Goal: Obtain resource: Download file/media

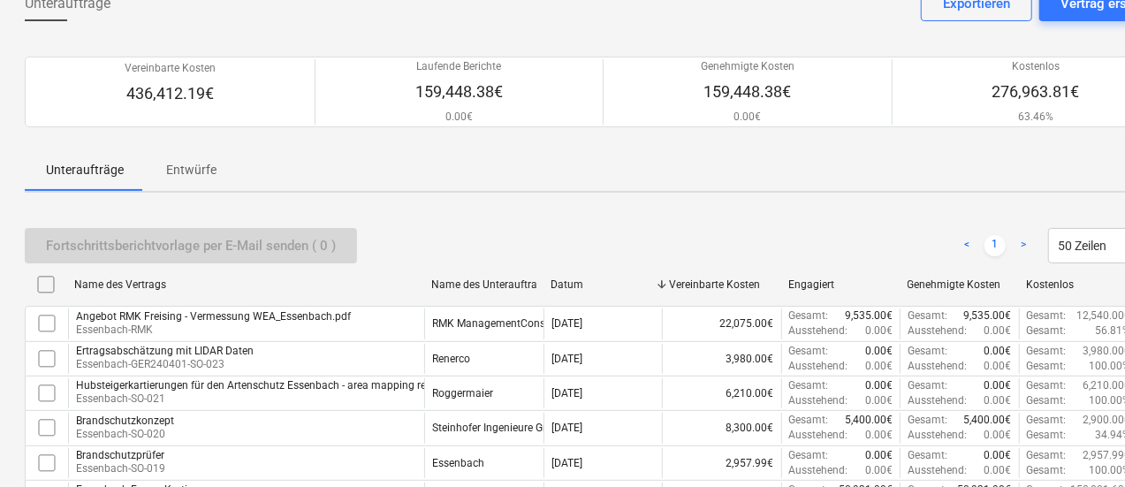
scroll to position [0, 2]
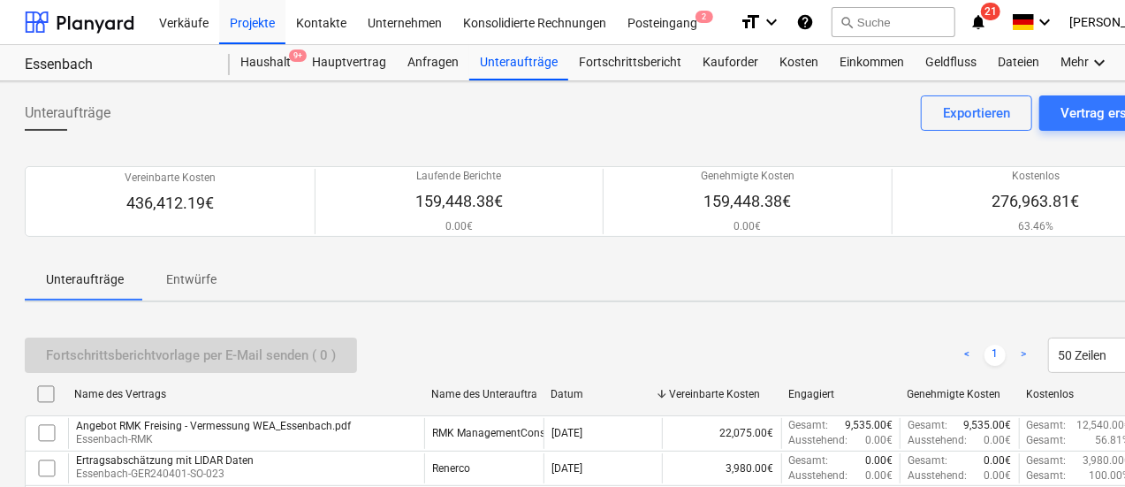
click at [804, 53] on div "Kosten" at bounding box center [799, 62] width 60 height 35
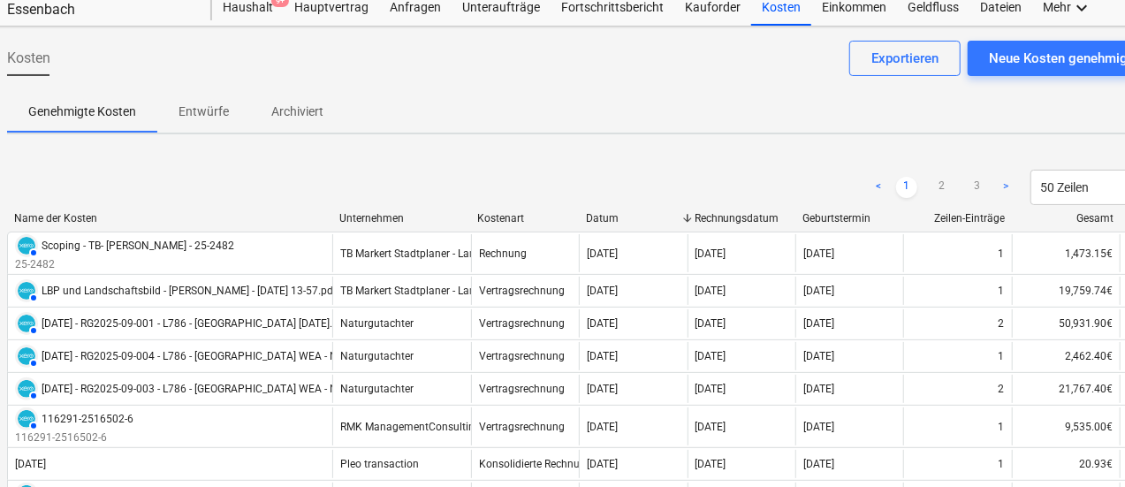
scroll to position [0, 19]
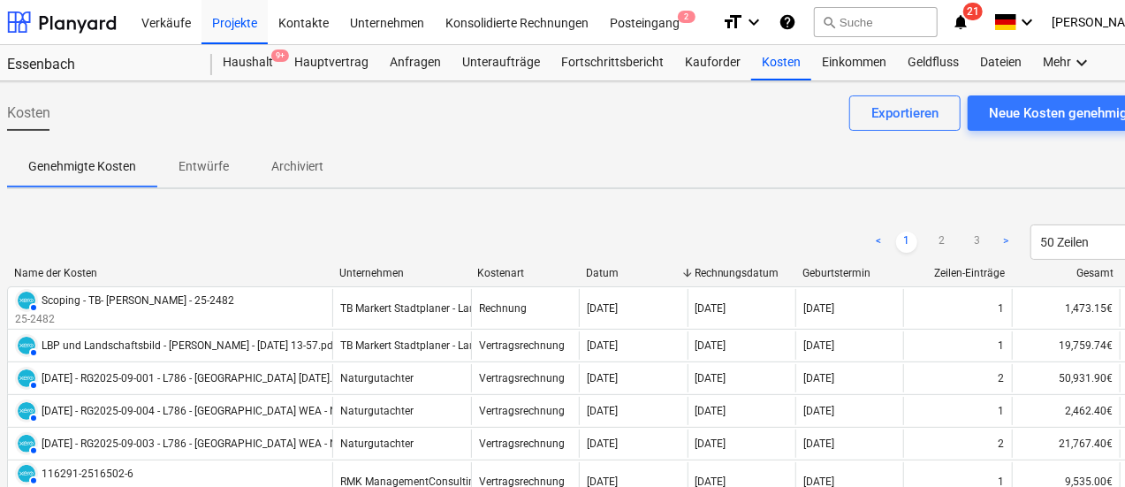
click at [919, 57] on div "Geldfluss" at bounding box center [933, 62] width 72 height 35
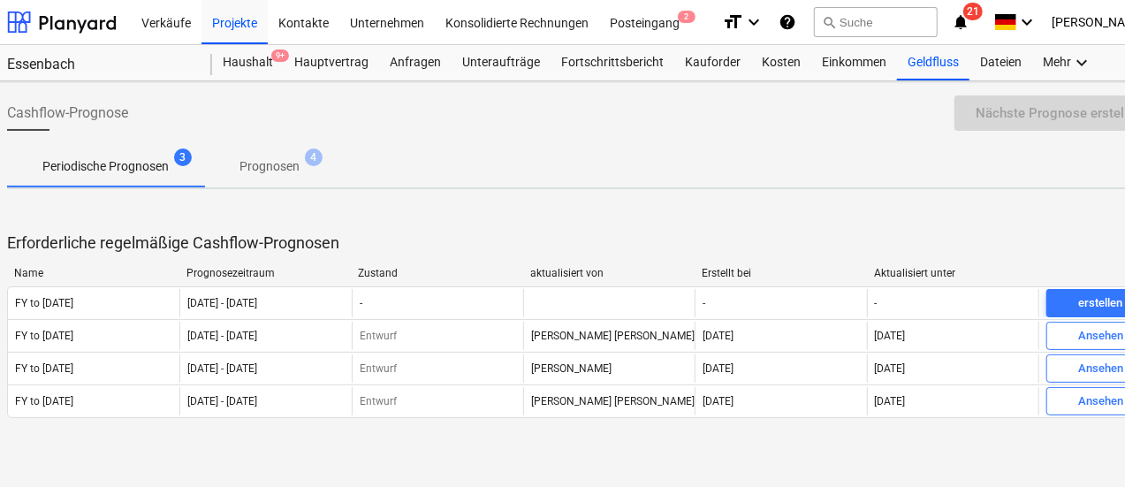
click at [1066, 338] on span "Ansehen" at bounding box center [1101, 336] width 93 height 20
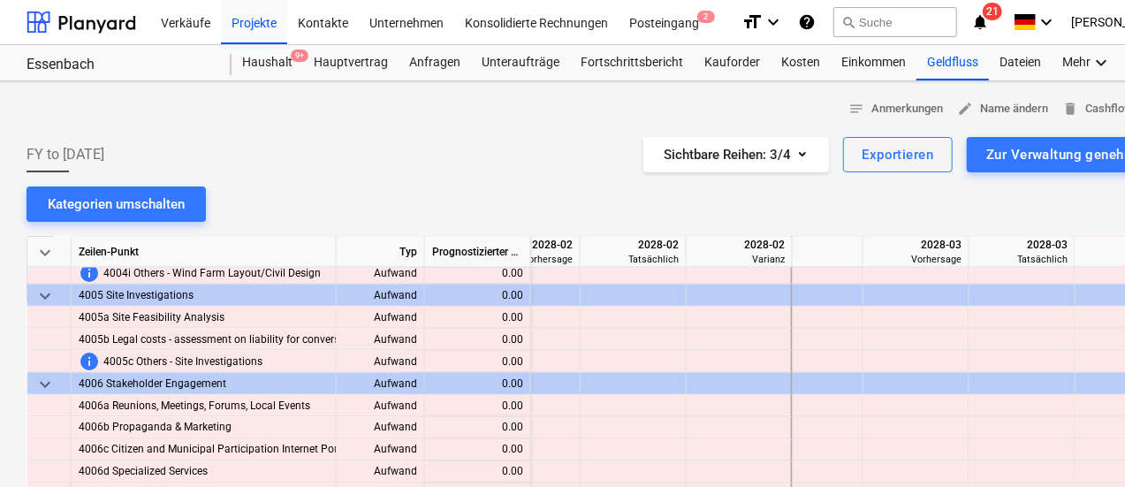
scroll to position [0, 83]
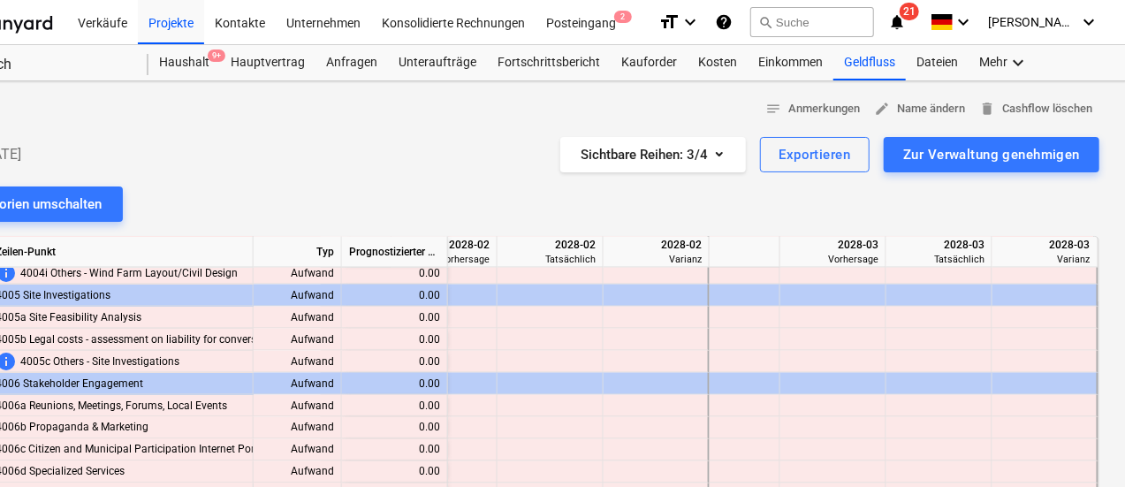
click at [340, 141] on div "FY to [DATE] Sichtbare Reihen : 3/4 Exportieren Zur Verwaltung genehmigen" at bounding box center [521, 154] width 1156 height 35
click at [875, 73] on div "Geldfluss" at bounding box center [870, 62] width 72 height 35
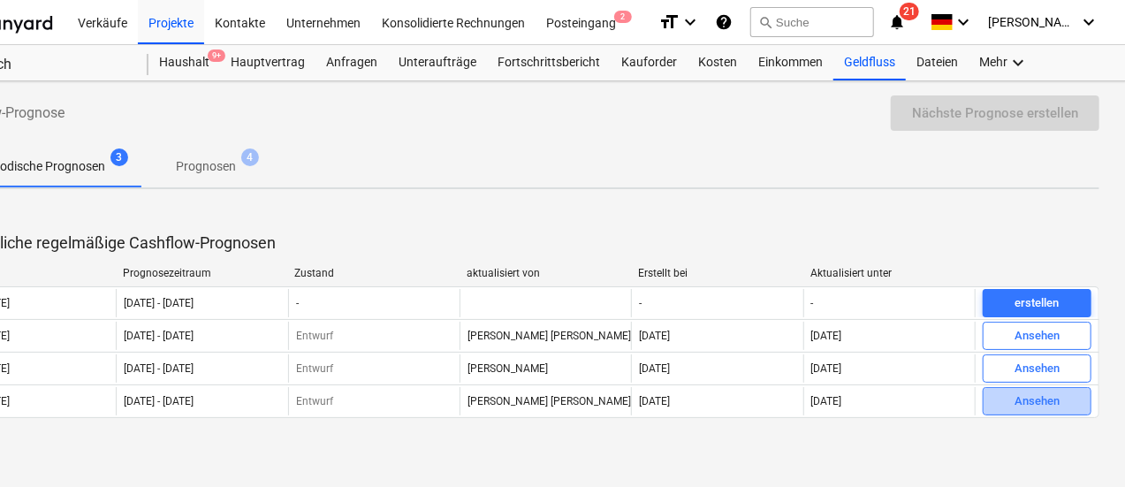
click at [1017, 400] on div "Ansehen" at bounding box center [1037, 402] width 45 height 20
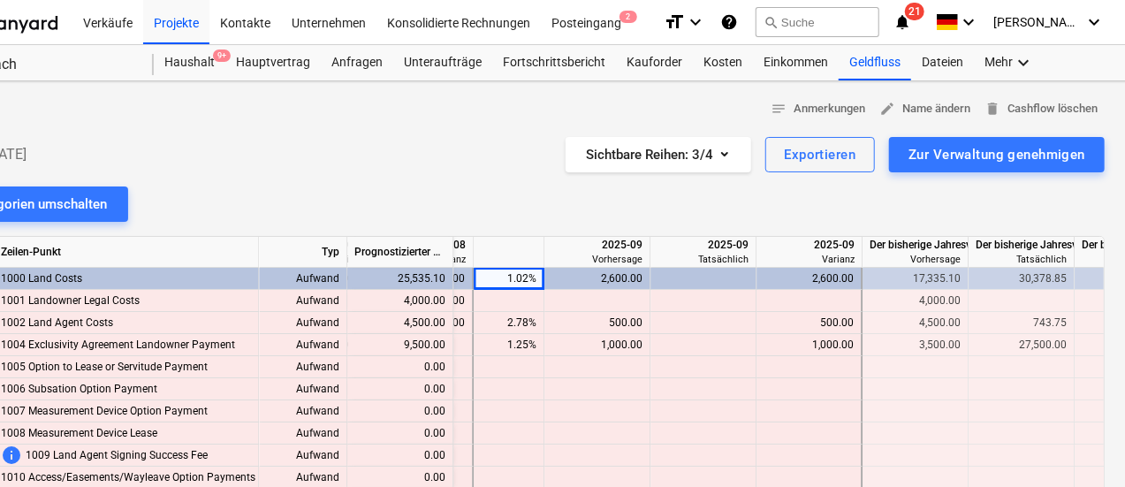
scroll to position [0, 1872]
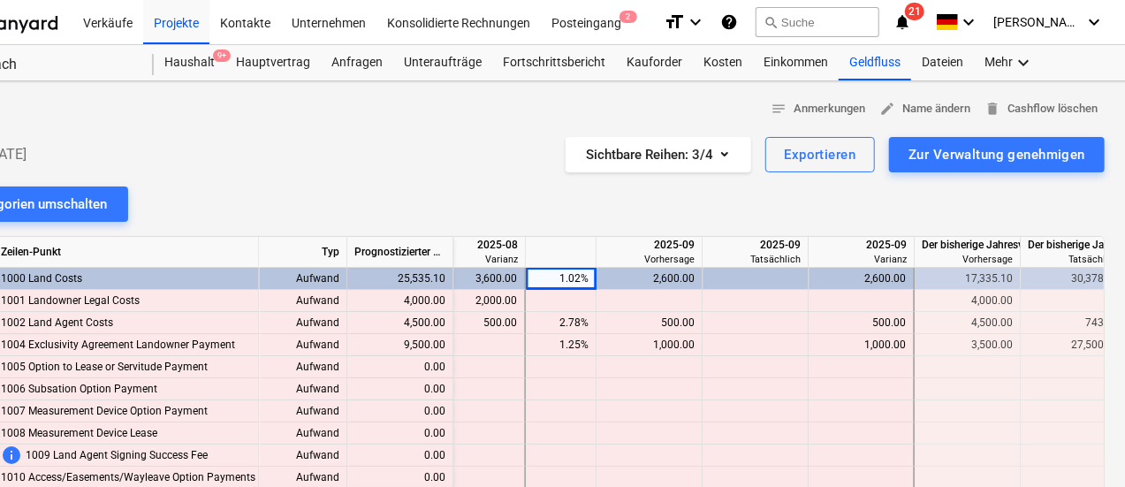
click at [896, 67] on div "Geldfluss" at bounding box center [875, 62] width 72 height 35
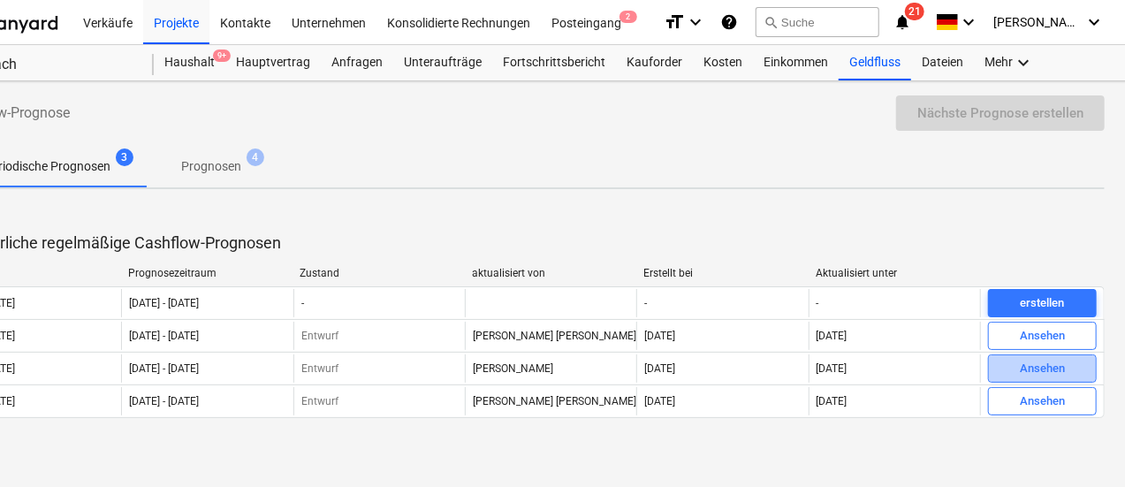
click at [1032, 363] on div "Ansehen" at bounding box center [1042, 369] width 45 height 20
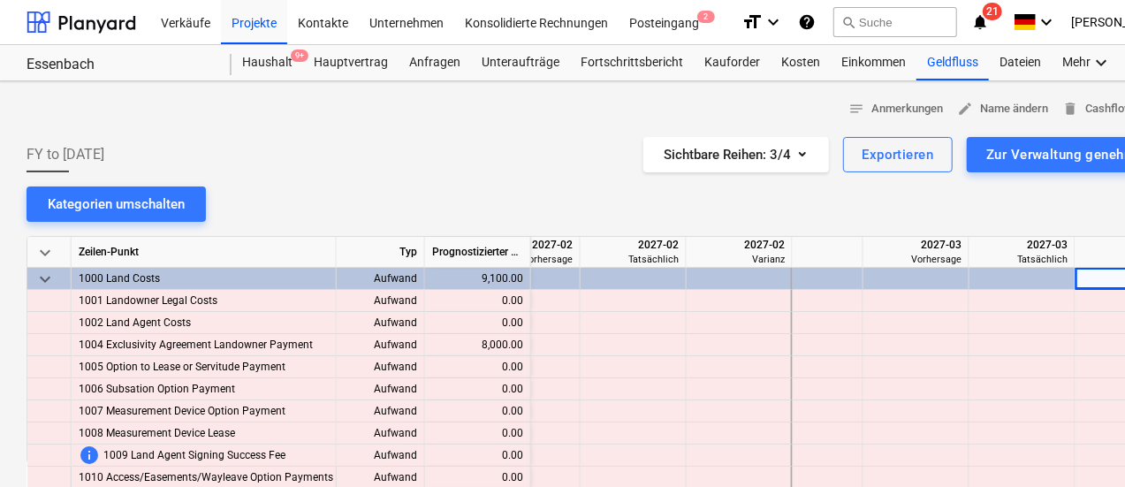
scroll to position [0, 27]
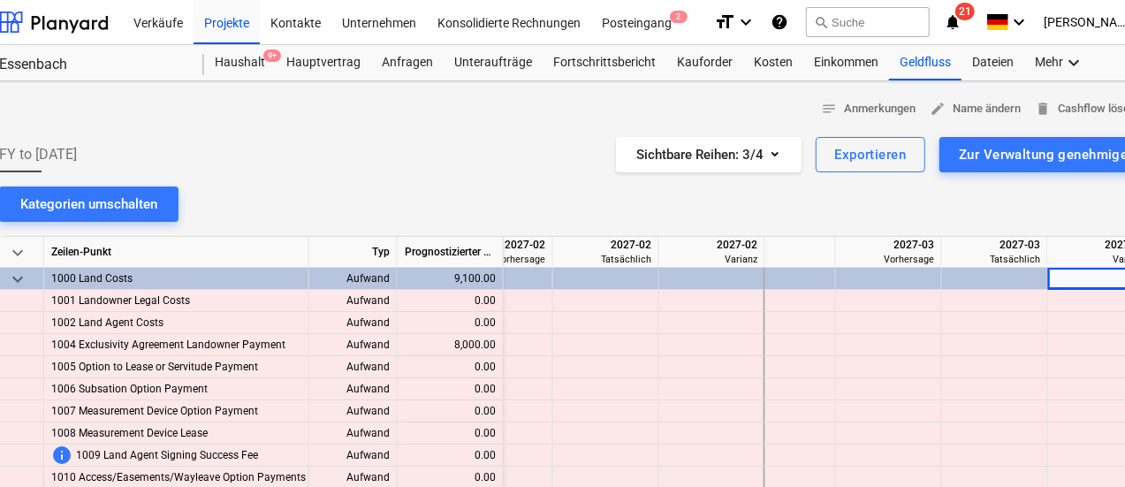
click at [919, 69] on div "Geldfluss" at bounding box center [925, 62] width 72 height 35
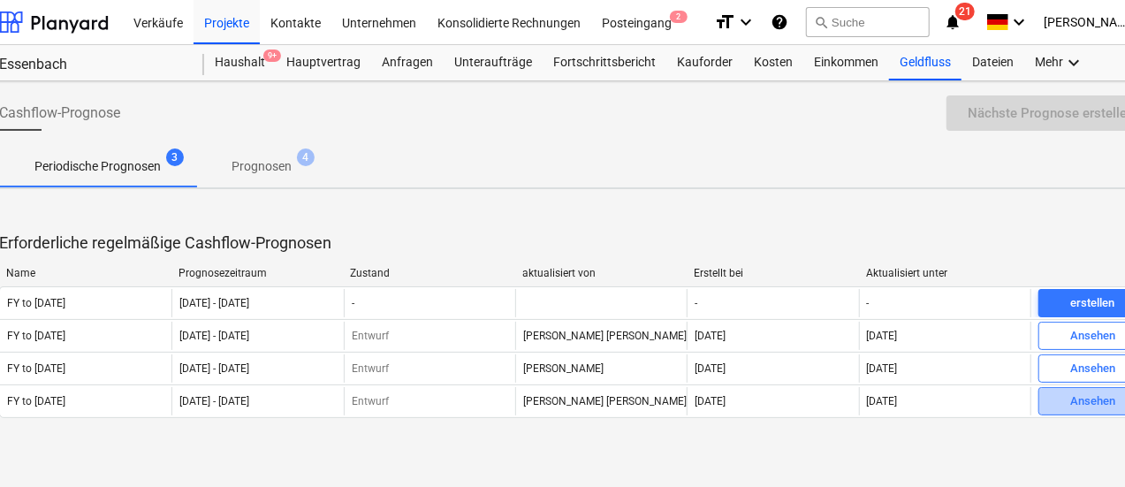
click at [1073, 399] on div "Ansehen" at bounding box center [1092, 402] width 45 height 20
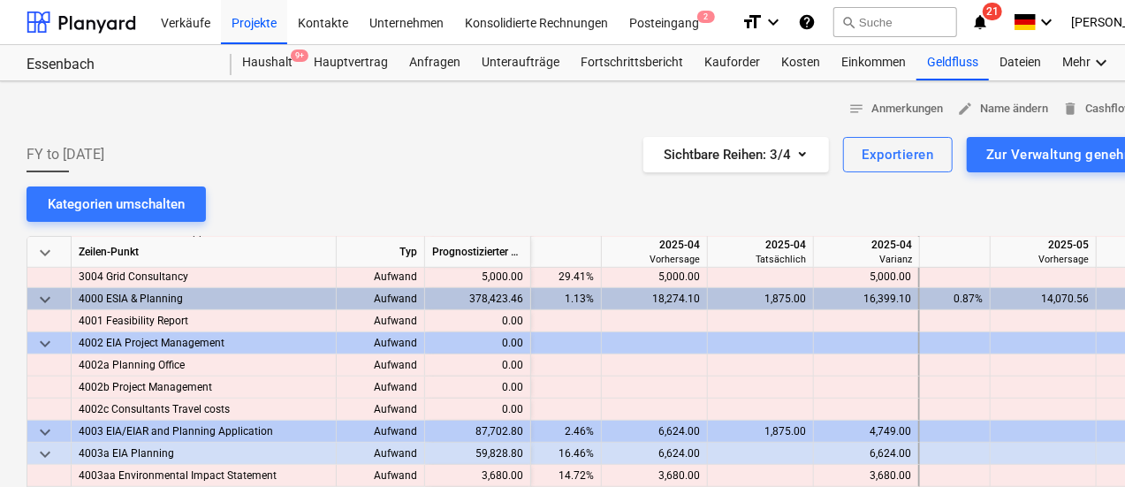
click at [790, 64] on div "Kosten" at bounding box center [801, 62] width 60 height 35
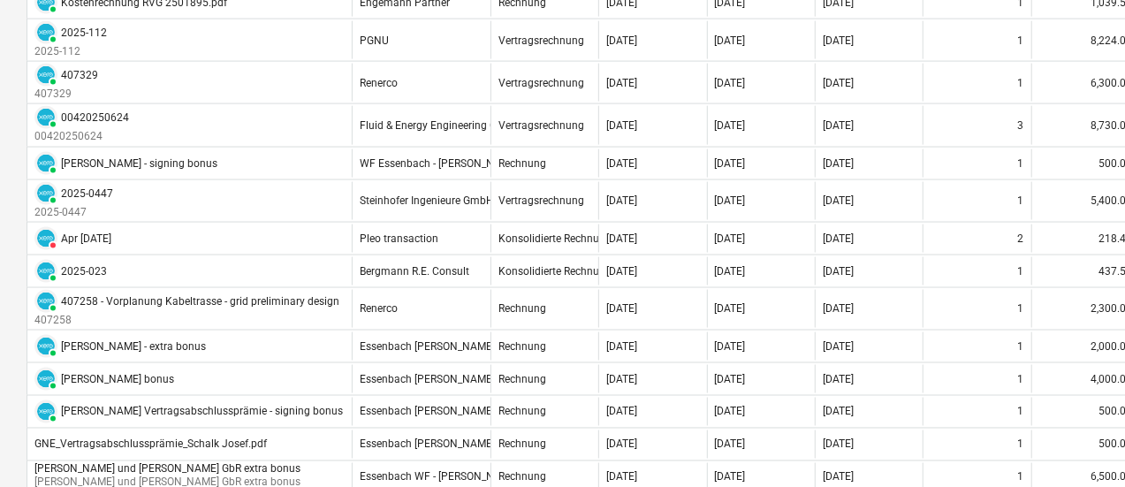
scroll to position [1696, 0]
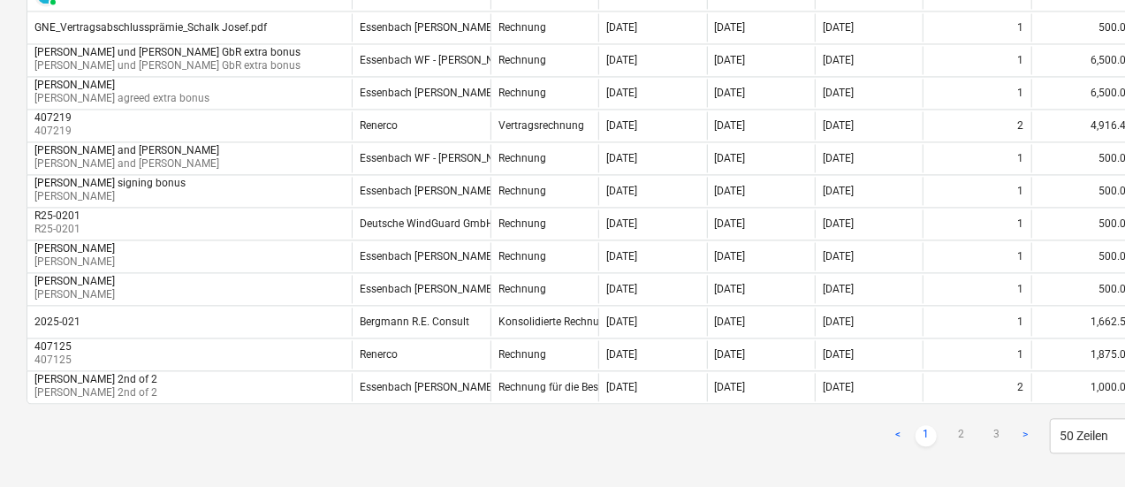
click at [1029, 425] on link ">" at bounding box center [1025, 435] width 21 height 21
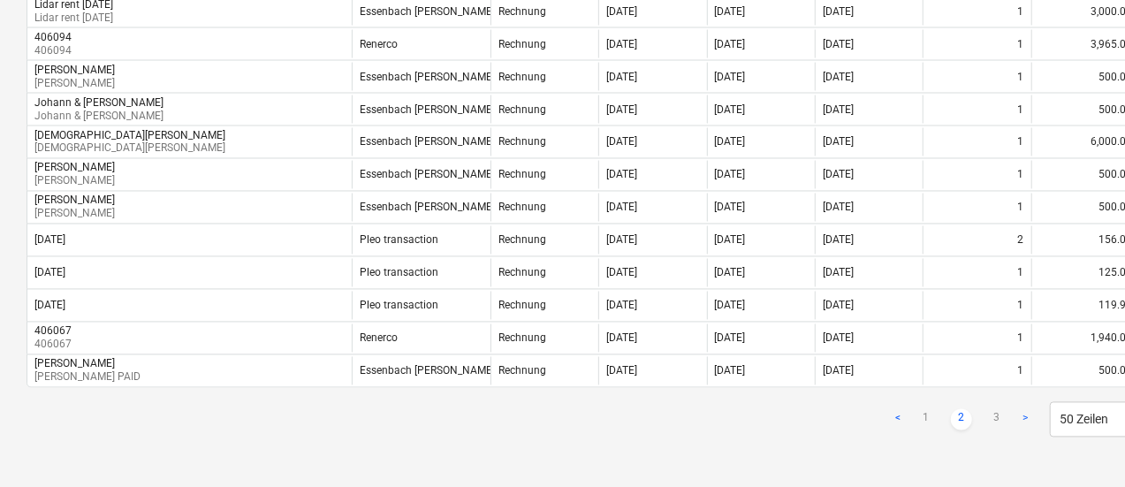
scroll to position [1519, 0]
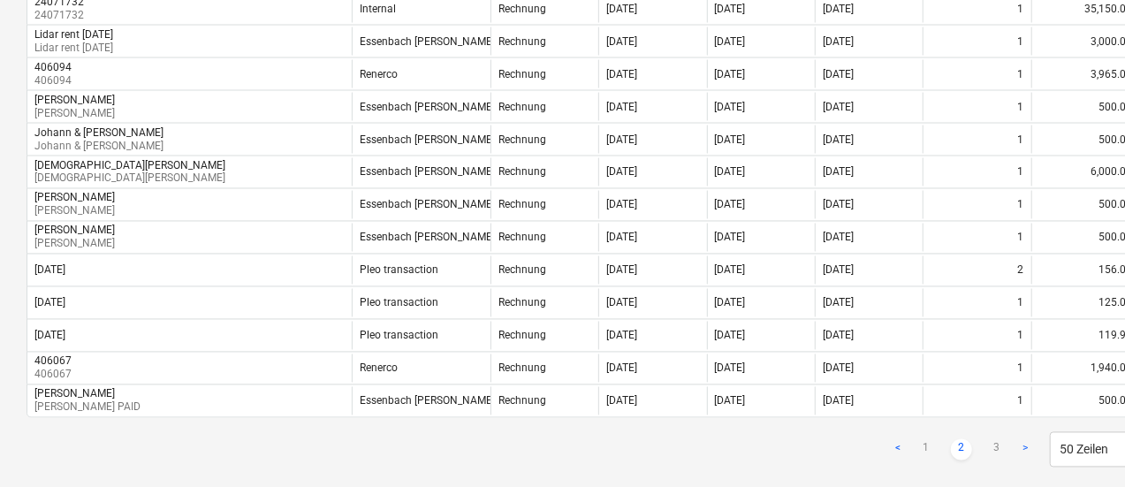
click at [1029, 439] on link ">" at bounding box center [1025, 449] width 21 height 21
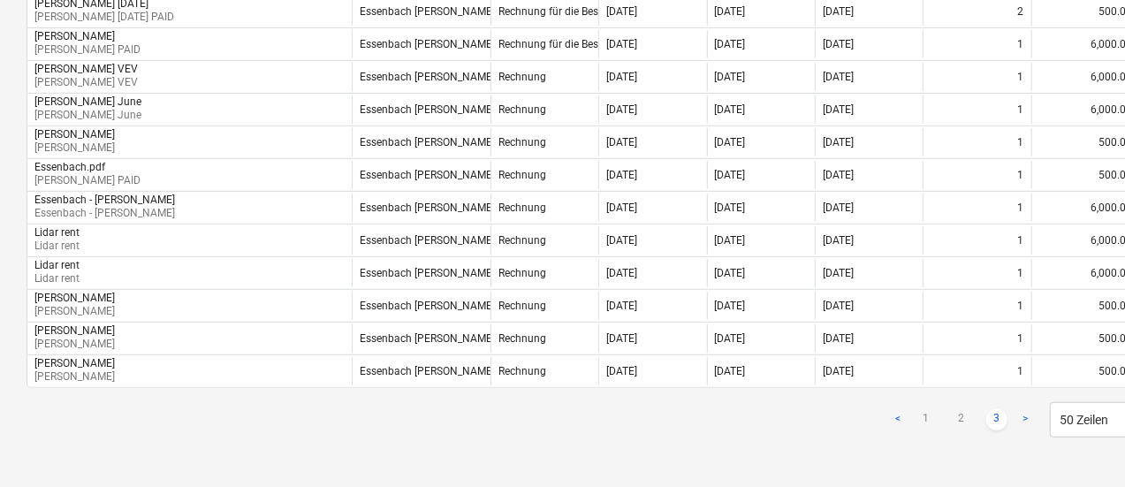
scroll to position [287, 0]
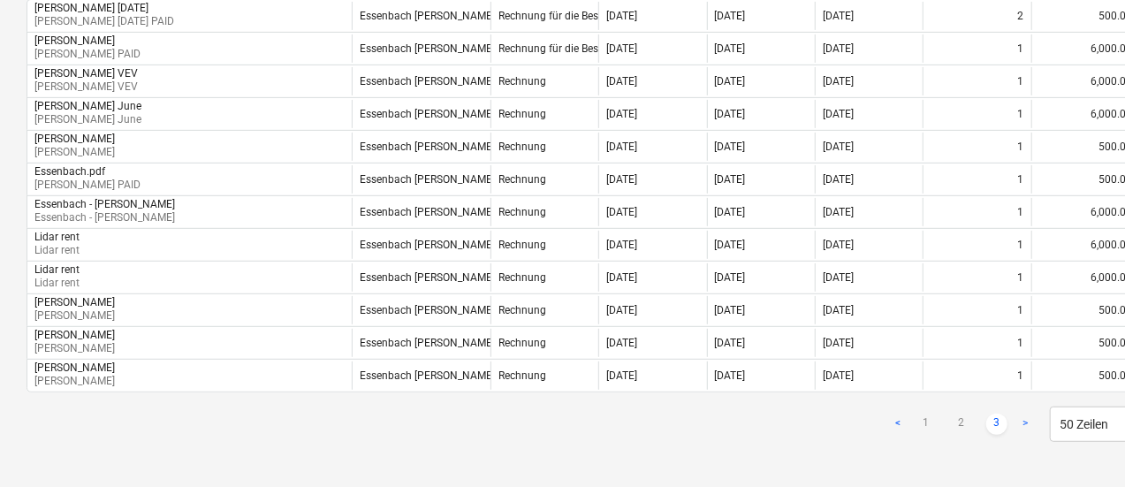
click at [1015, 417] on link ">" at bounding box center [1025, 424] width 21 height 21
click at [1024, 417] on link ">" at bounding box center [1025, 424] width 21 height 21
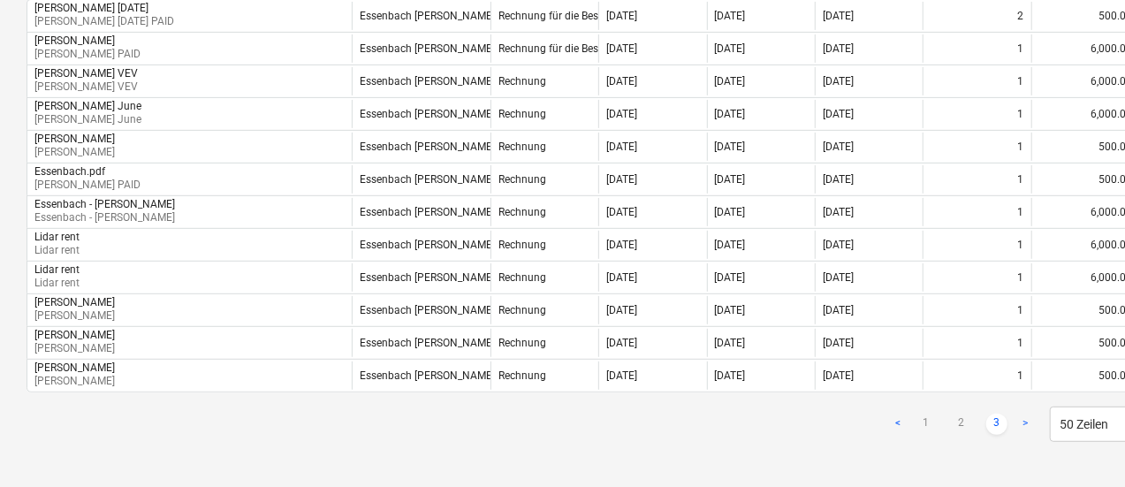
click at [1024, 417] on link ">" at bounding box center [1025, 424] width 21 height 21
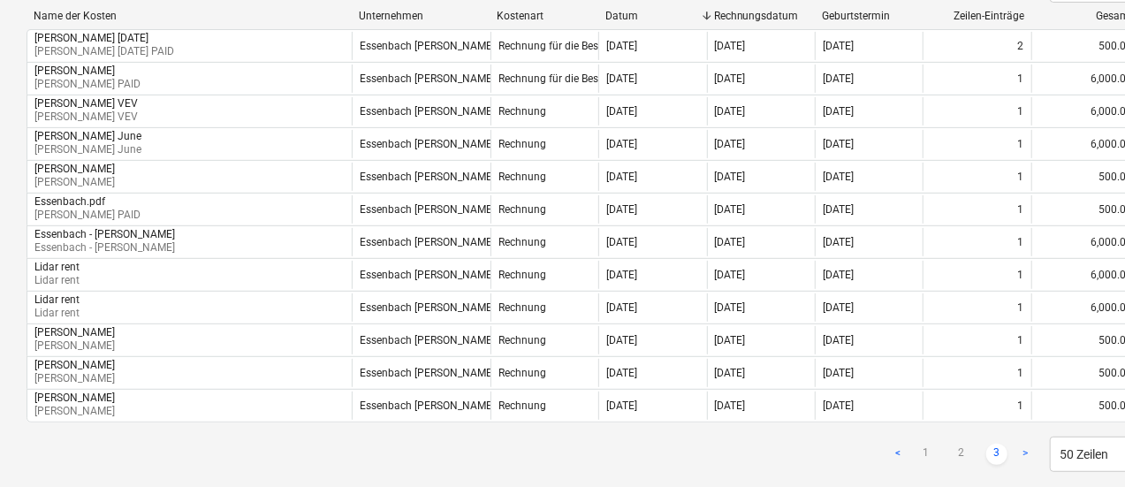
scroll to position [260, 0]
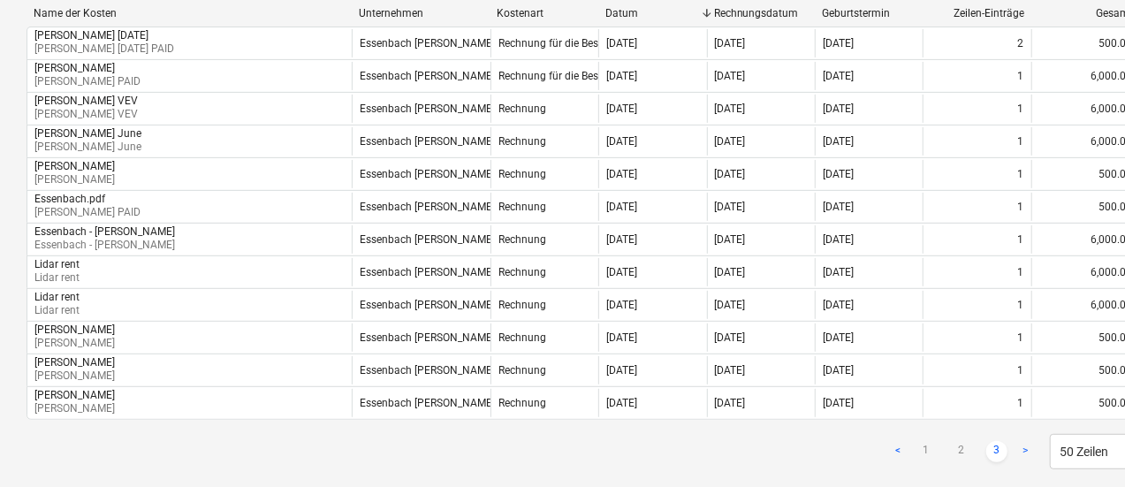
click at [899, 446] on link "<" at bounding box center [897, 451] width 21 height 21
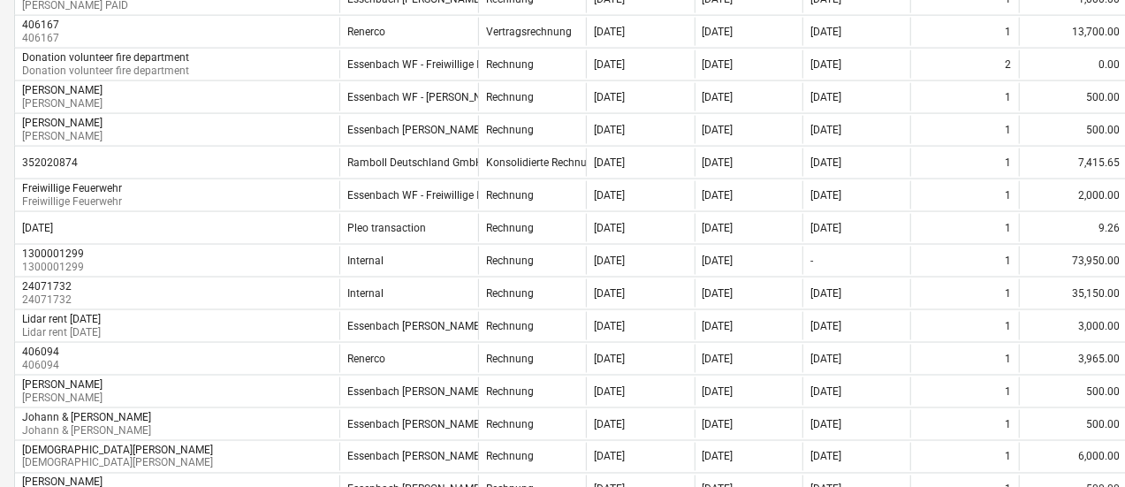
scroll to position [1519, 12]
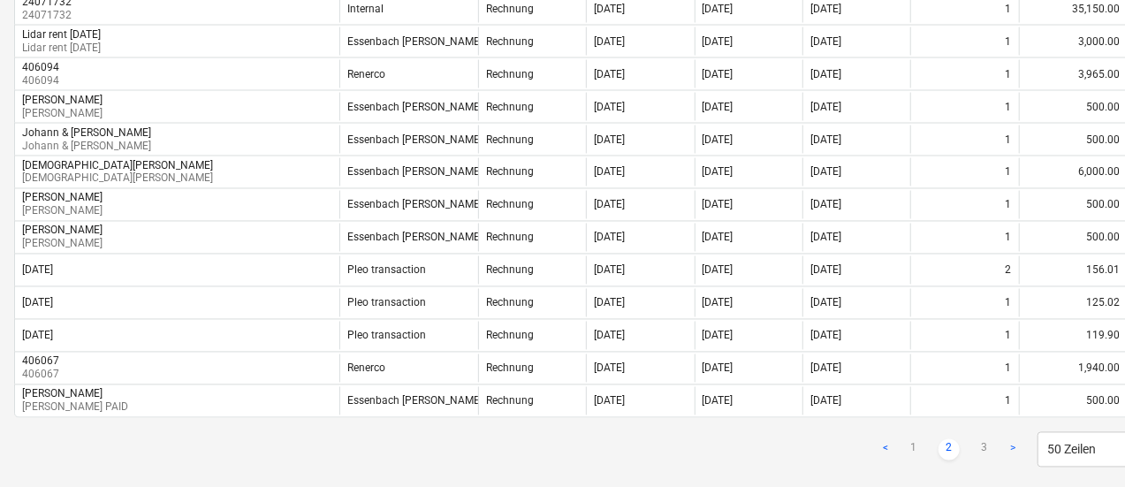
click at [495, 354] on div "Rechnung" at bounding box center [532, 368] width 108 height 28
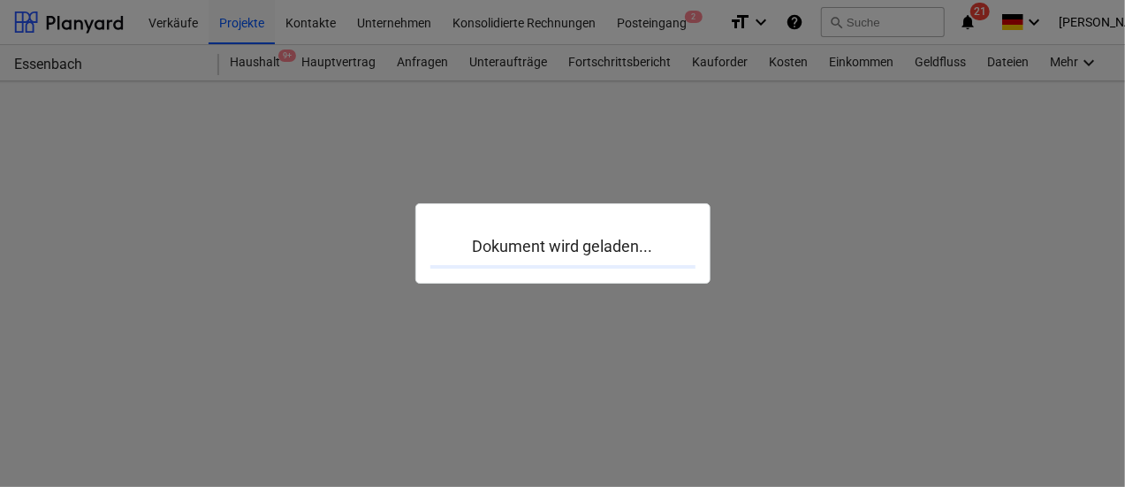
scroll to position [0, 12]
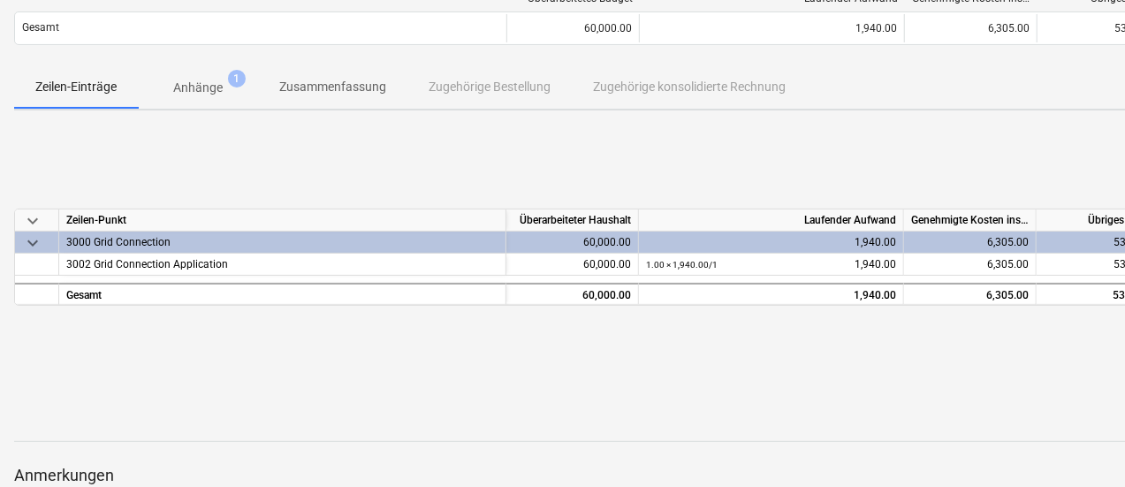
scroll to position [174, 83]
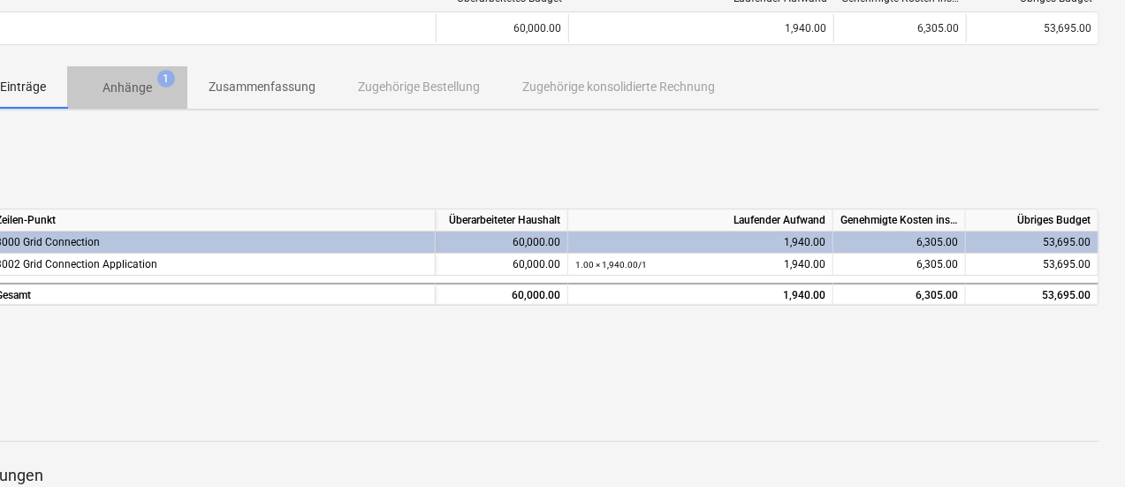
click at [140, 90] on p "Anhänge" at bounding box center [128, 88] width 50 height 19
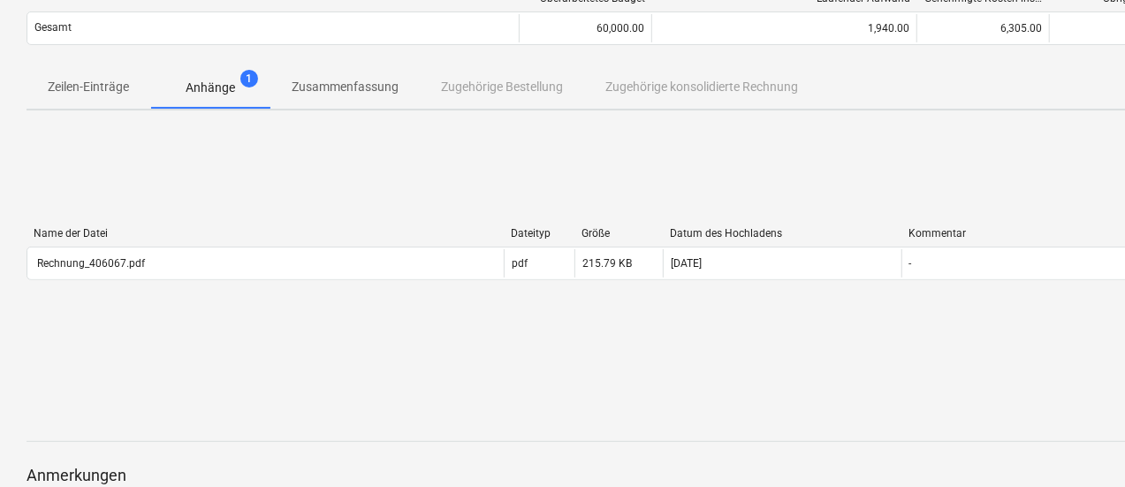
scroll to position [174, 83]
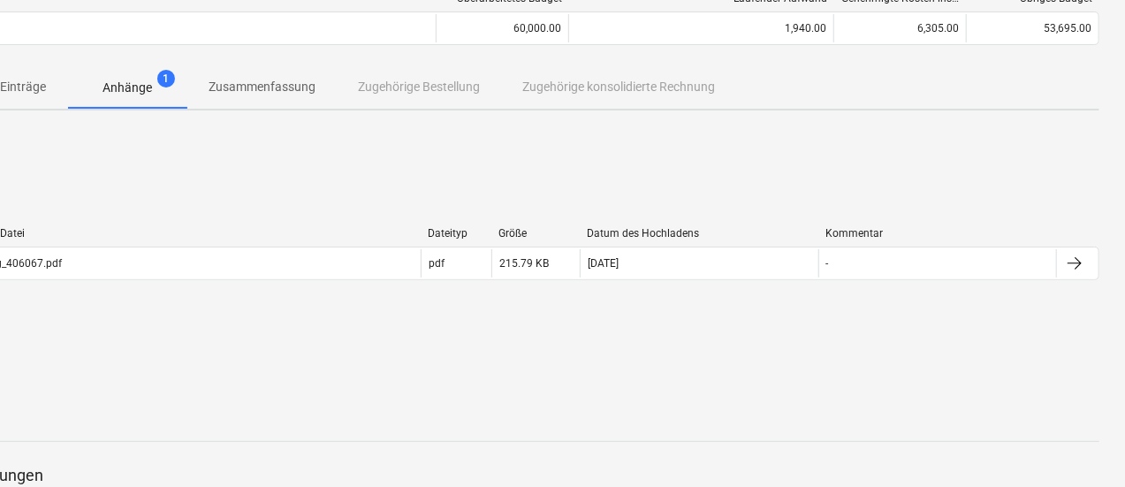
click at [459, 256] on div "pdf" at bounding box center [456, 263] width 71 height 28
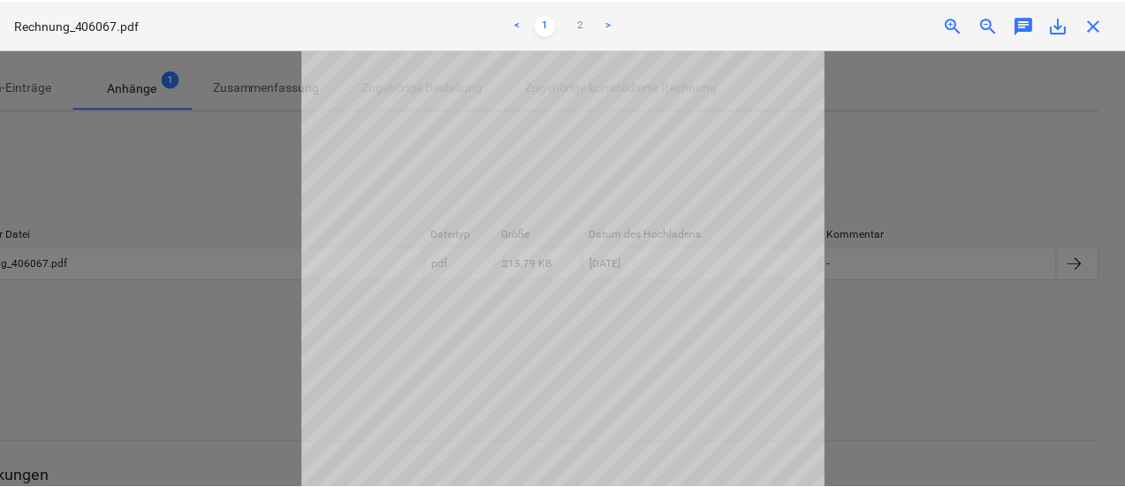
scroll to position [0, 0]
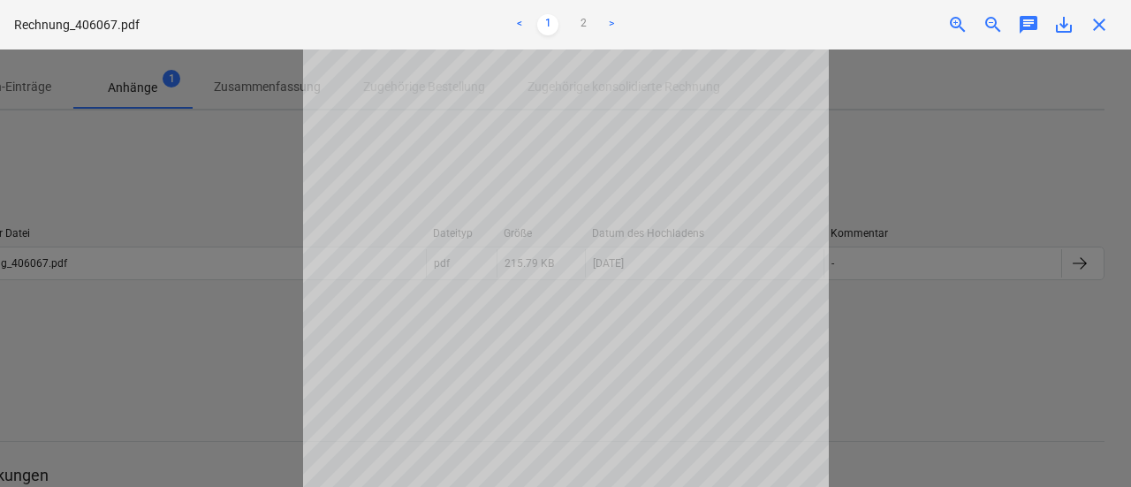
click at [1102, 27] on span "close" at bounding box center [1099, 24] width 21 height 21
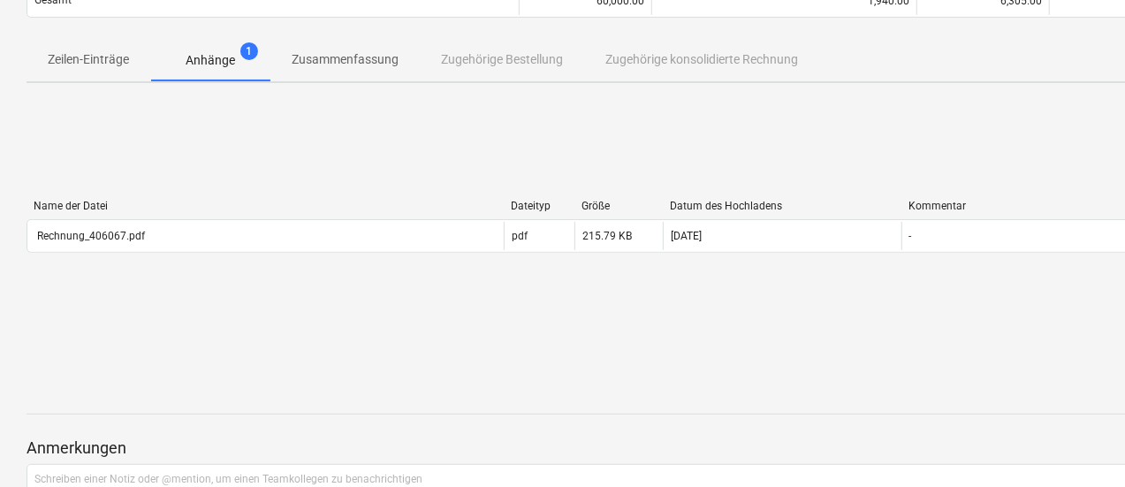
scroll to position [204, 0]
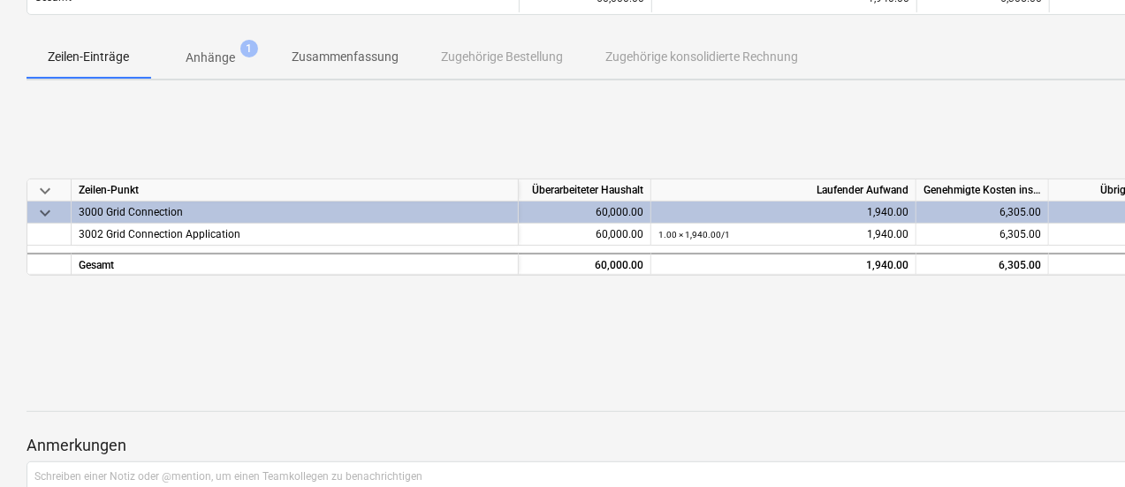
scroll to position [174, 83]
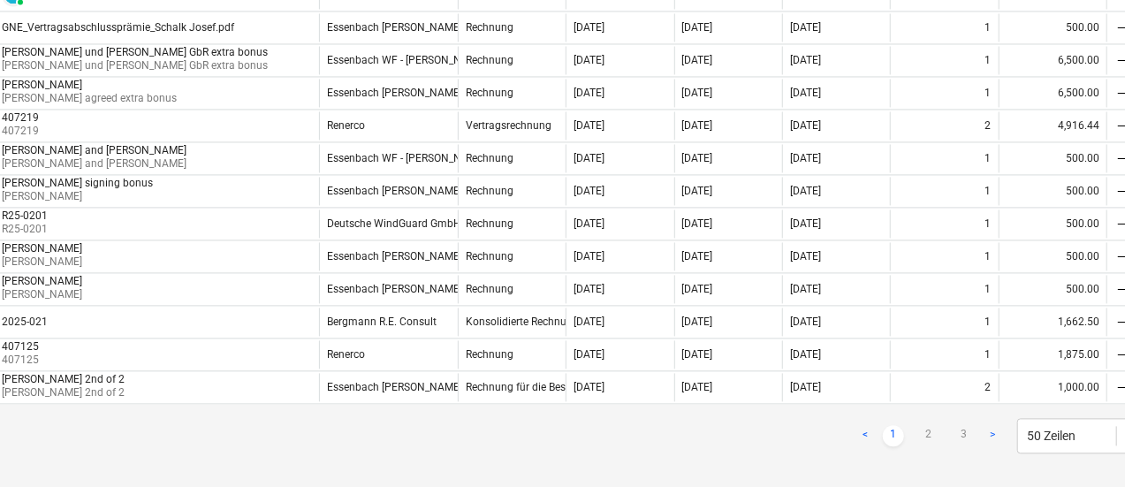
scroll to position [1696, 83]
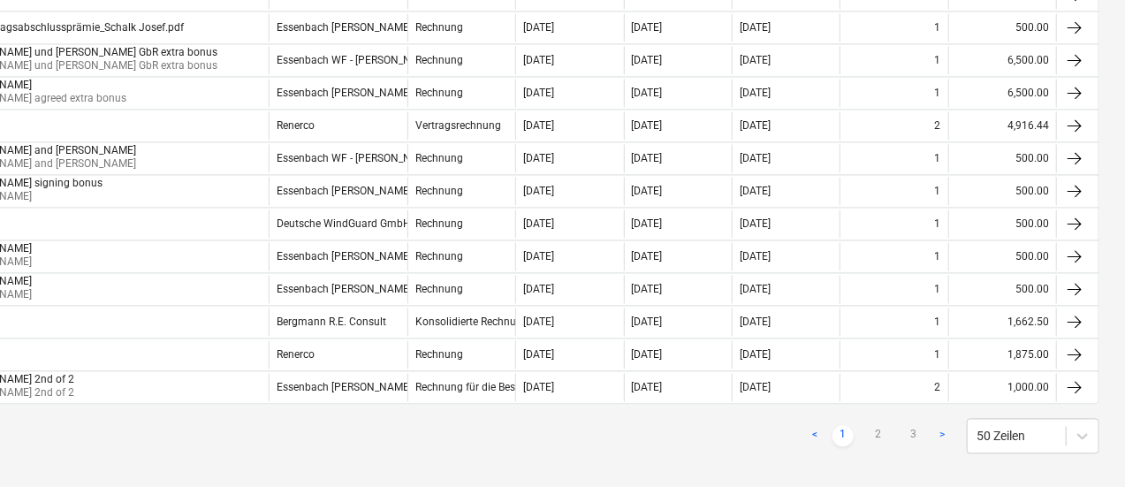
click at [468, 340] on div "Rechnung" at bounding box center [461, 354] width 108 height 28
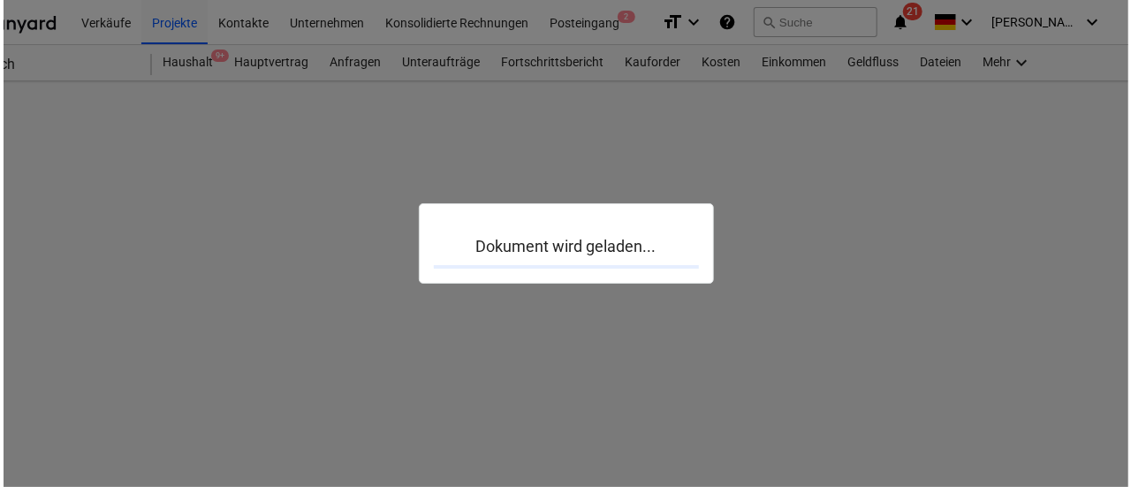
scroll to position [0, 78]
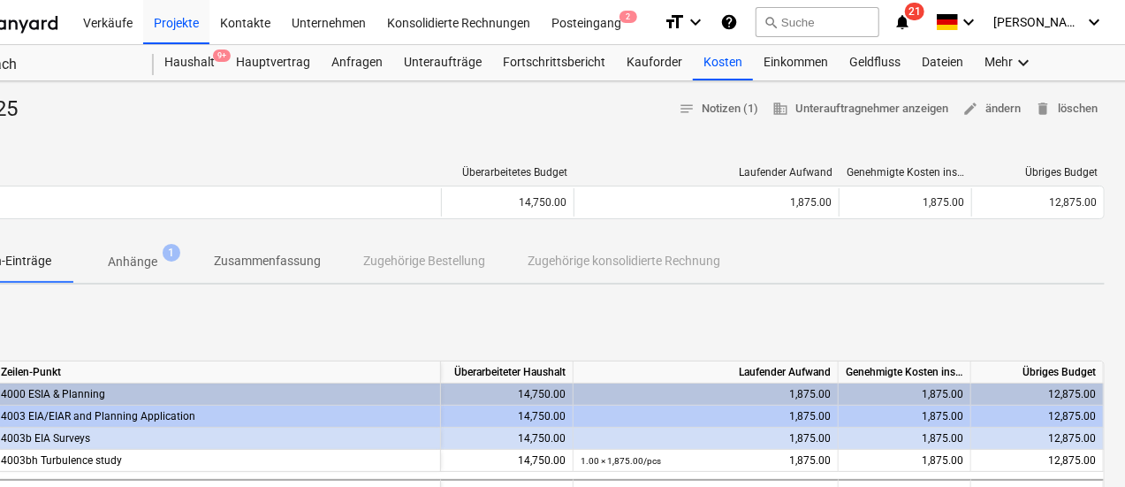
click at [153, 261] on p "Anhänge" at bounding box center [133, 262] width 50 height 19
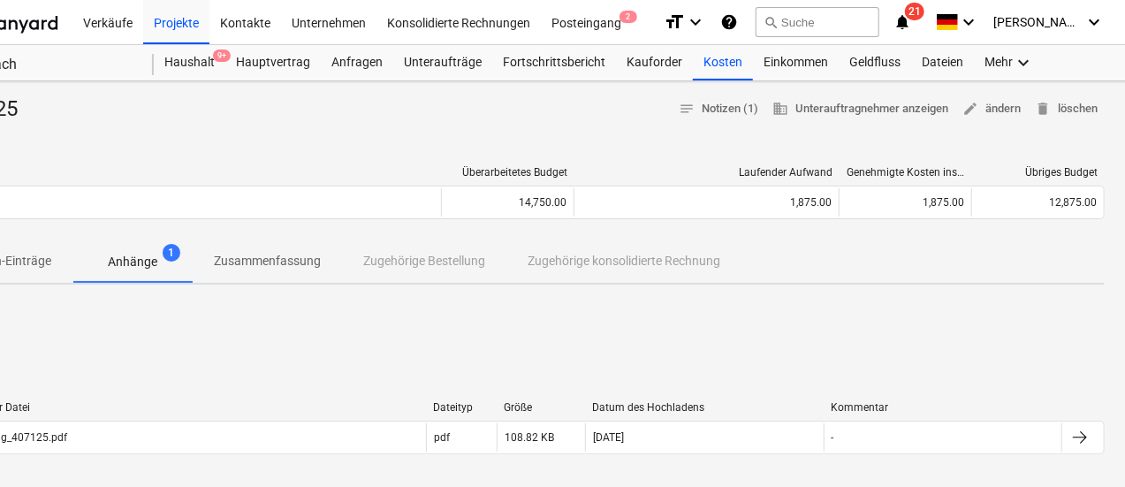
click at [339, 428] on div "Rechnung_407125.pdf" at bounding box center [188, 437] width 476 height 28
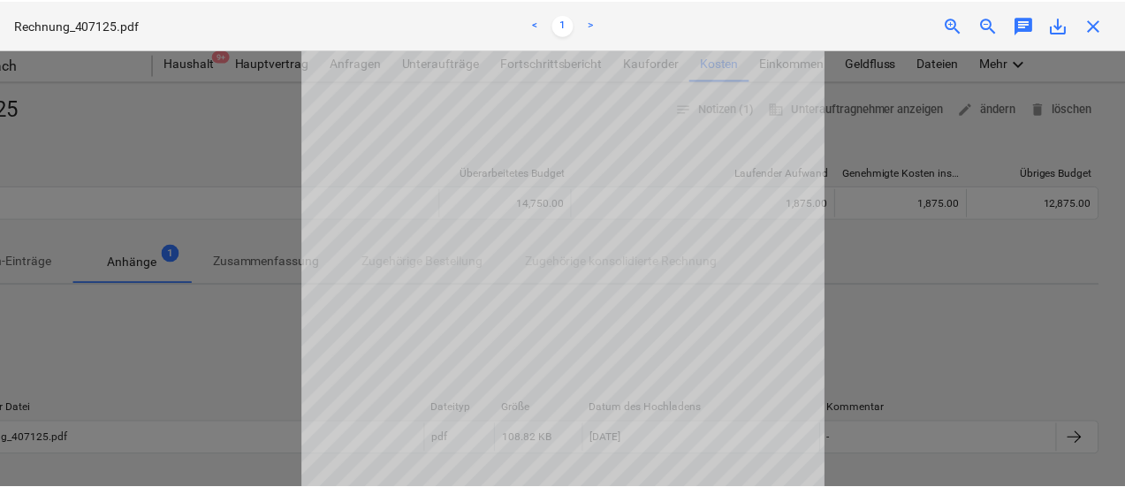
scroll to position [158, 0]
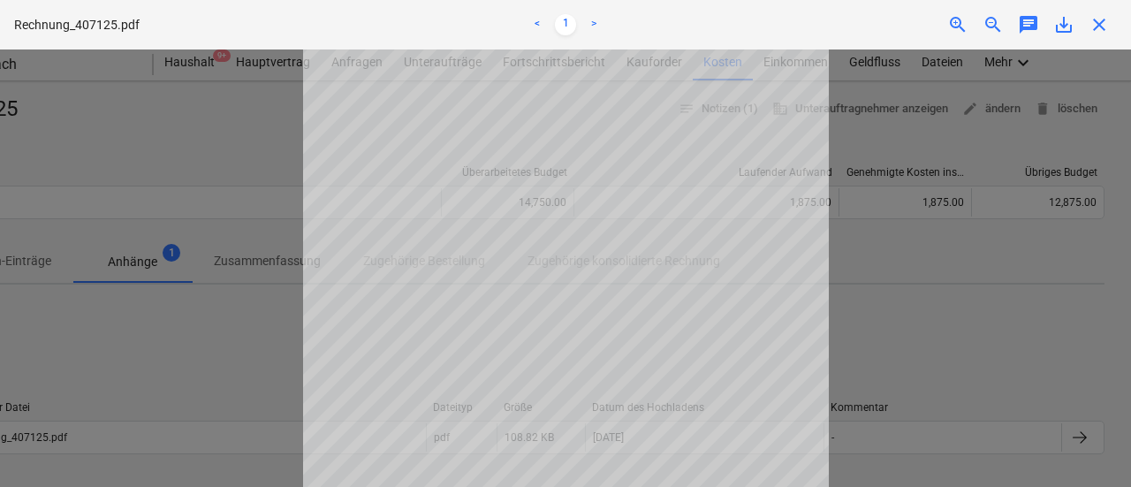
click at [1106, 22] on span "close" at bounding box center [1099, 24] width 21 height 21
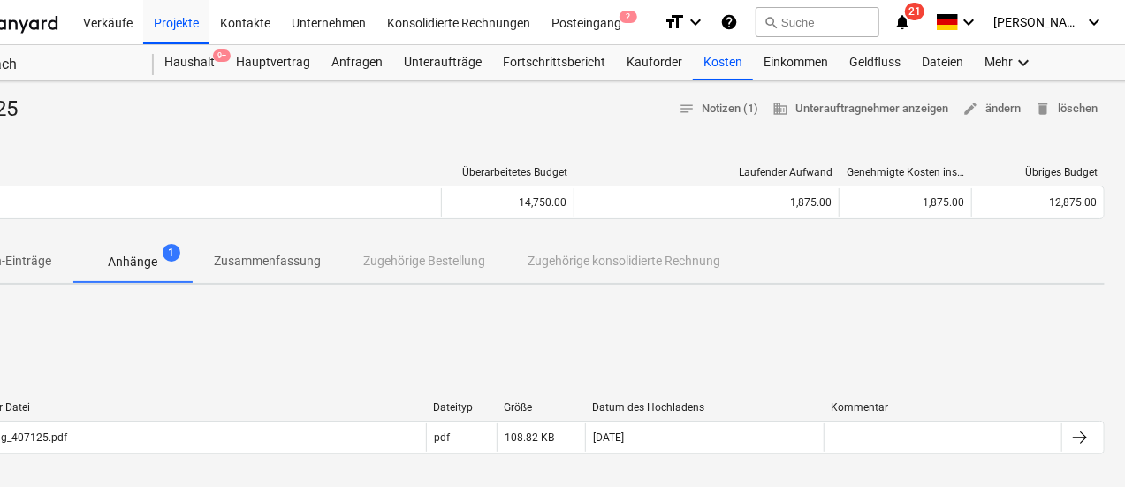
click at [709, 61] on div "Kosten" at bounding box center [723, 62] width 60 height 35
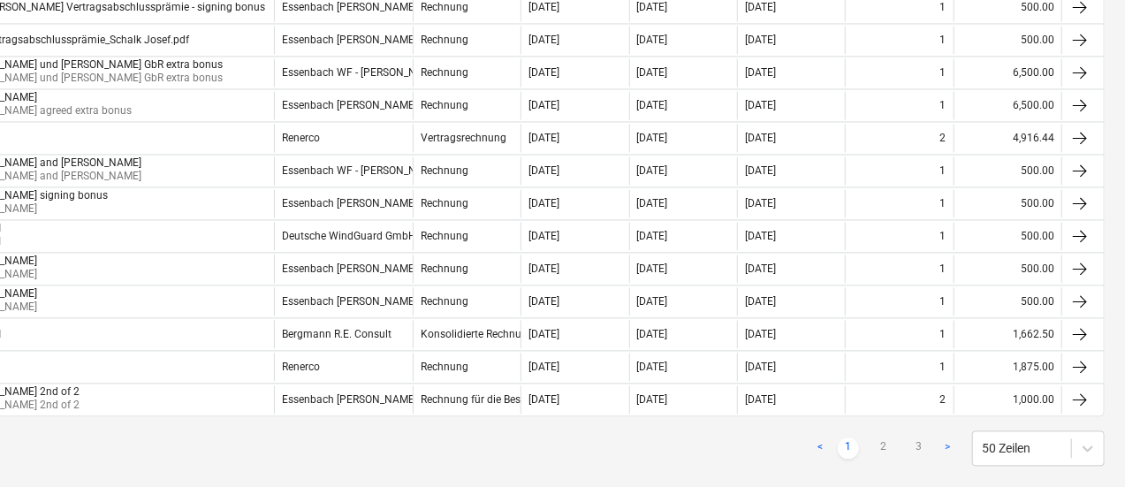
scroll to position [1696, 78]
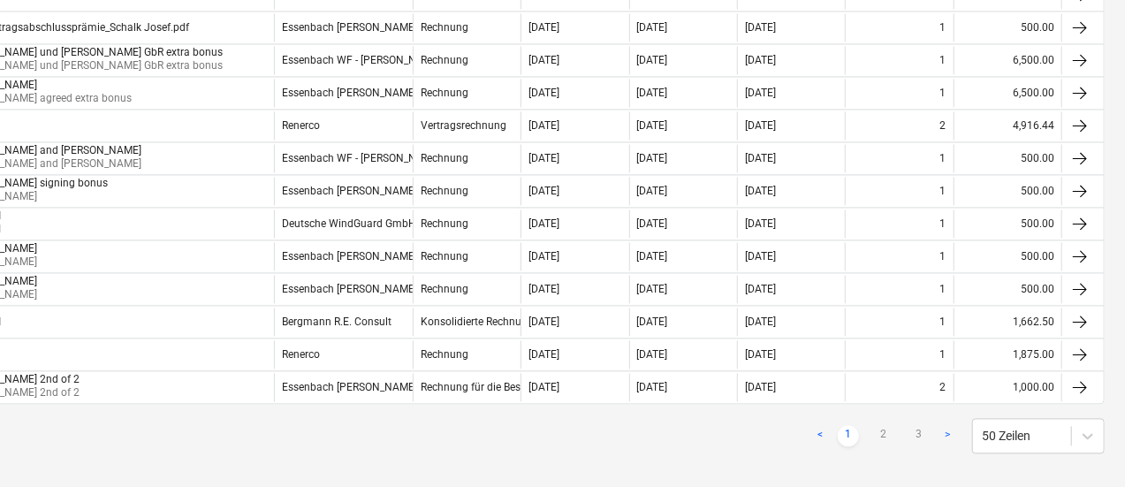
click at [883, 425] on link "2" at bounding box center [883, 435] width 21 height 21
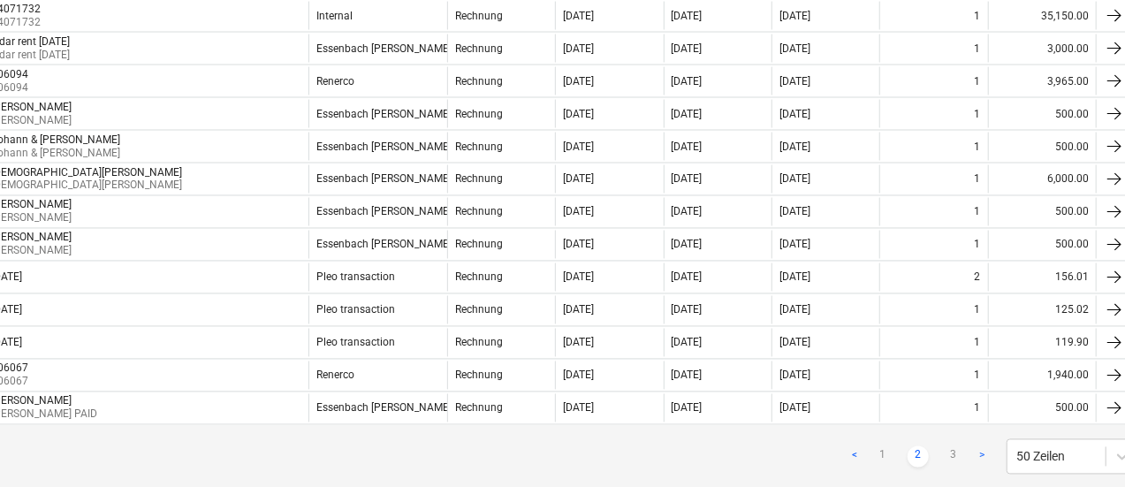
scroll to position [1512, 0]
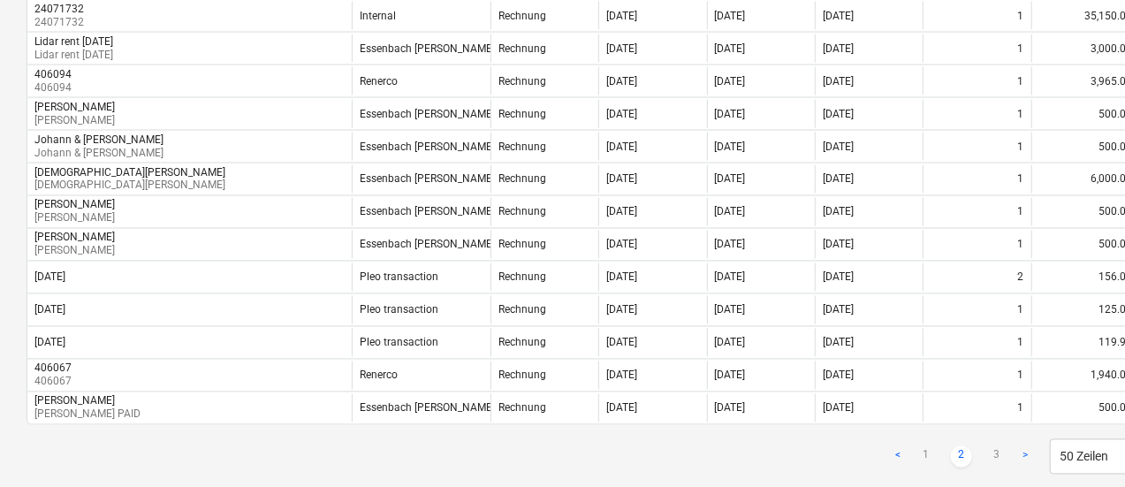
click at [302, 362] on div "406067 406067" at bounding box center [189, 376] width 324 height 28
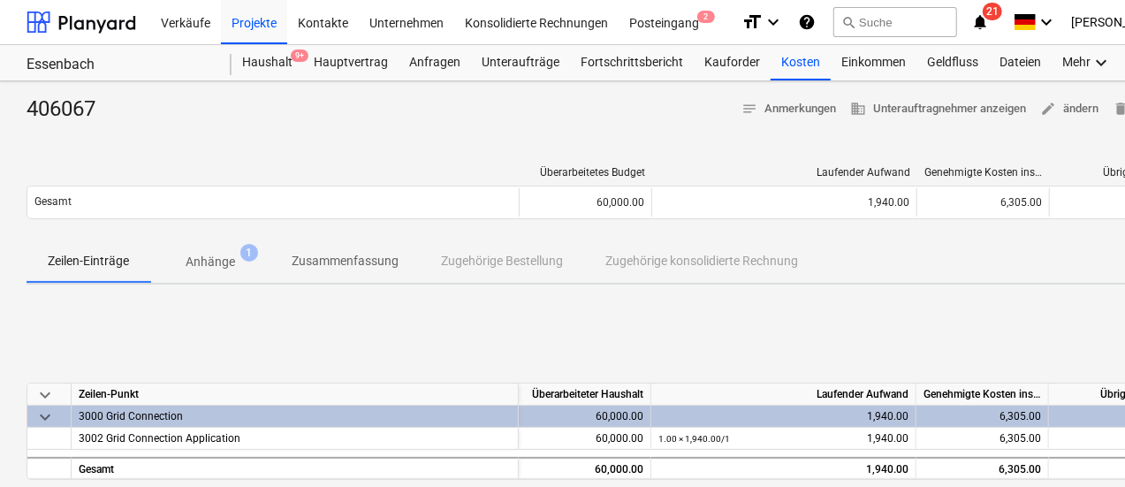
click at [214, 273] on span "Anhänge 1" at bounding box center [210, 262] width 120 height 32
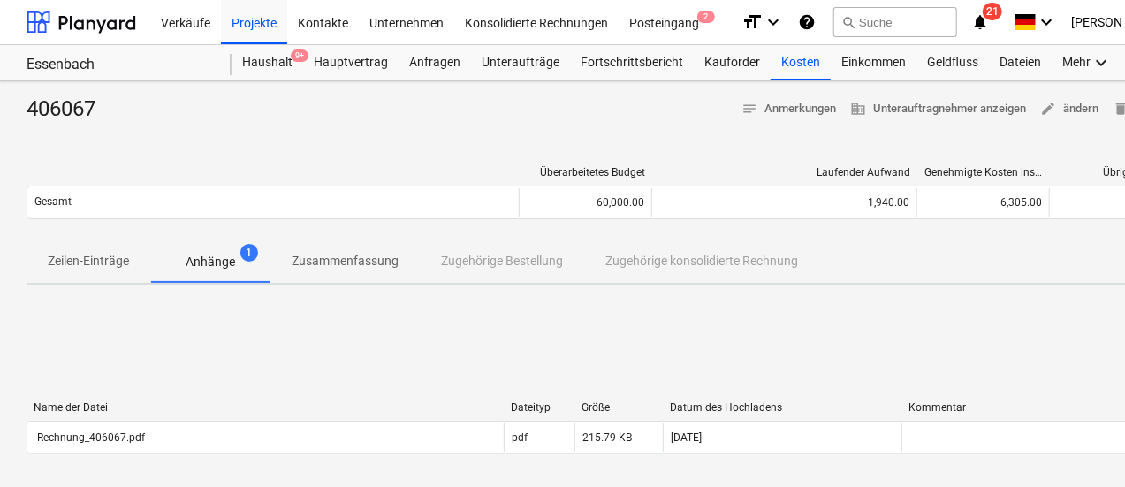
click at [378, 448] on div "Rechnung_406067.pdf" at bounding box center [265, 437] width 476 height 28
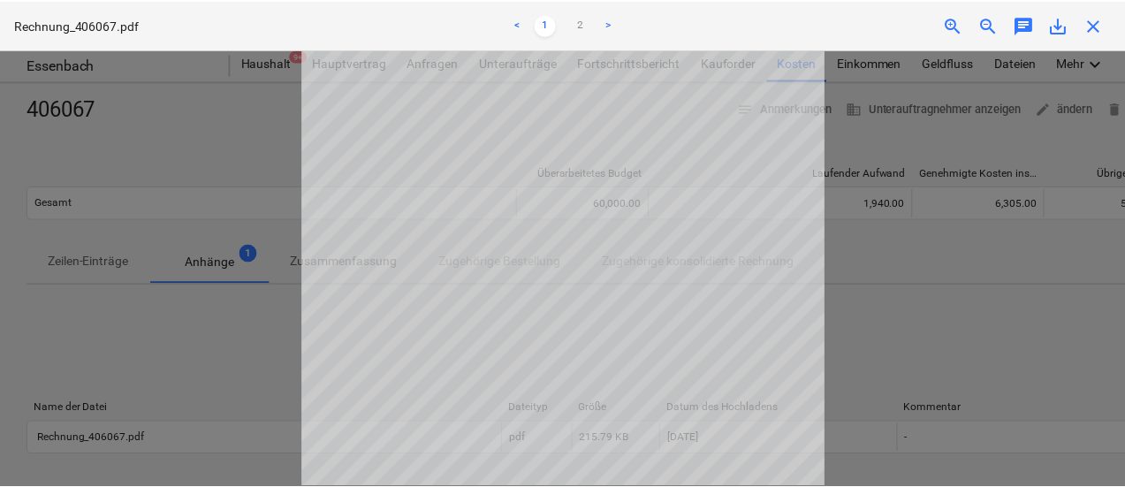
scroll to position [309, 0]
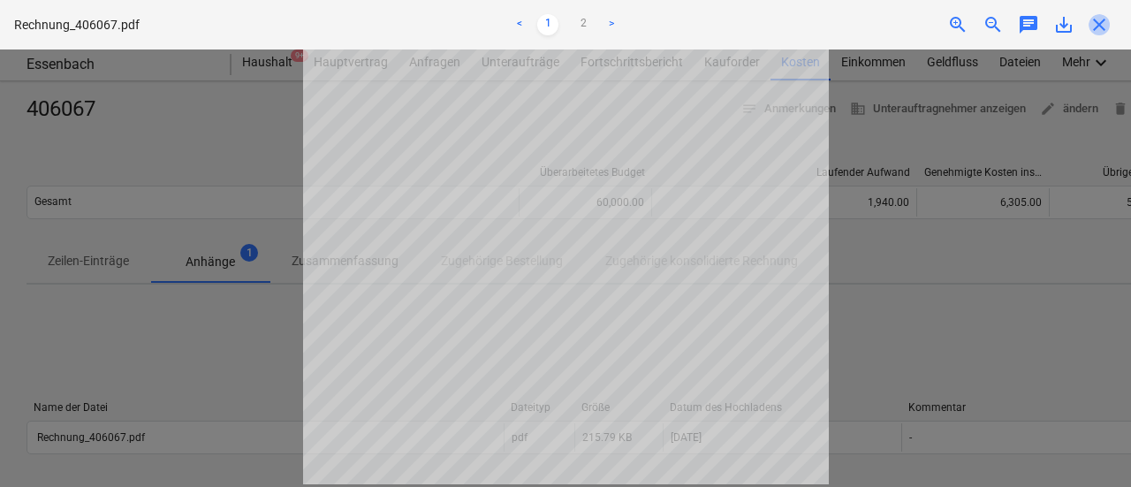
click at [1099, 20] on span "close" at bounding box center [1099, 24] width 21 height 21
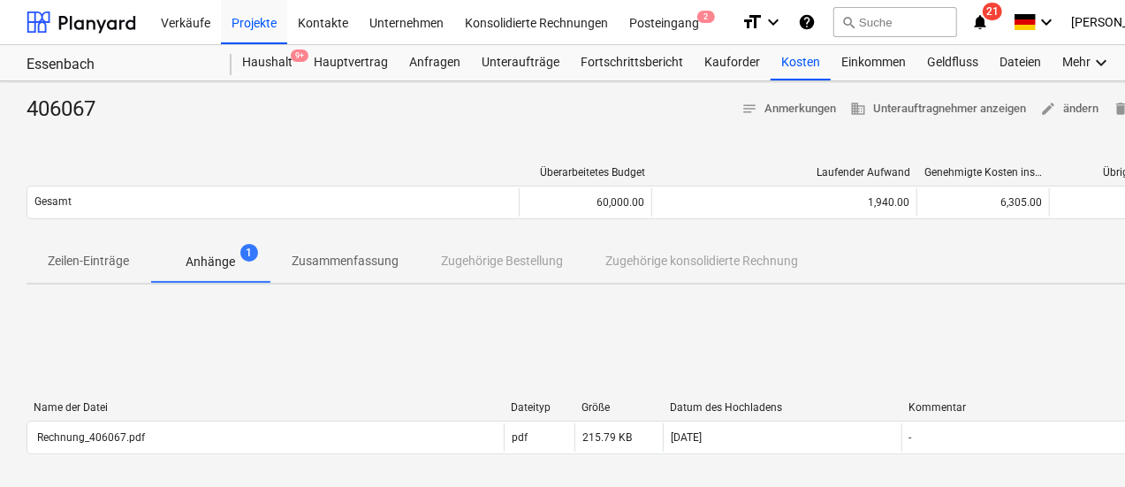
click at [780, 71] on div "Kosten" at bounding box center [801, 62] width 60 height 35
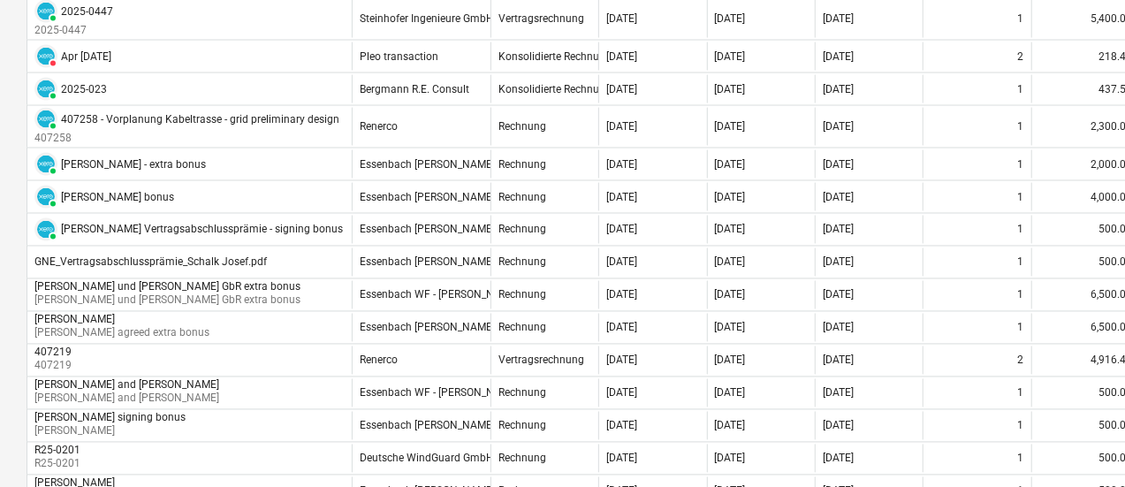
scroll to position [1696, 0]
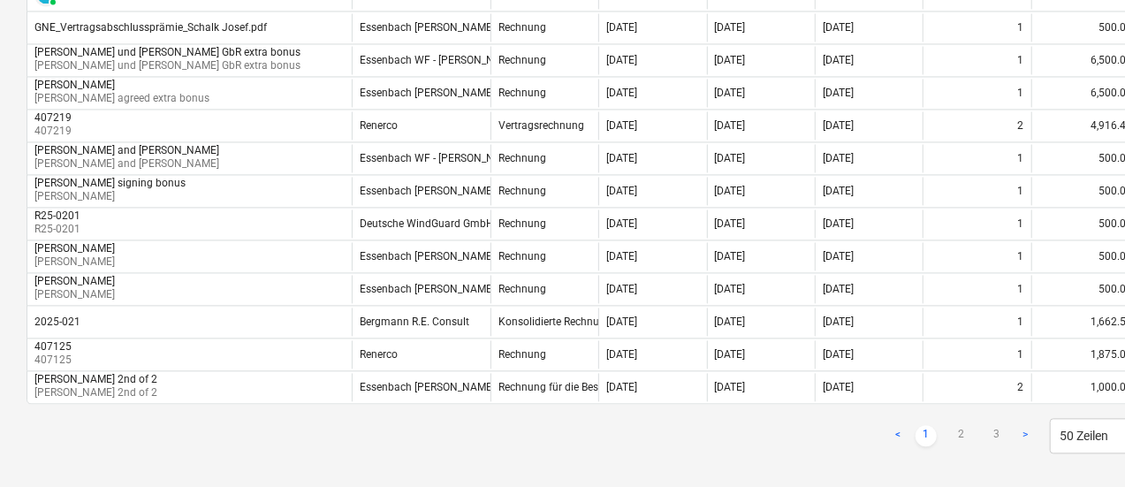
click at [962, 425] on link "2" at bounding box center [961, 435] width 21 height 21
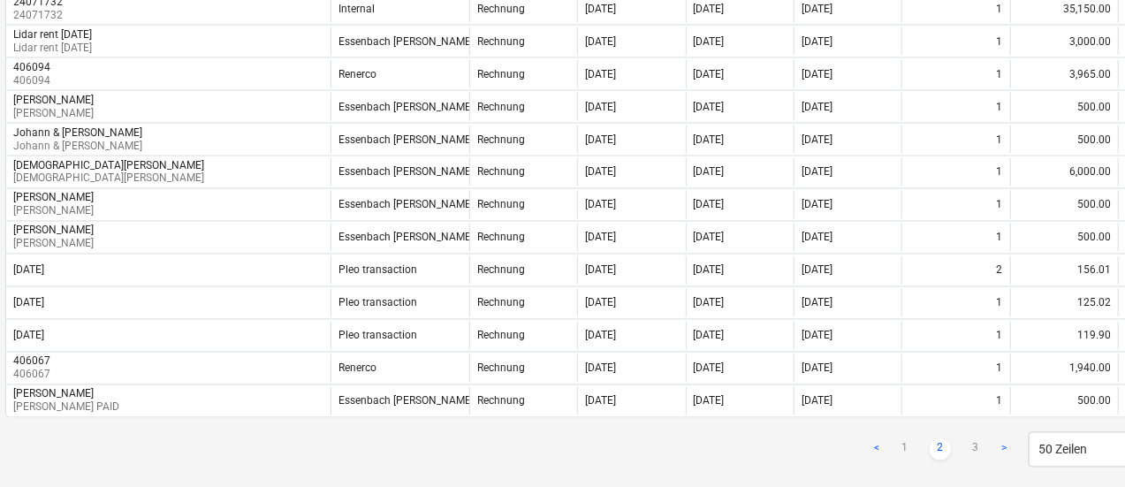
scroll to position [1519, 25]
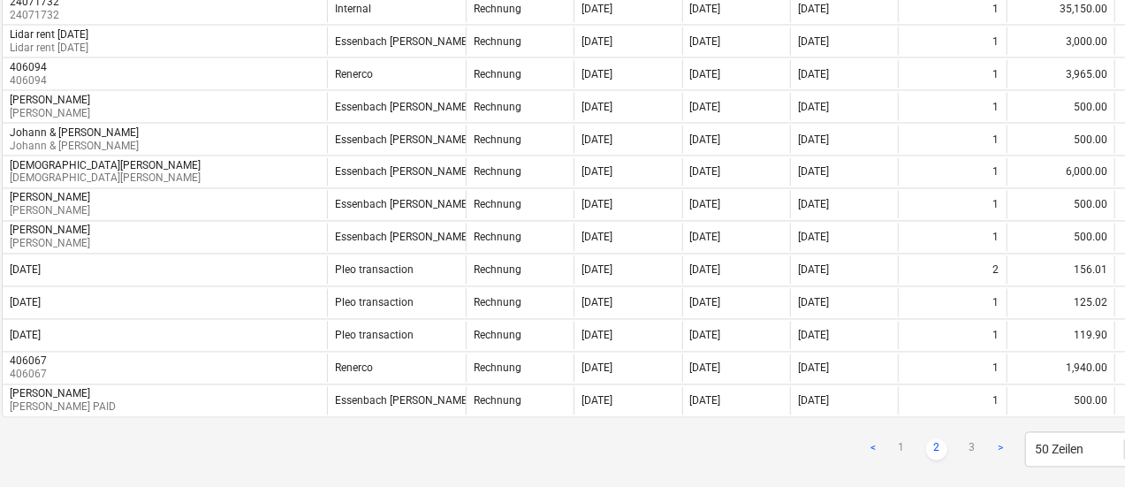
click at [404, 60] on div "Renerco" at bounding box center [396, 74] width 139 height 28
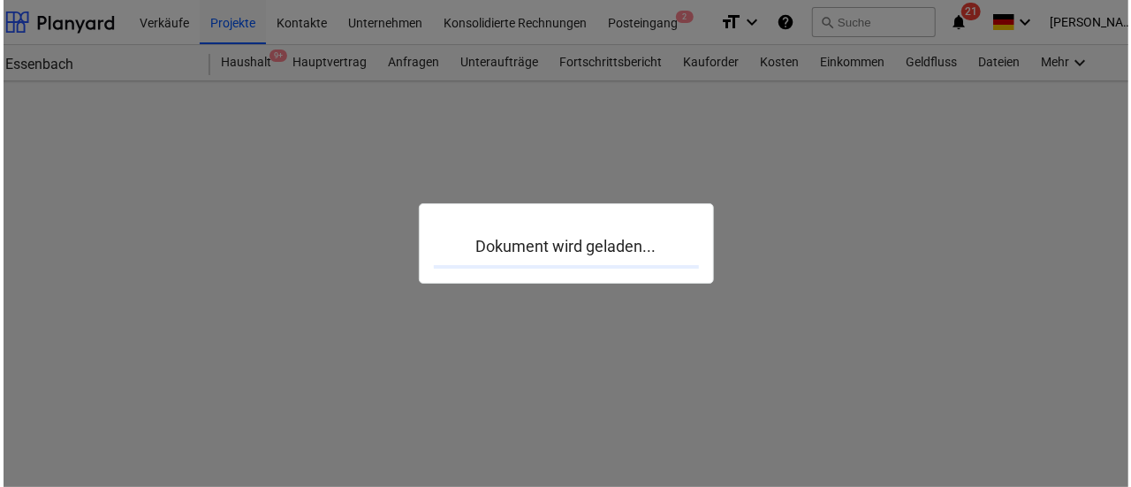
scroll to position [0, 25]
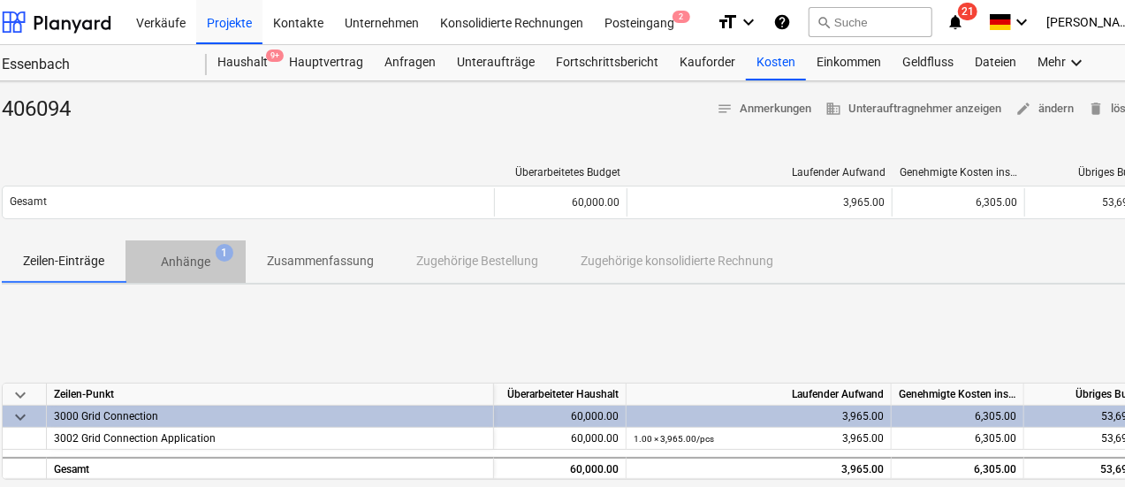
click at [203, 257] on p "Anhänge" at bounding box center [186, 262] width 50 height 19
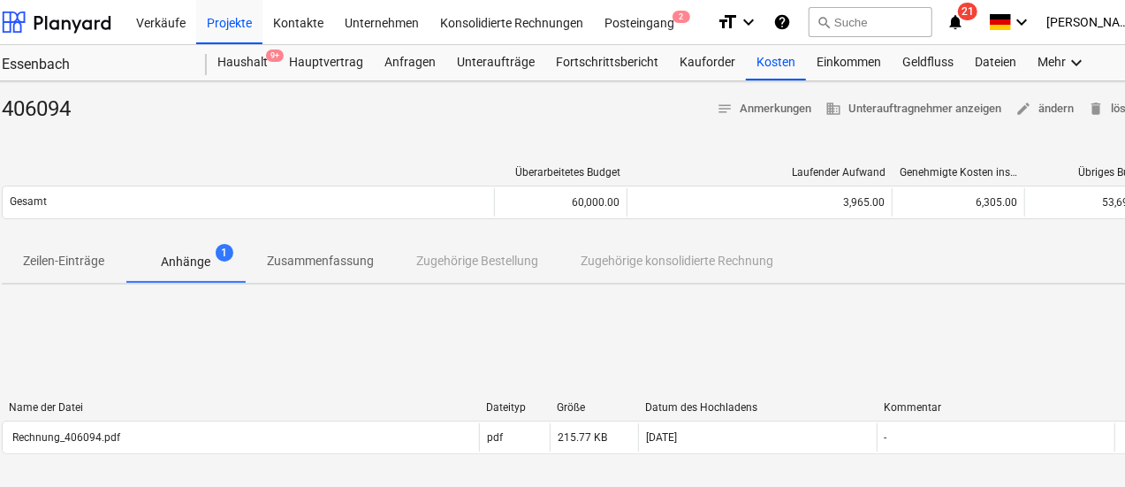
click at [246, 434] on div "Rechnung_406094.pdf" at bounding box center [241, 437] width 476 height 28
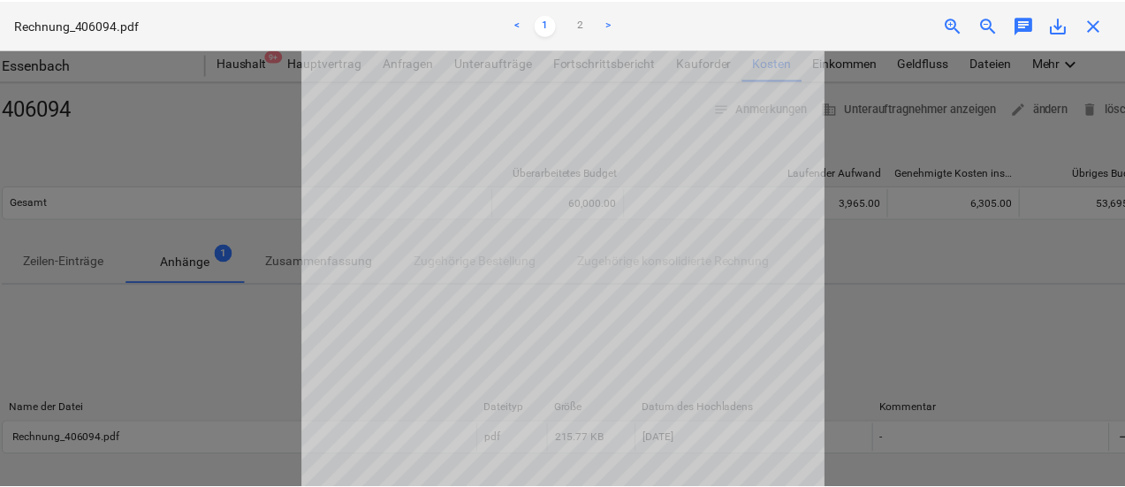
scroll to position [173, 0]
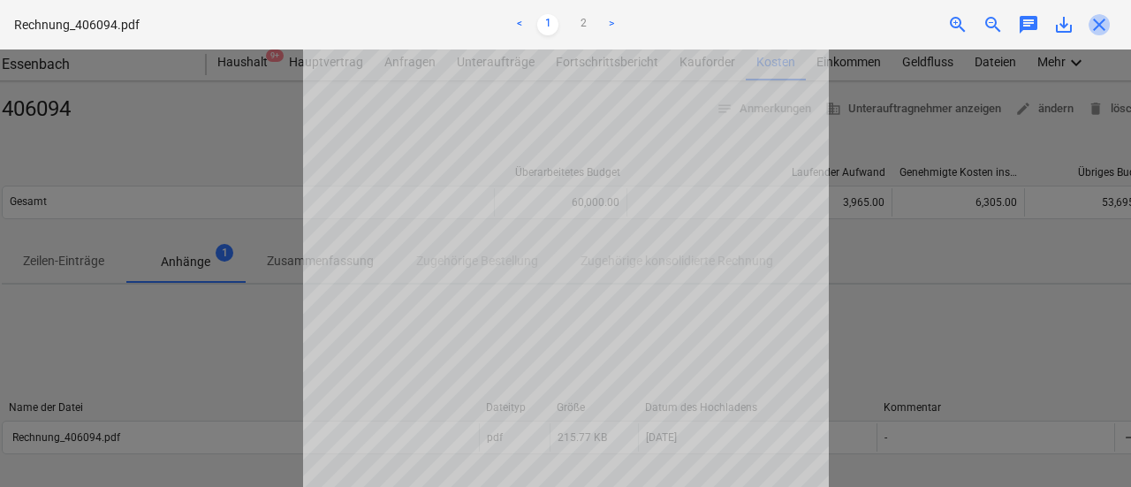
click at [1102, 20] on span "close" at bounding box center [1099, 24] width 21 height 21
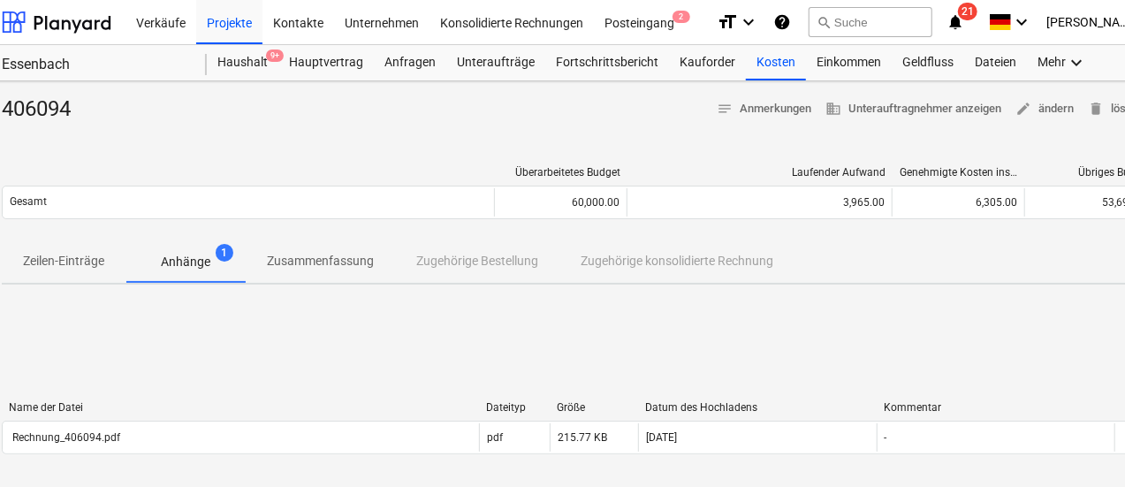
click at [774, 65] on div "Kosten" at bounding box center [776, 62] width 60 height 35
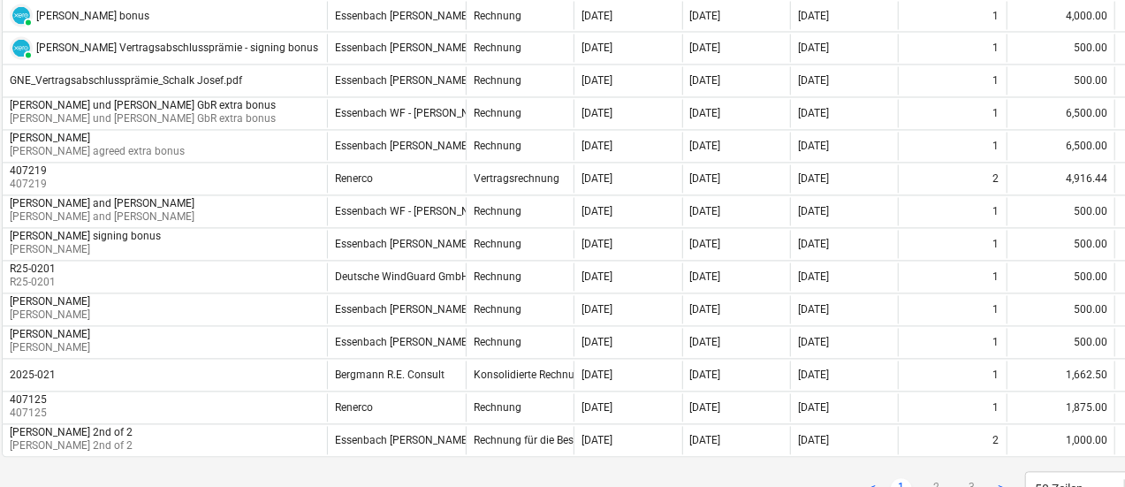
scroll to position [1696, 25]
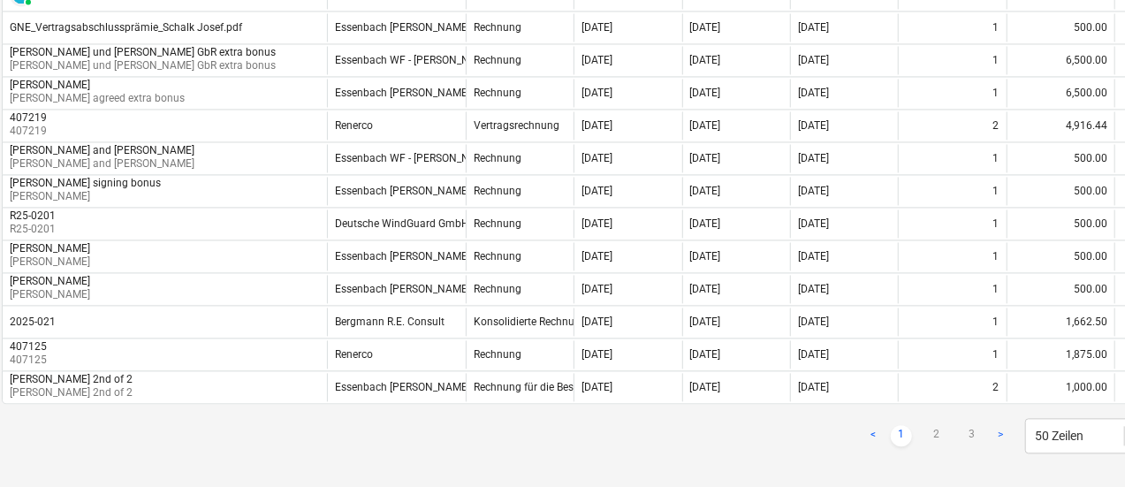
click at [937, 425] on link "2" at bounding box center [936, 435] width 21 height 21
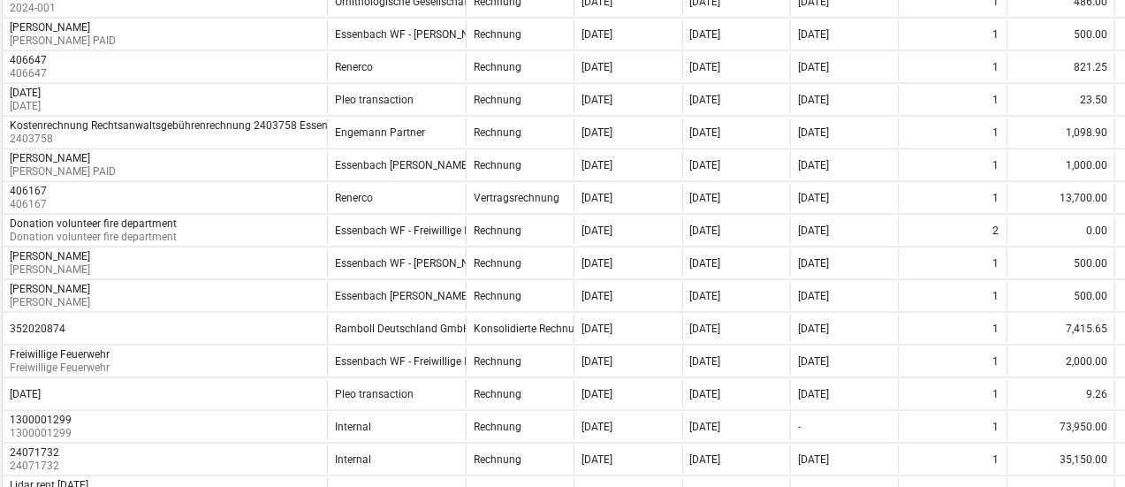
scroll to position [1061, 25]
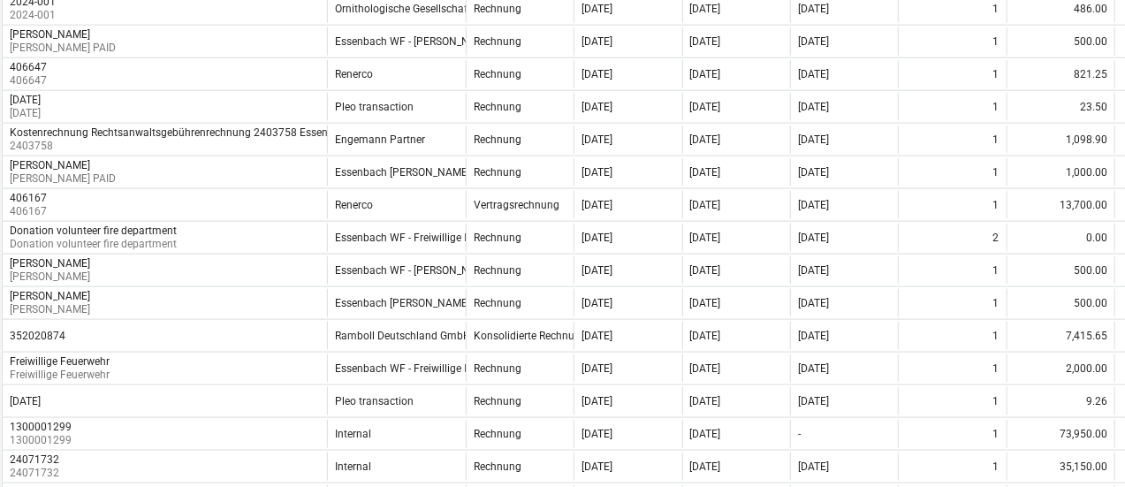
click at [418, 191] on div "Renerco" at bounding box center [396, 205] width 139 height 28
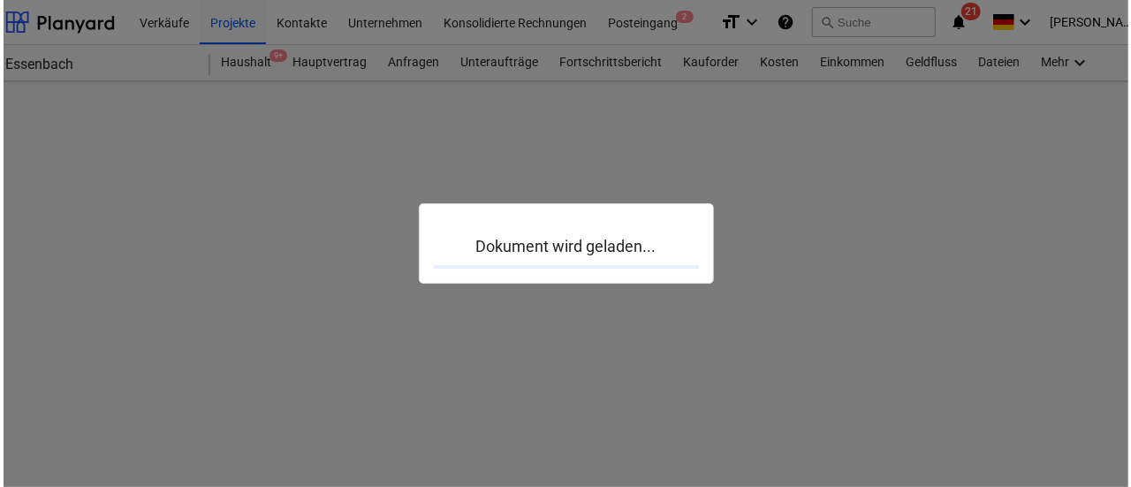
scroll to position [0, 25]
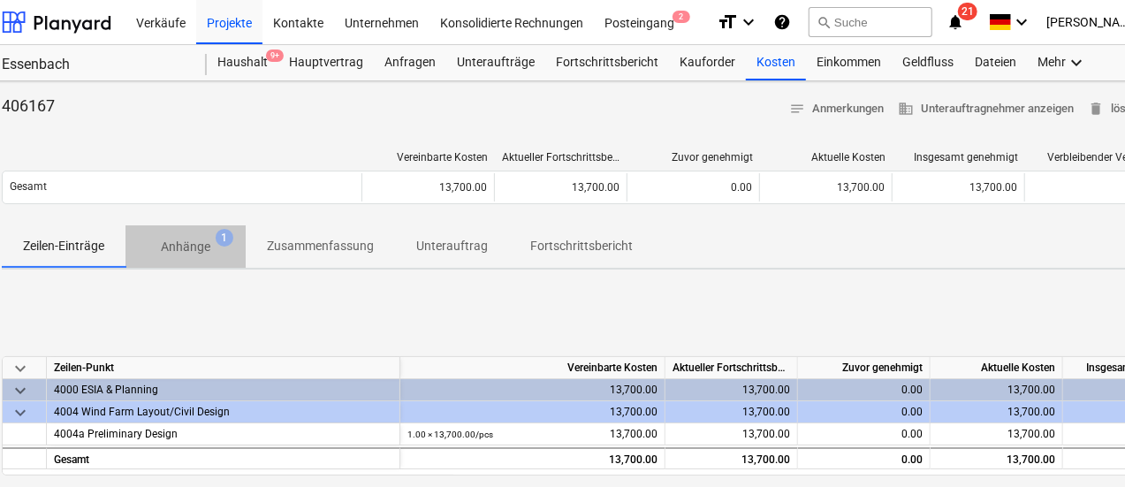
click at [194, 243] on p "Anhänge" at bounding box center [186, 247] width 50 height 19
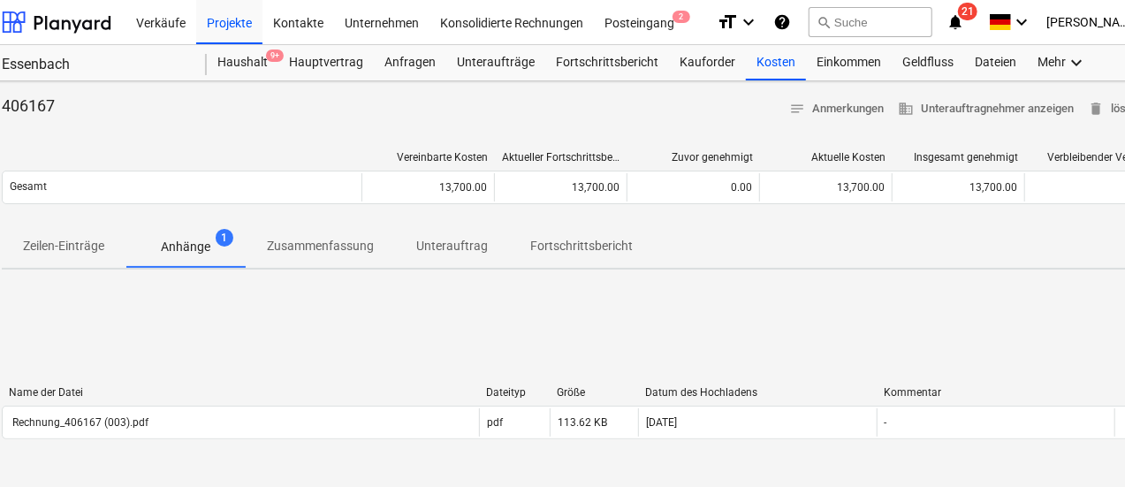
click at [270, 415] on div "Rechnung_406167 (003).pdf" at bounding box center [241, 422] width 476 height 28
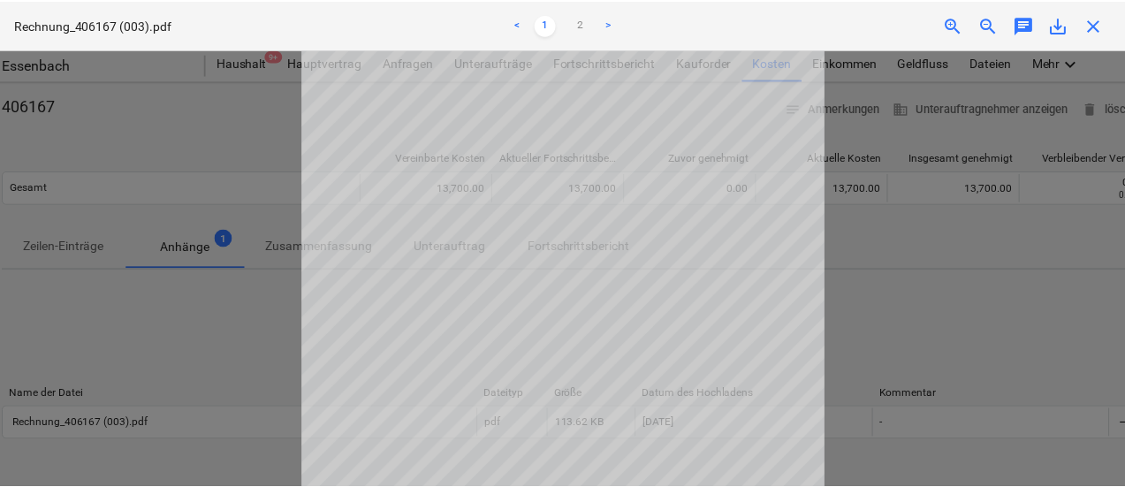
scroll to position [187, 0]
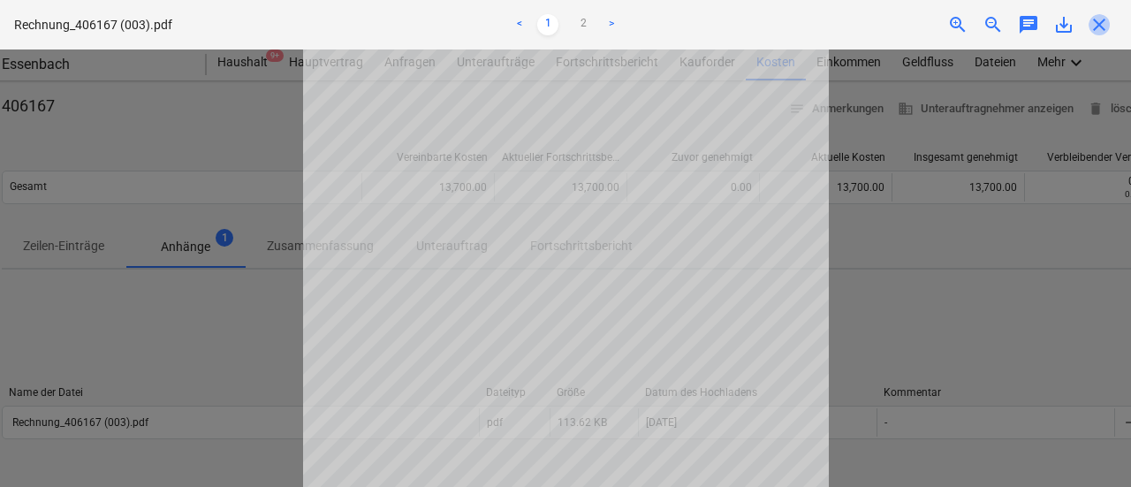
click at [1101, 27] on span "close" at bounding box center [1099, 24] width 21 height 21
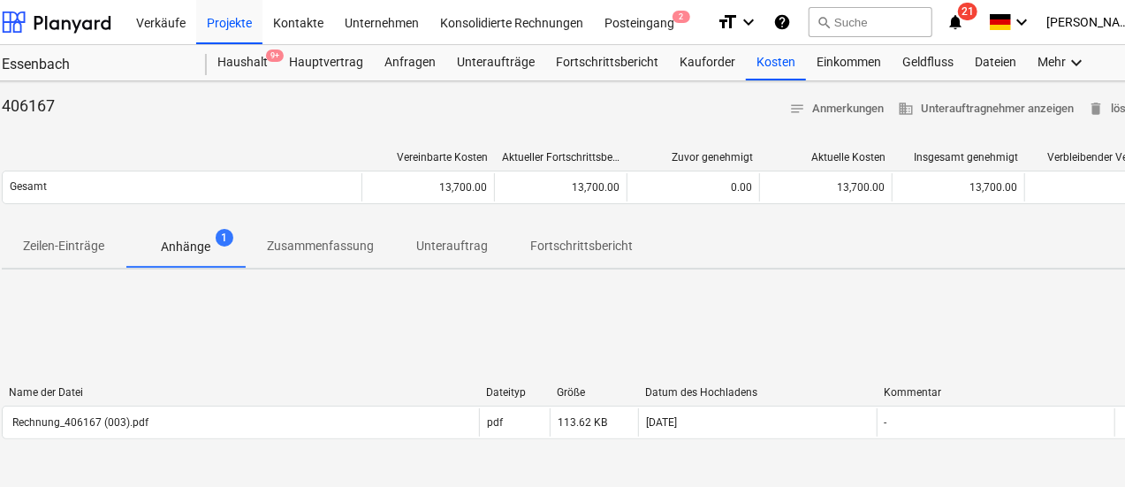
click at [758, 56] on div "Kosten" at bounding box center [776, 62] width 60 height 35
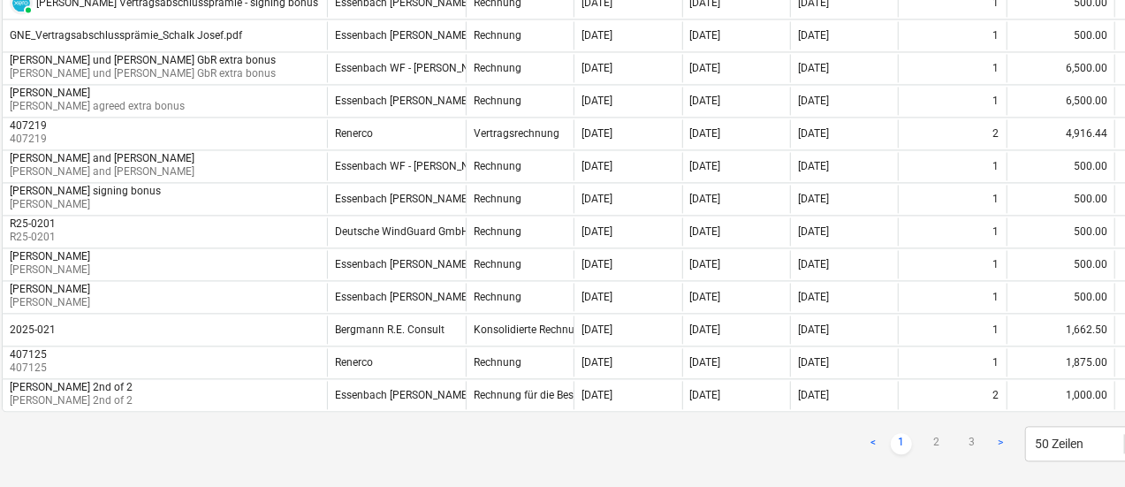
scroll to position [1688, 25]
click at [944, 433] on link "2" at bounding box center [936, 443] width 21 height 21
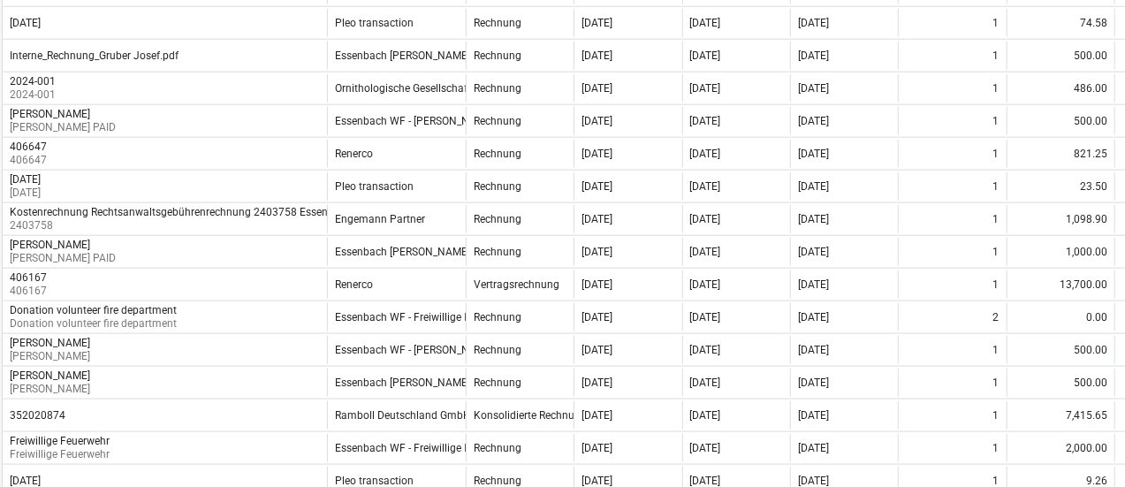
scroll to position [980, 25]
click at [668, 141] on div "[DATE]" at bounding box center [628, 155] width 108 height 28
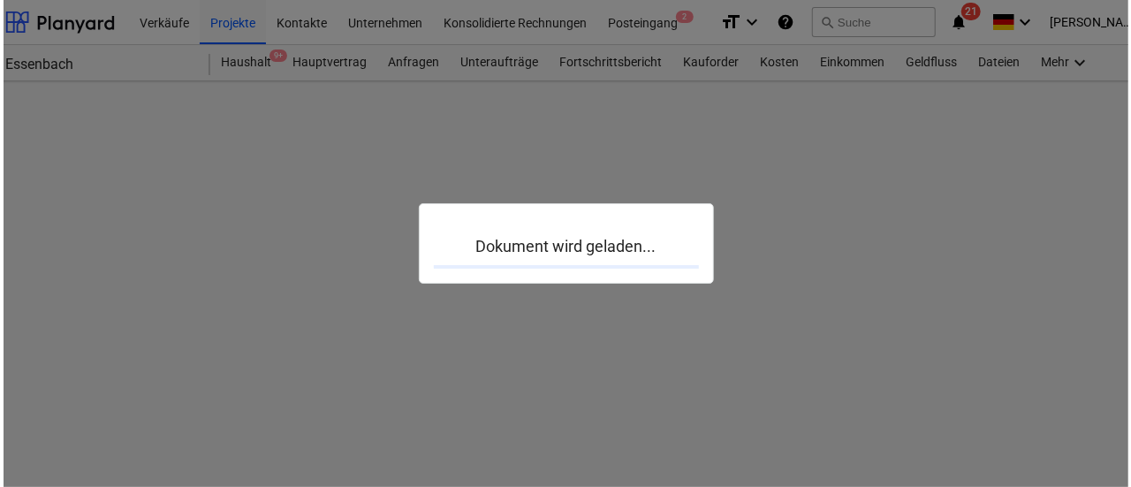
scroll to position [0, 25]
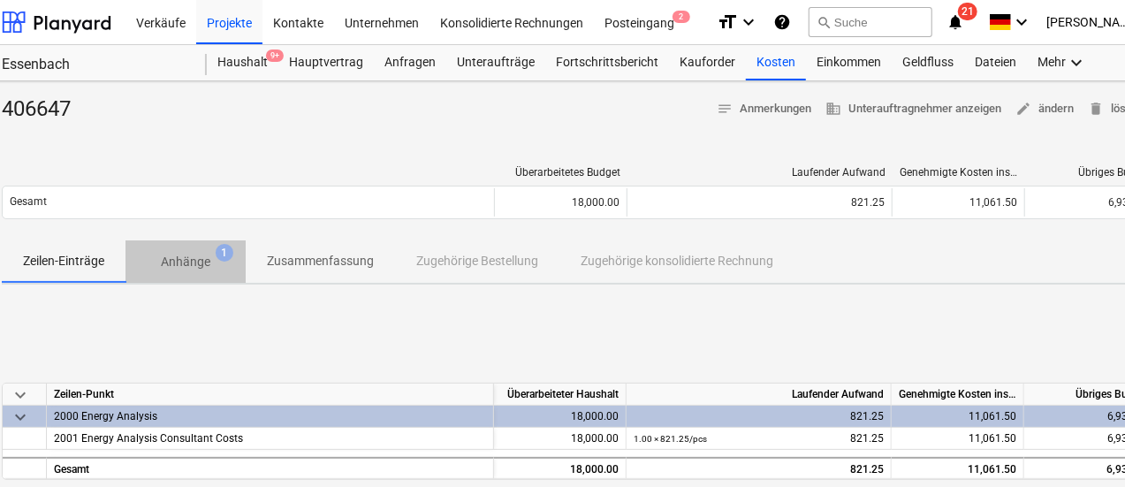
click at [187, 261] on p "Anhänge" at bounding box center [186, 262] width 50 height 19
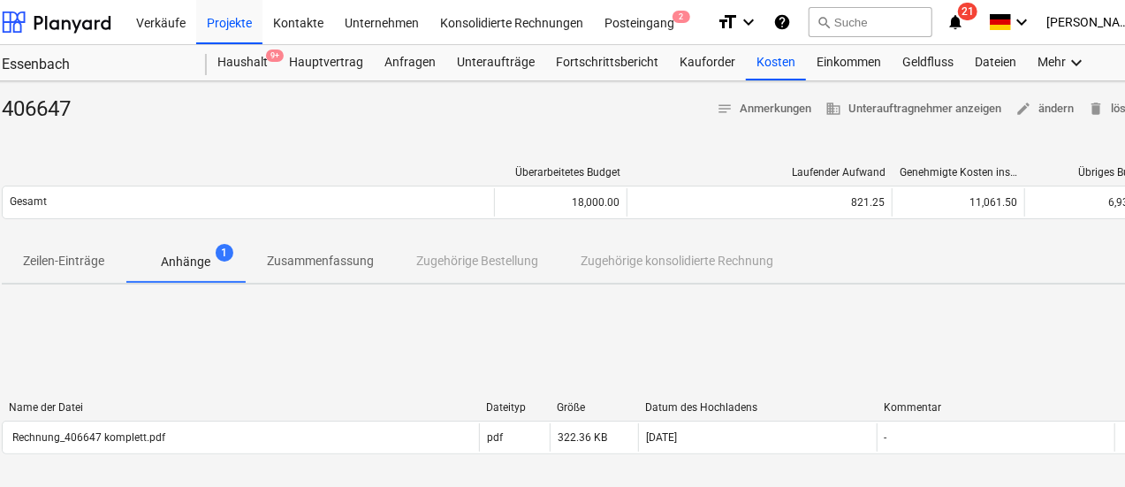
click at [188, 430] on div "Rechnung_406647 komplett.pdf" at bounding box center [241, 437] width 476 height 28
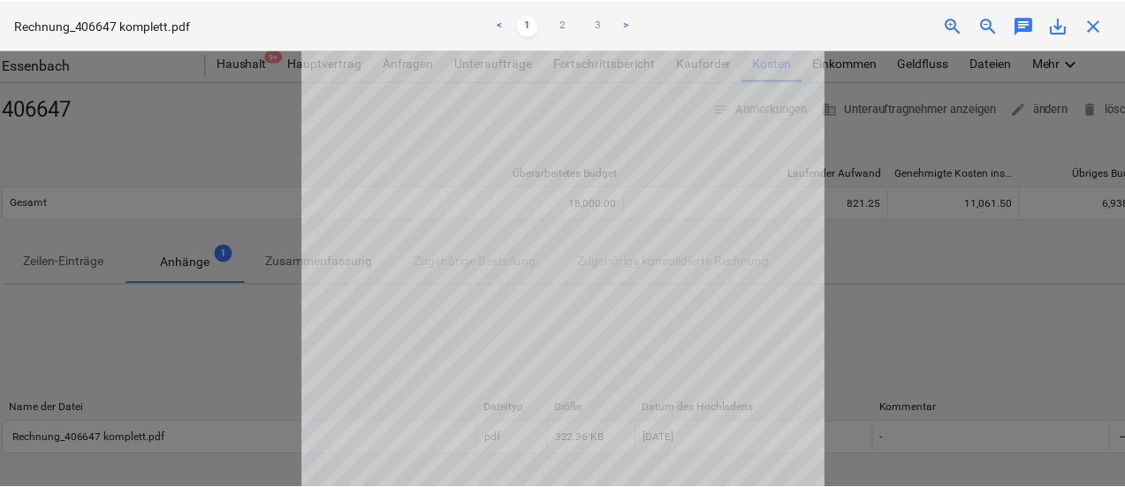
scroll to position [202, 0]
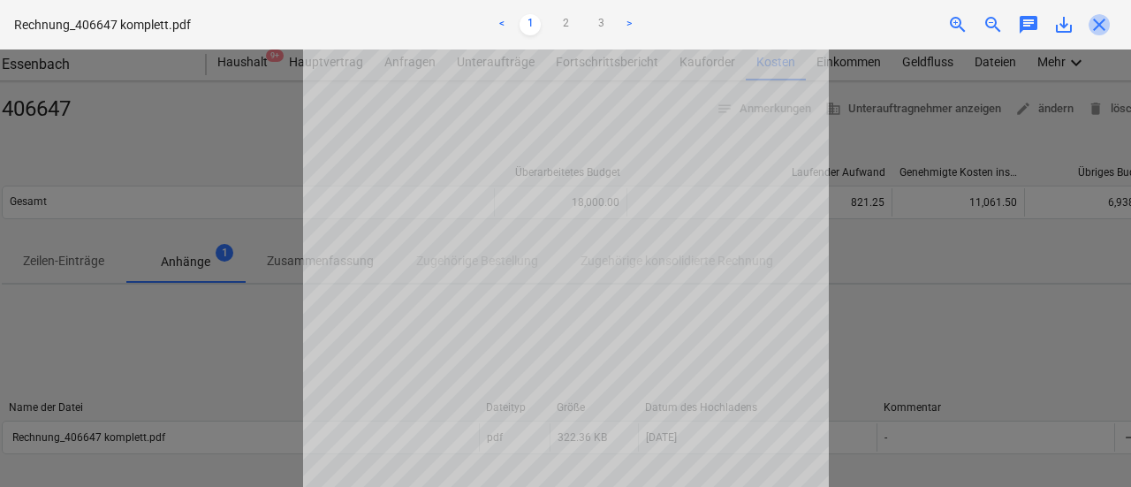
click at [1100, 22] on span "close" at bounding box center [1099, 24] width 21 height 21
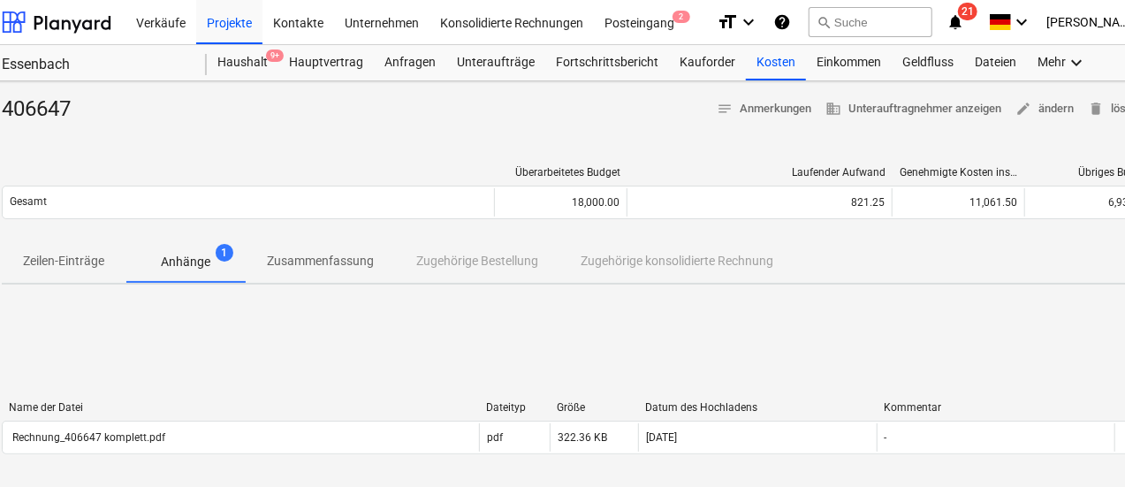
click at [752, 61] on div "Kosten" at bounding box center [776, 62] width 60 height 35
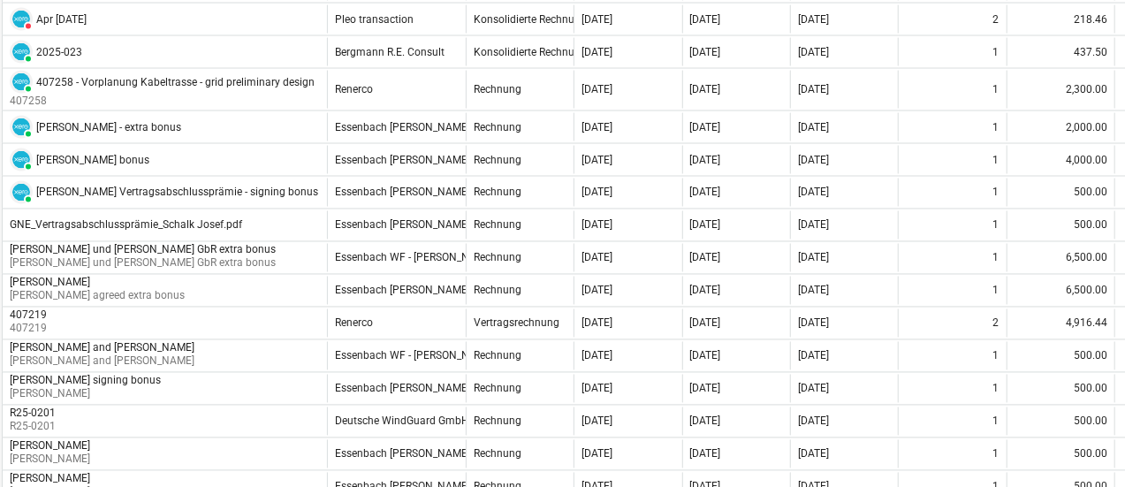
scroll to position [1696, 25]
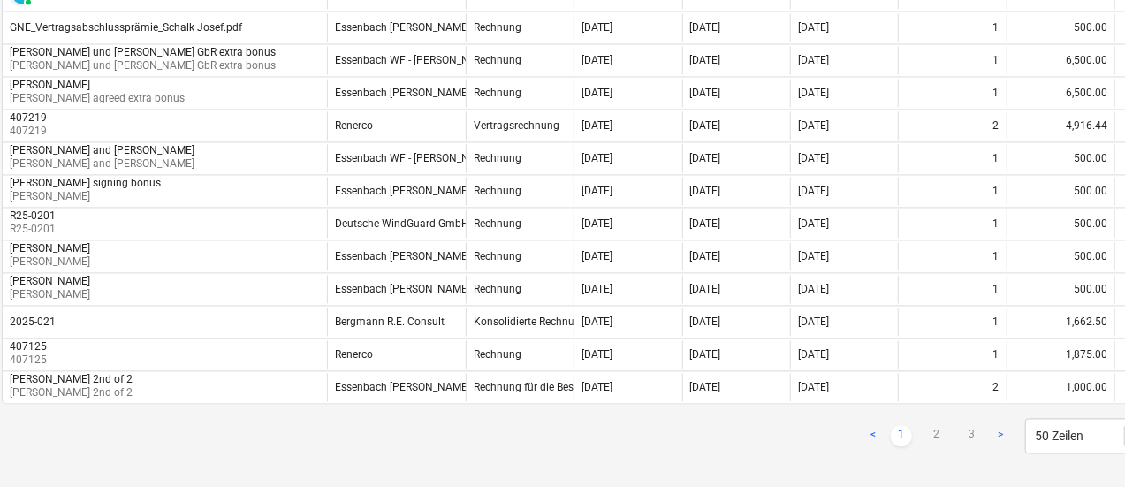
click at [928, 425] on link "2" at bounding box center [936, 435] width 21 height 21
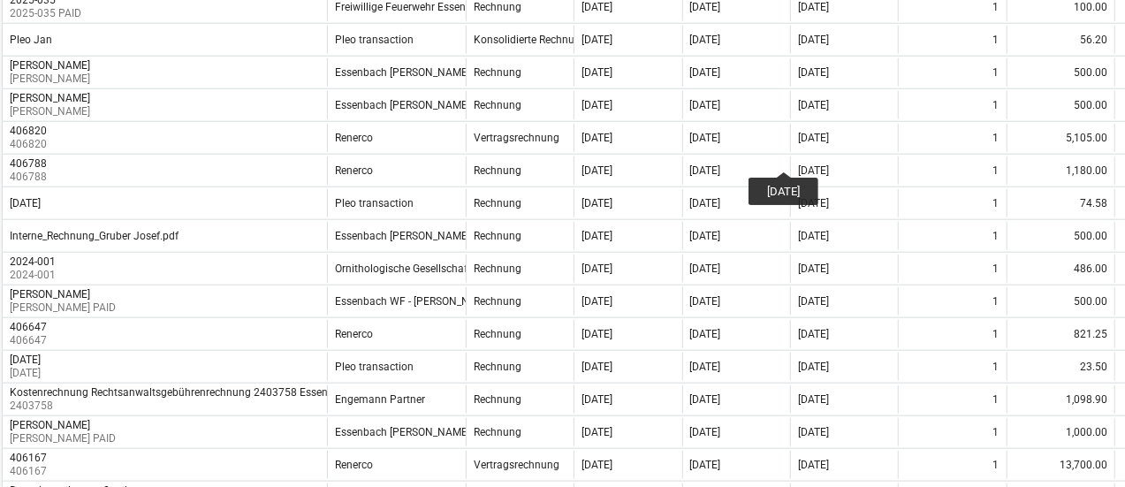
scroll to position [801, 25]
click at [761, 156] on div "[DATE]" at bounding box center [736, 170] width 108 height 28
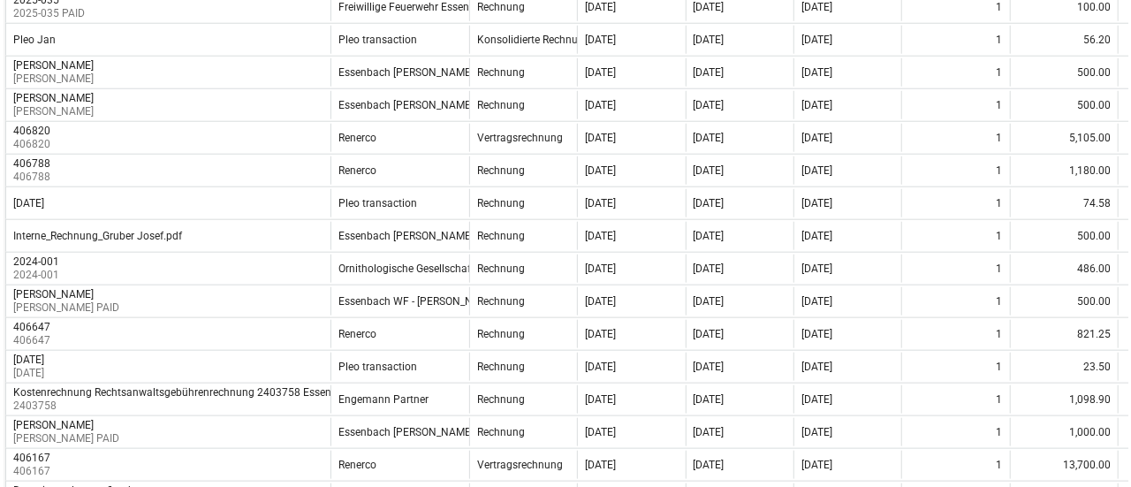
scroll to position [0, 25]
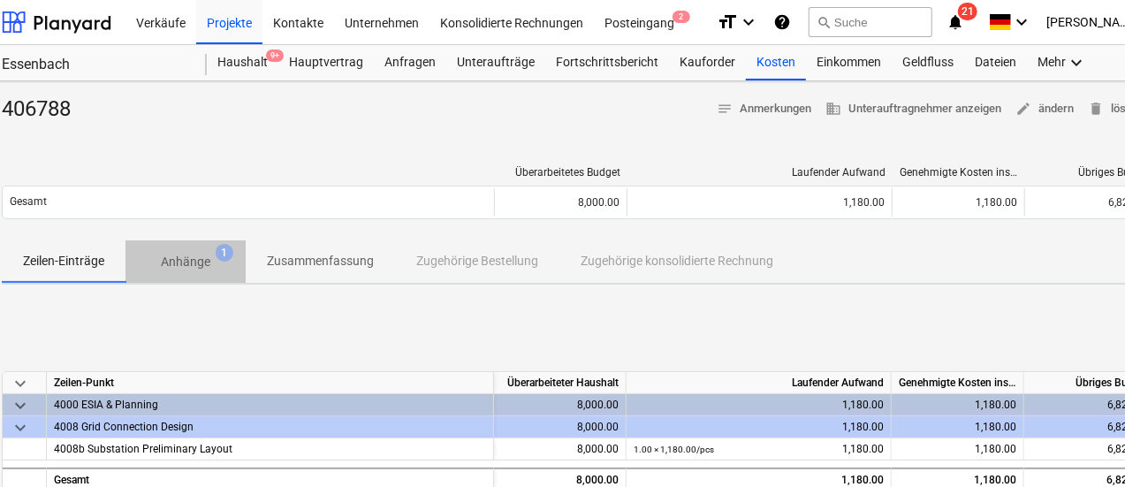
click at [190, 272] on span "Anhänge 1" at bounding box center [186, 262] width 120 height 32
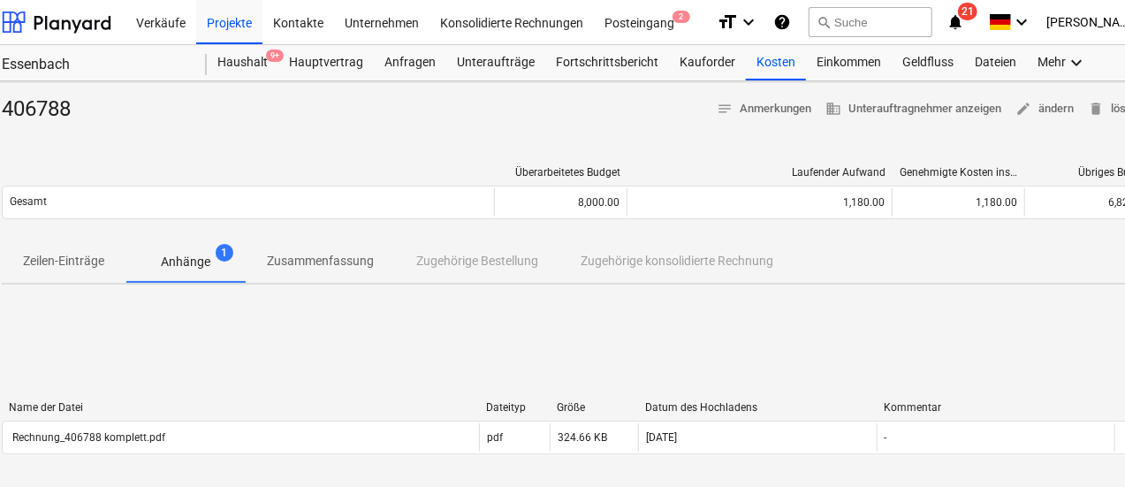
click at [230, 448] on div "Rechnung_406788 komplett.pdf" at bounding box center [241, 437] width 476 height 28
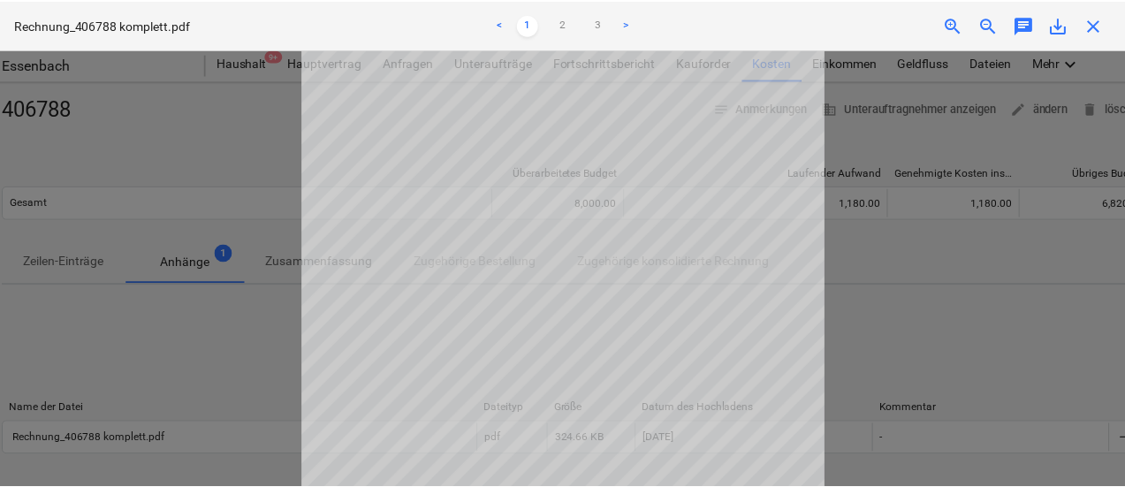
scroll to position [257, 0]
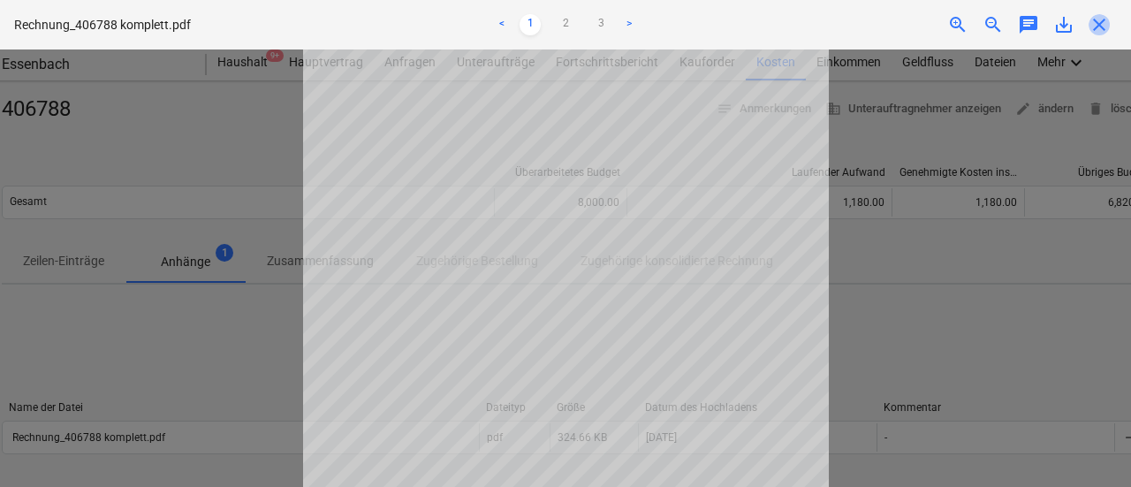
click at [1100, 26] on span "close" at bounding box center [1099, 24] width 21 height 21
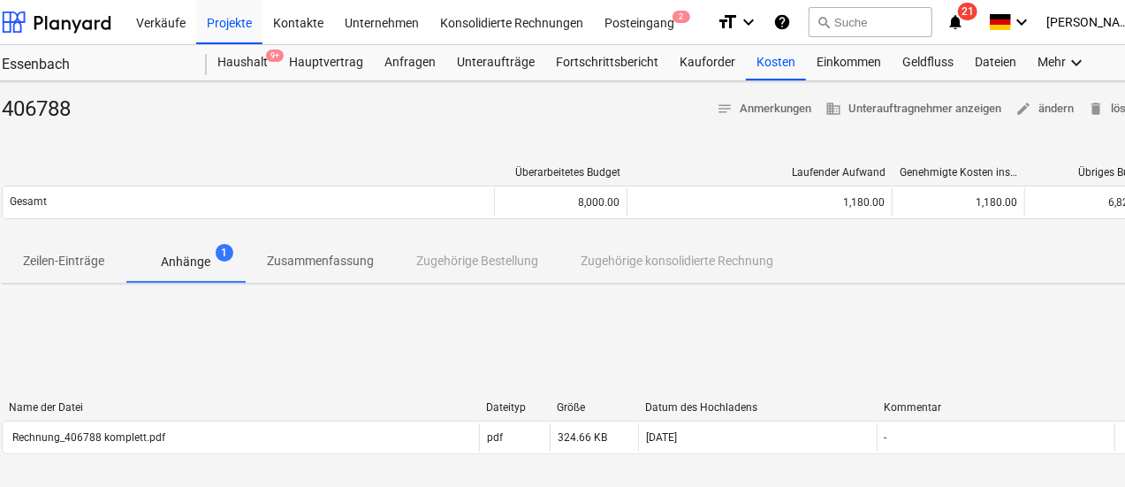
click at [771, 64] on div "Kosten" at bounding box center [776, 62] width 60 height 35
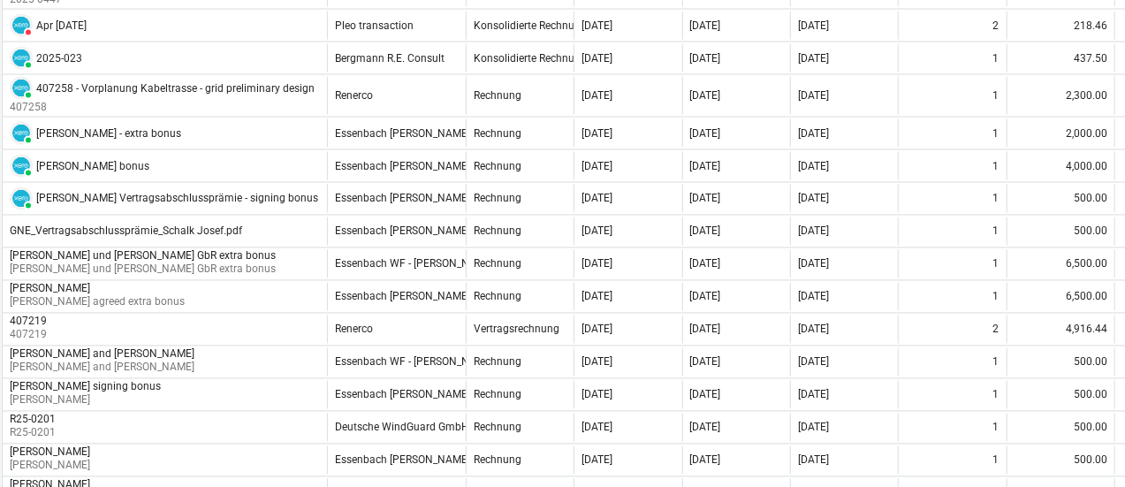
scroll to position [1696, 25]
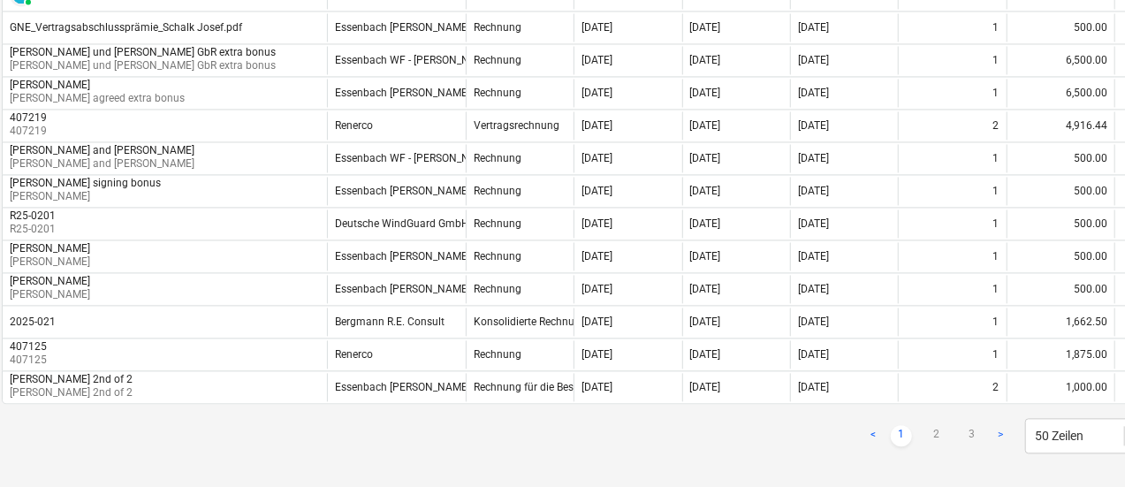
click at [930, 425] on link "2" at bounding box center [936, 435] width 21 height 21
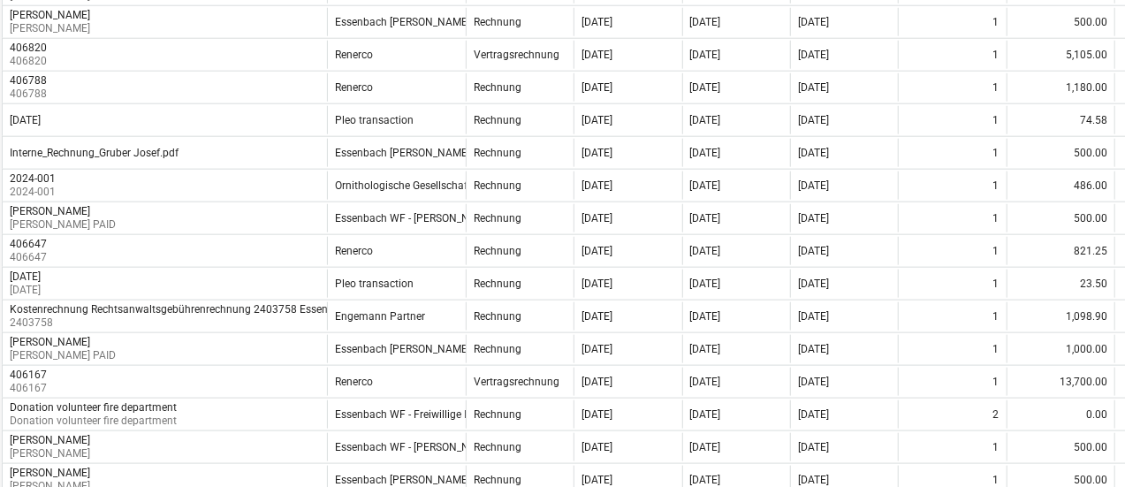
scroll to position [725, 25]
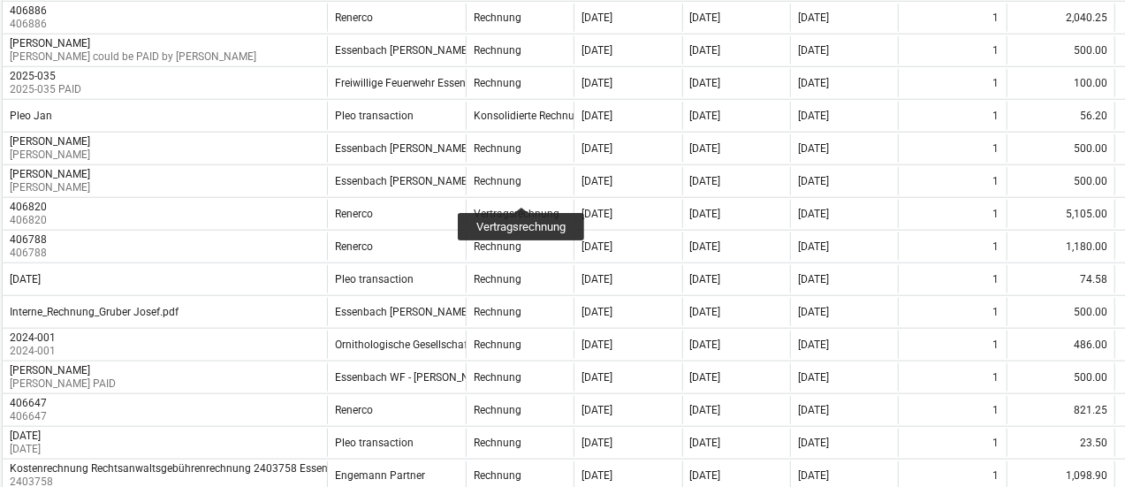
click at [522, 208] on div "Vertragsrechnung" at bounding box center [517, 214] width 86 height 12
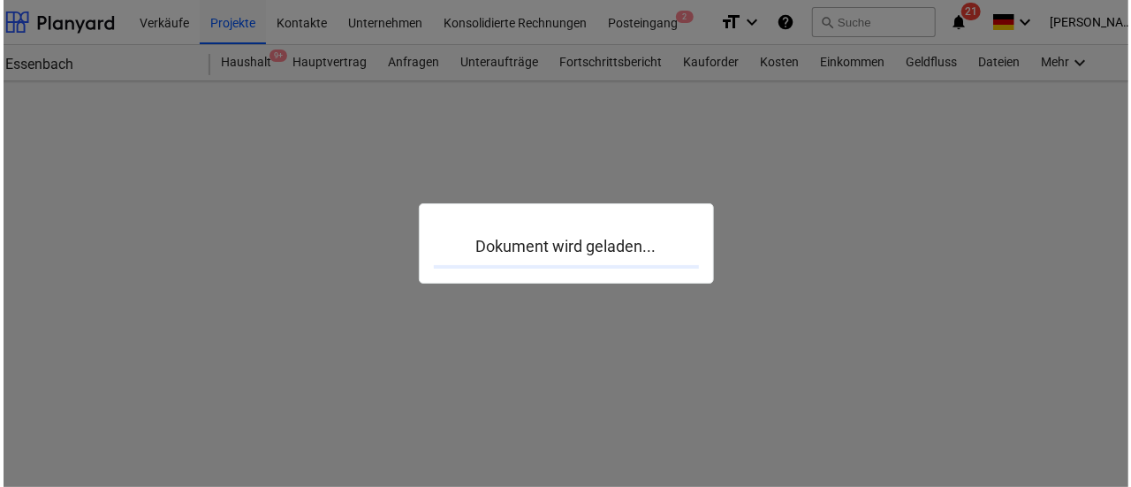
scroll to position [0, 25]
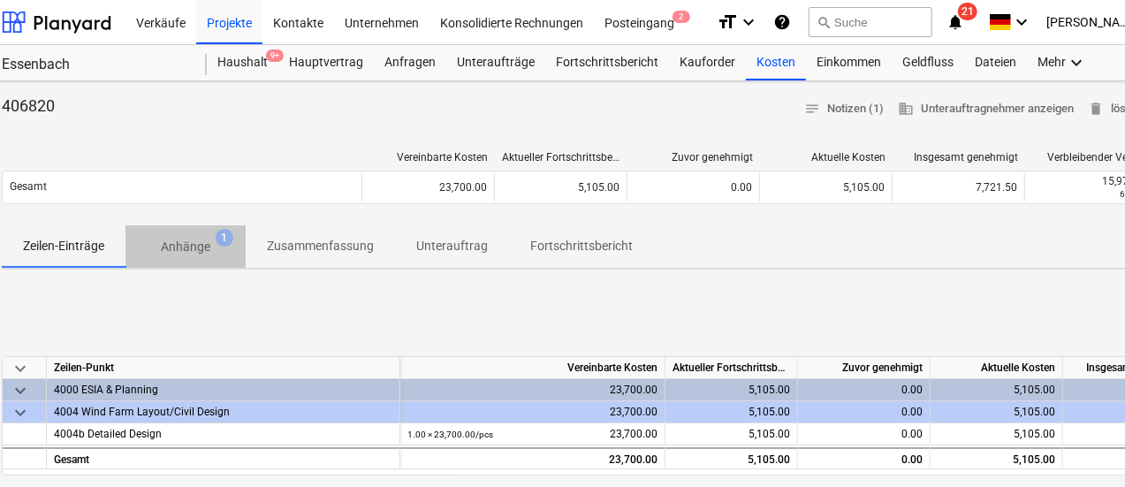
click at [202, 240] on p "Anhänge" at bounding box center [186, 247] width 50 height 19
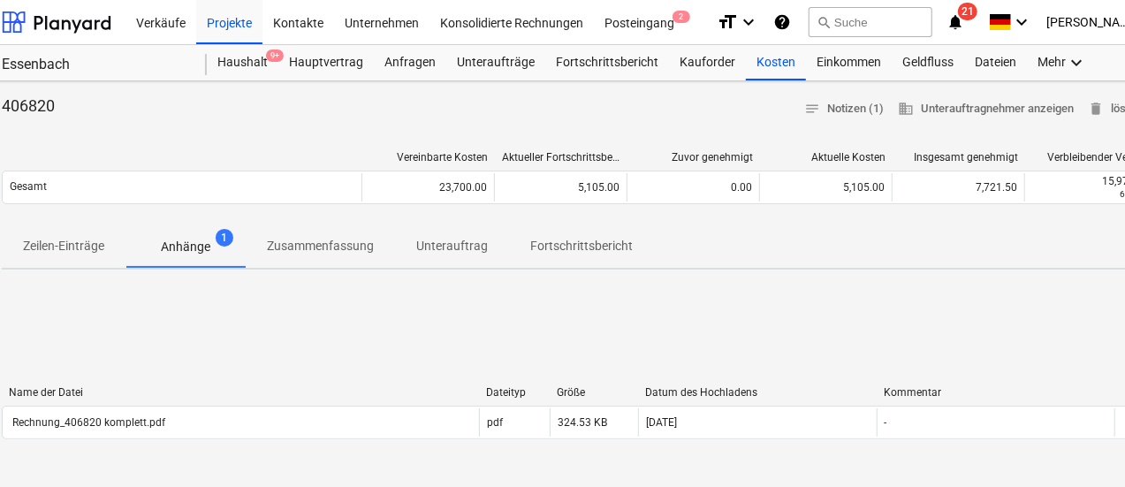
click at [313, 430] on div "Rechnung_406820 komplett.pdf" at bounding box center [241, 422] width 476 height 28
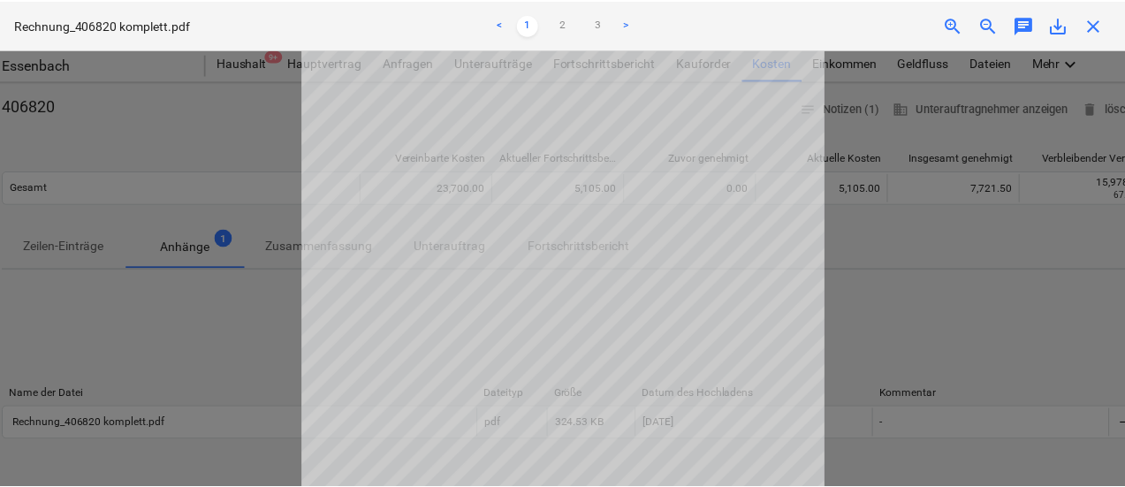
scroll to position [256, 0]
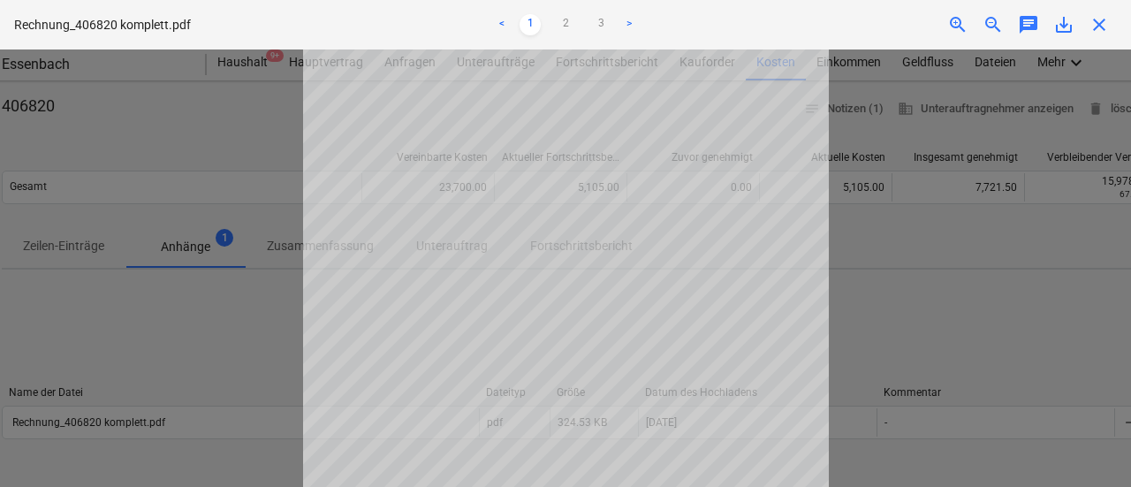
click at [1100, 25] on span "close" at bounding box center [1099, 24] width 21 height 21
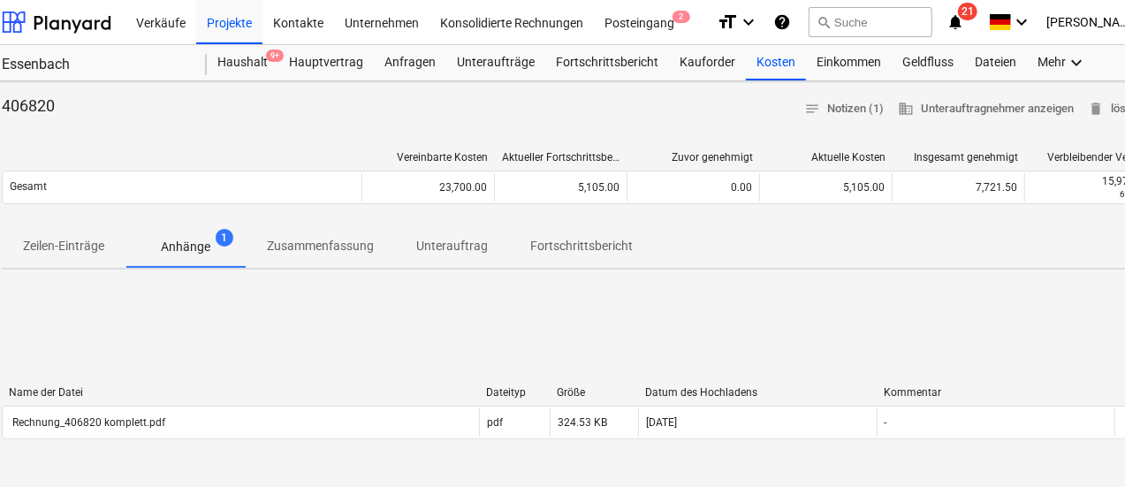
click at [769, 70] on div "Kosten" at bounding box center [776, 62] width 60 height 35
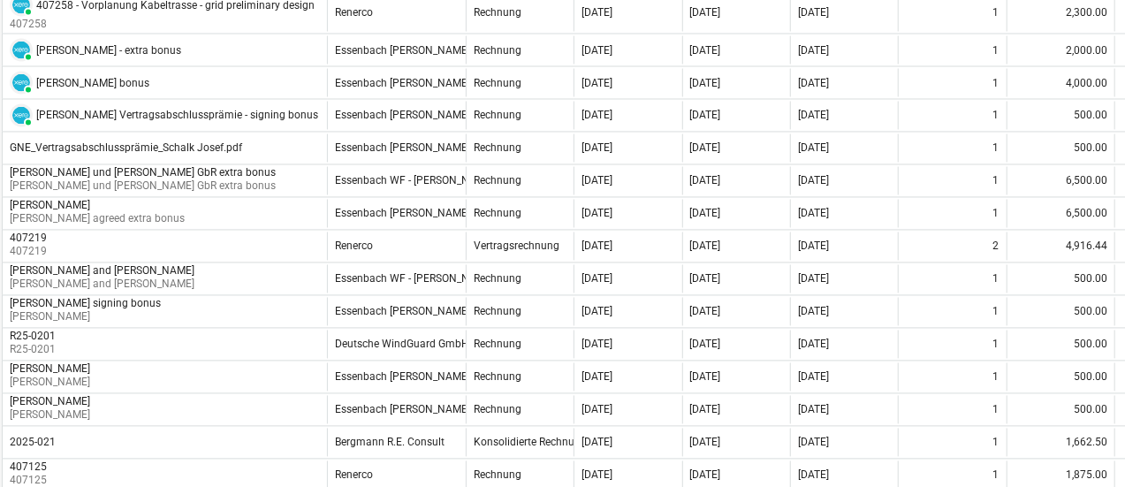
scroll to position [1696, 25]
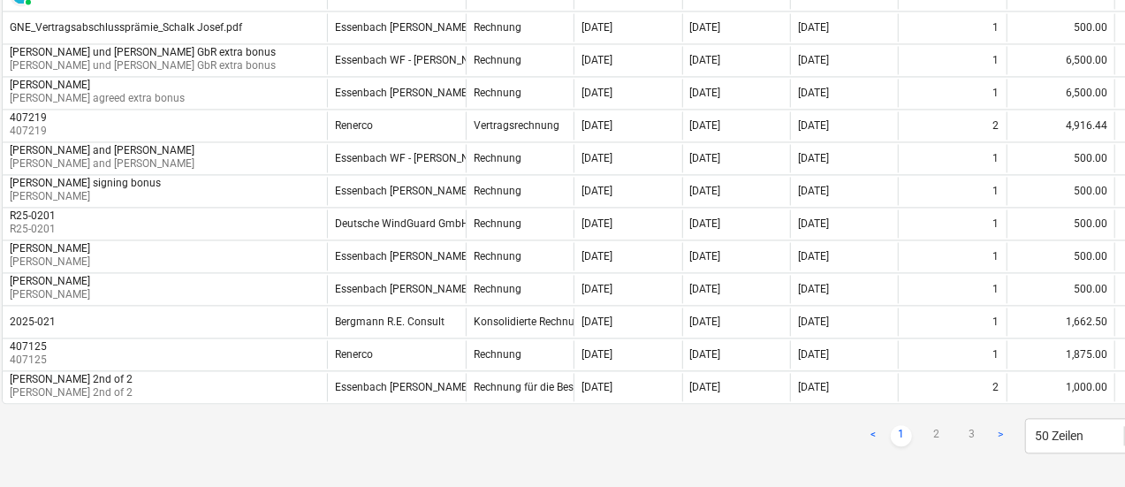
click at [933, 425] on link "2" at bounding box center [936, 435] width 21 height 21
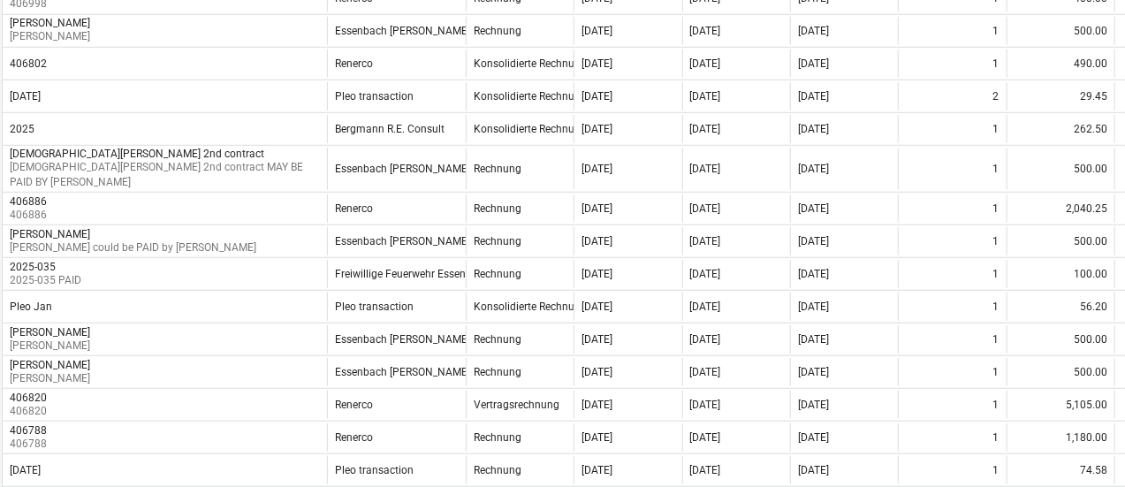
scroll to position [534, 25]
click at [764, 194] on div "[DATE]" at bounding box center [736, 208] width 108 height 28
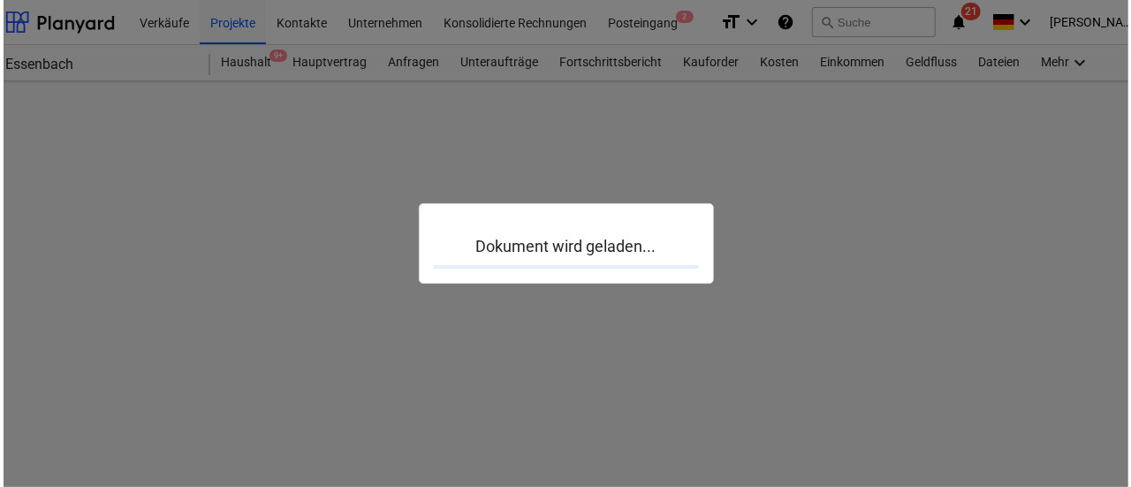
scroll to position [0, 25]
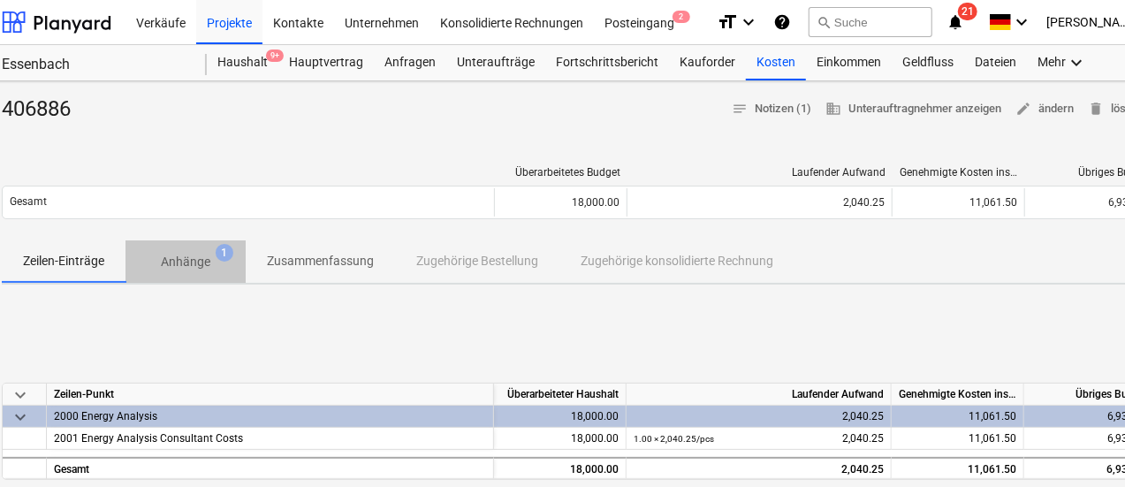
click at [195, 266] on p "Anhänge" at bounding box center [186, 262] width 50 height 19
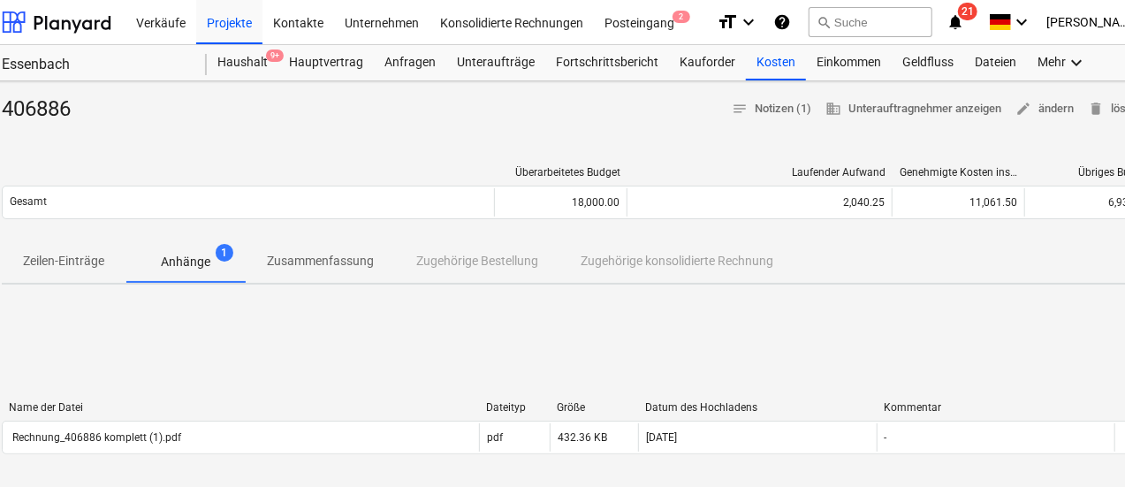
click at [179, 430] on div "Rechnung_406886 komplett (1).pdf" at bounding box center [241, 437] width 476 height 28
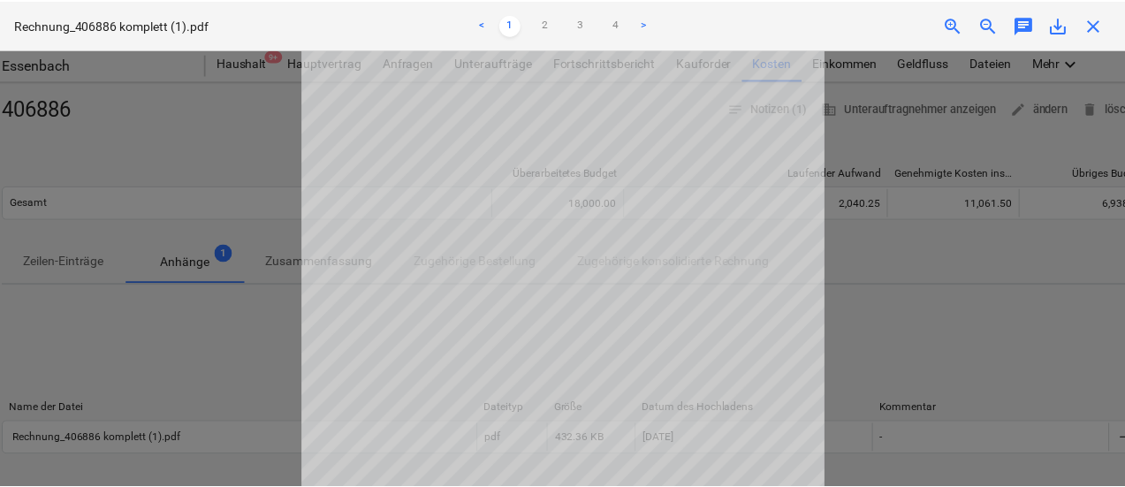
scroll to position [124, 0]
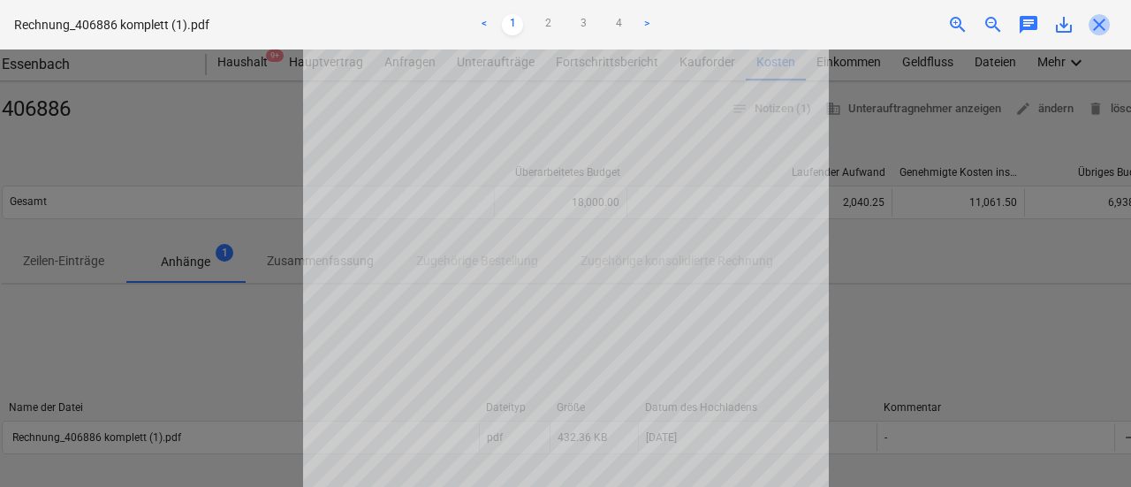
click at [1105, 33] on span "close" at bounding box center [1099, 24] width 21 height 21
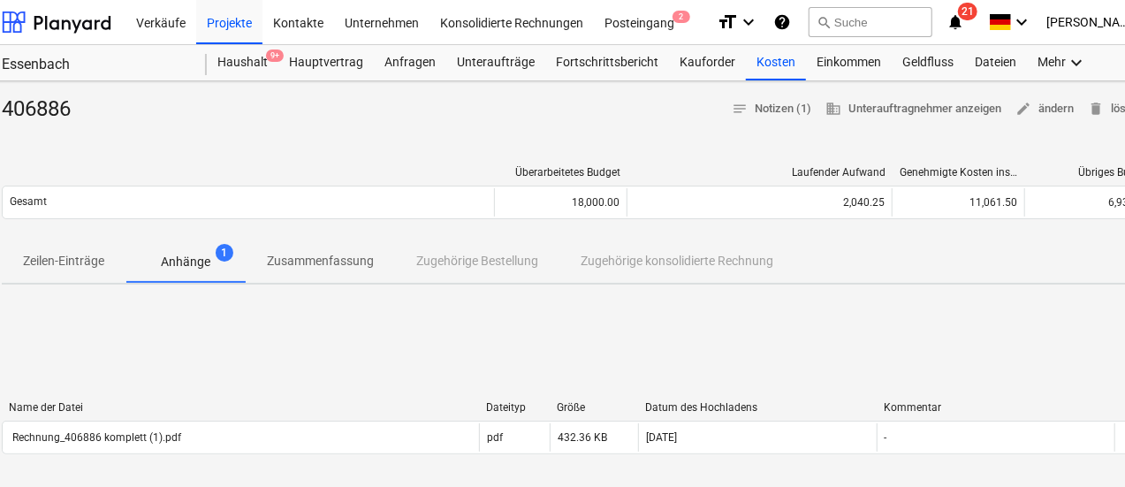
click at [769, 52] on div "Kosten" at bounding box center [776, 62] width 60 height 35
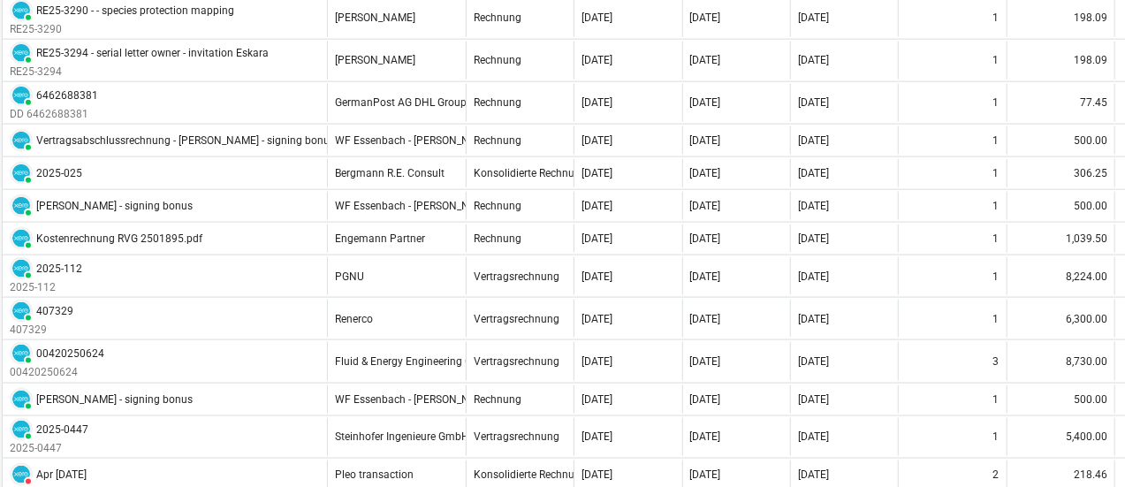
scroll to position [1696, 25]
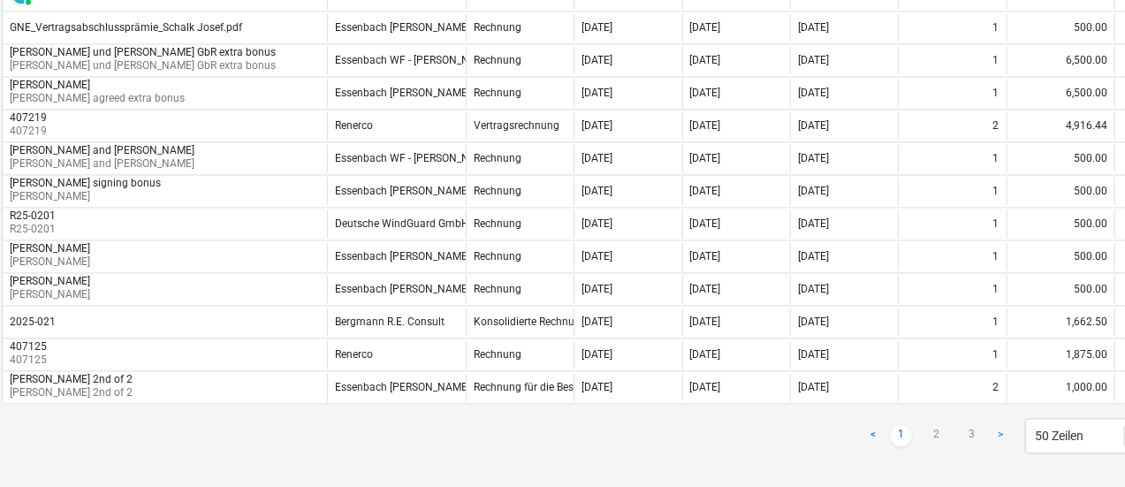
click at [935, 425] on link "2" at bounding box center [936, 435] width 21 height 21
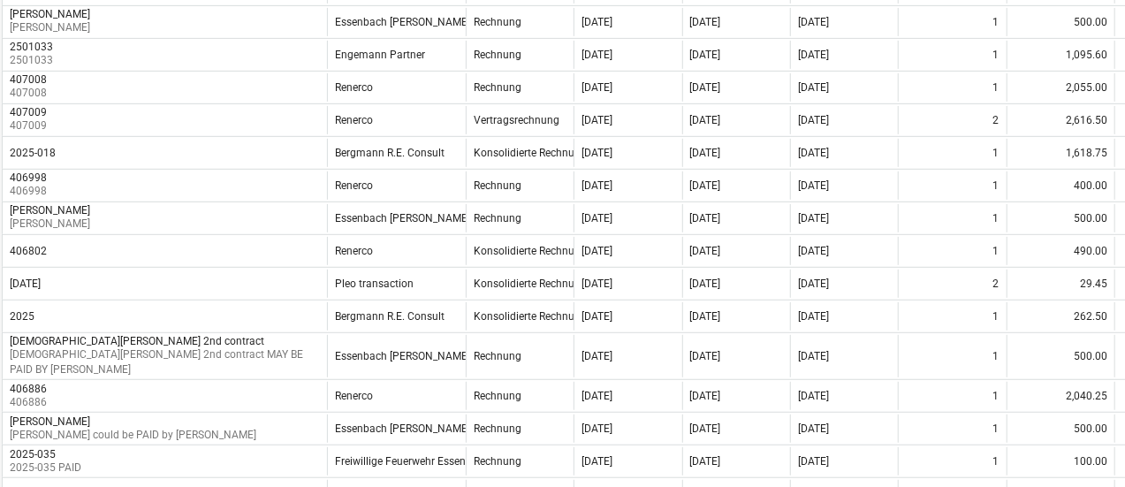
scroll to position [341, 25]
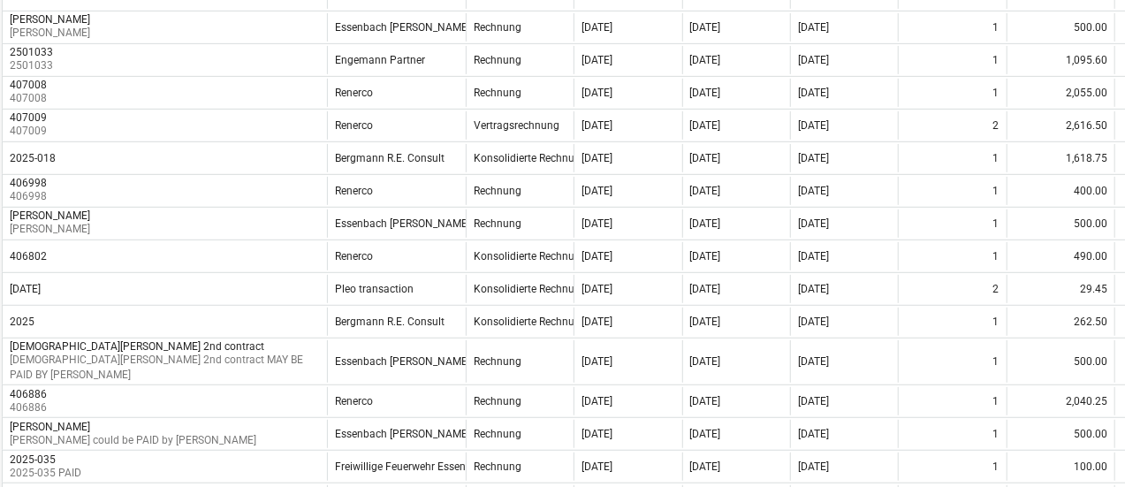
click at [829, 255] on div "[DATE]" at bounding box center [813, 256] width 31 height 12
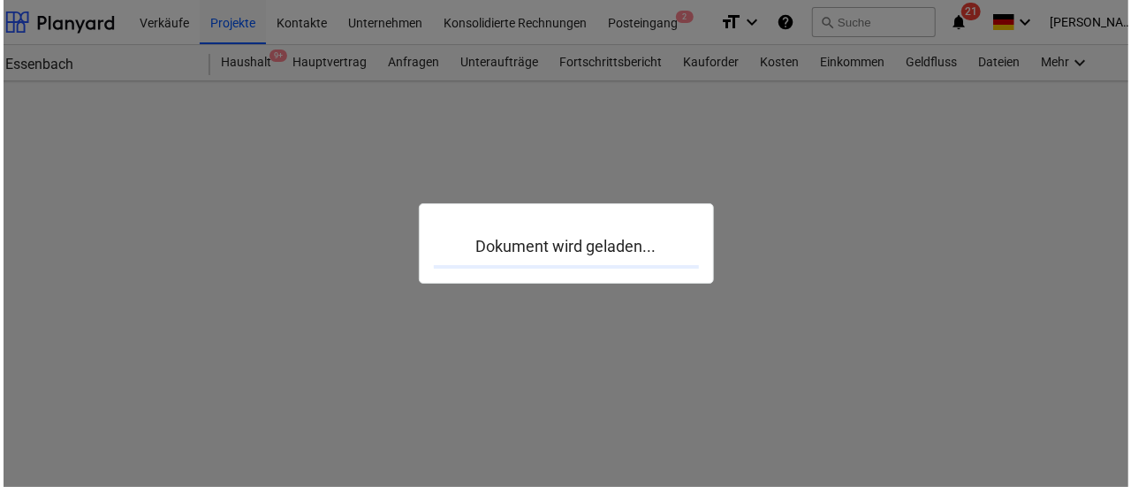
scroll to position [0, 25]
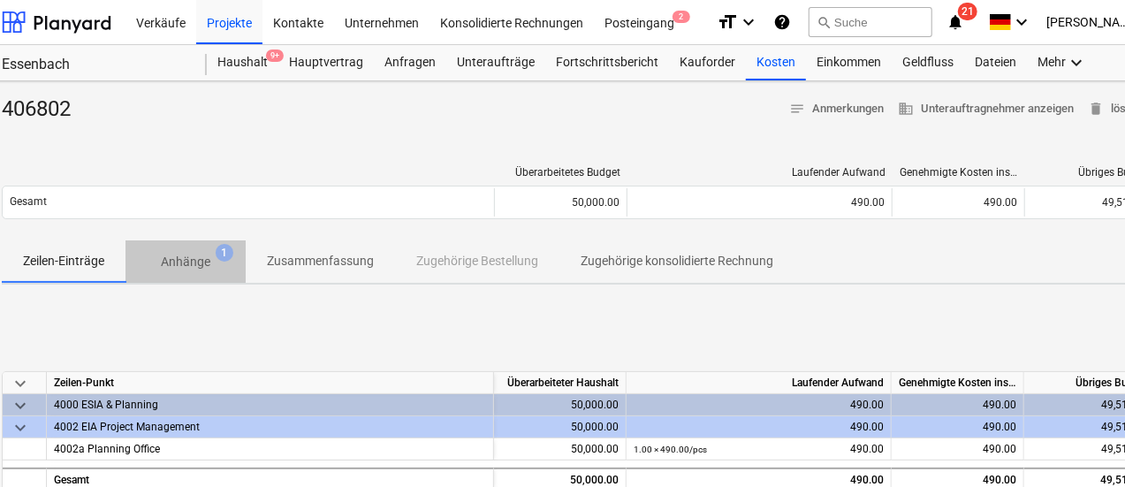
click at [186, 261] on p "Anhänge" at bounding box center [186, 262] width 50 height 19
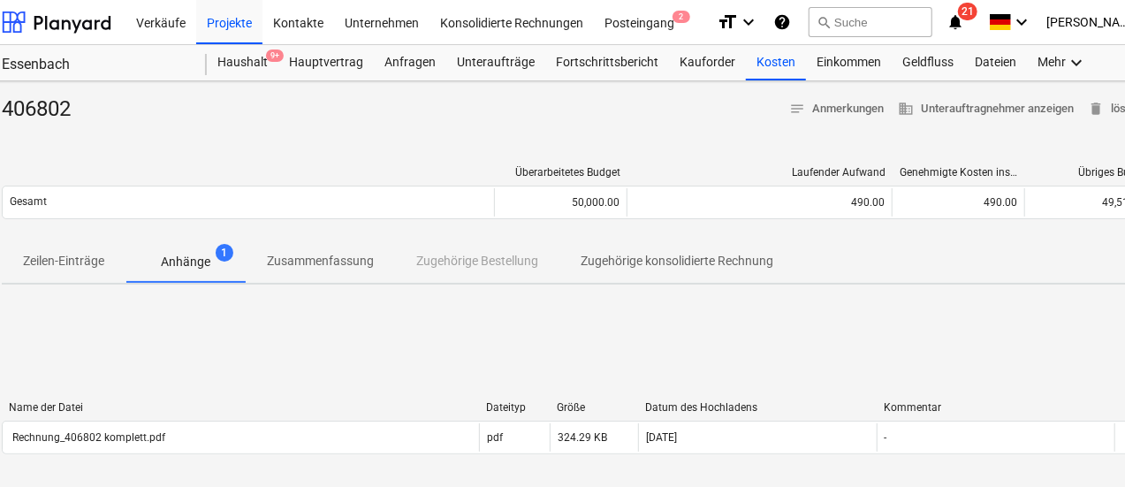
click at [256, 439] on div "Rechnung_406802 komplett.pdf" at bounding box center [241, 437] width 476 height 28
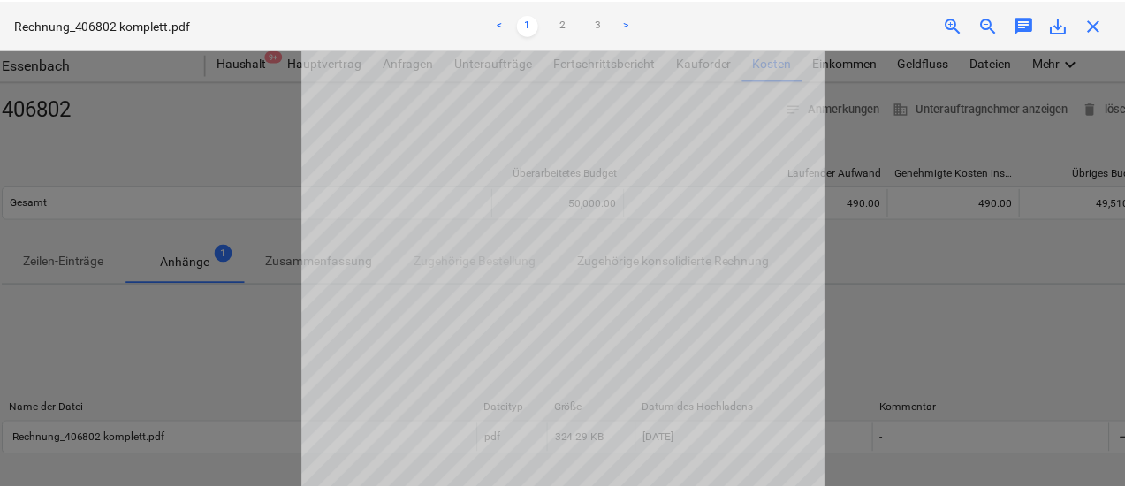
scroll to position [177, 0]
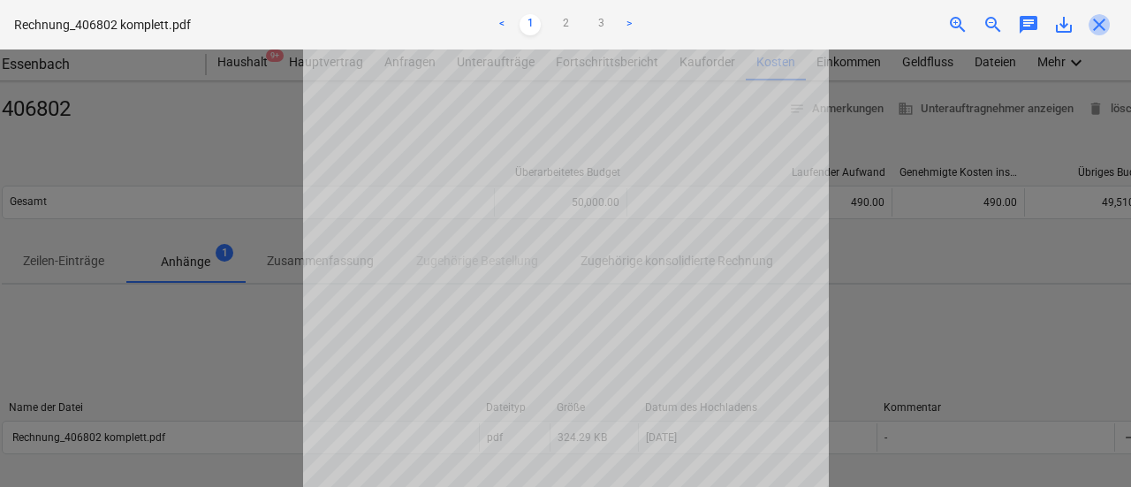
click at [1101, 27] on span "close" at bounding box center [1099, 24] width 21 height 21
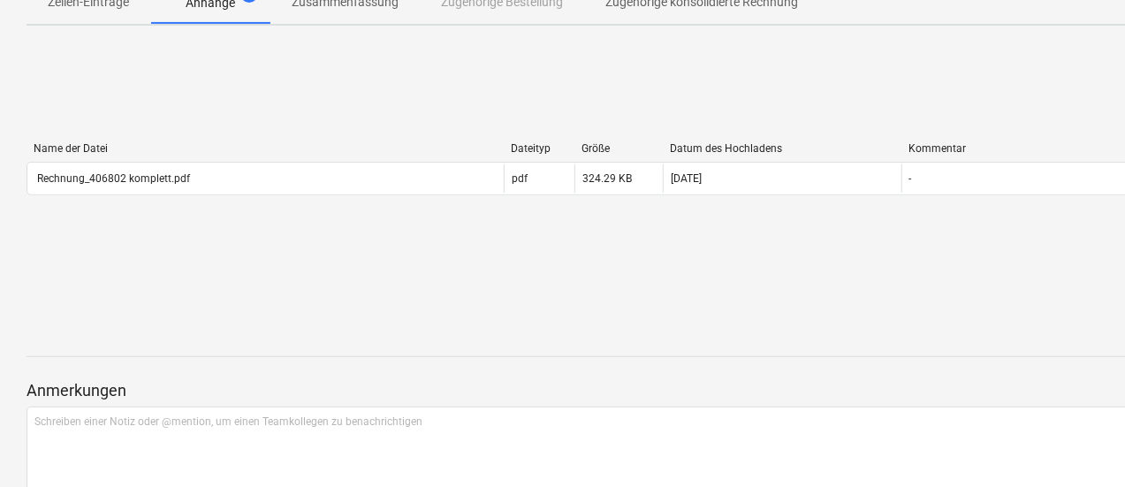
scroll to position [86, 0]
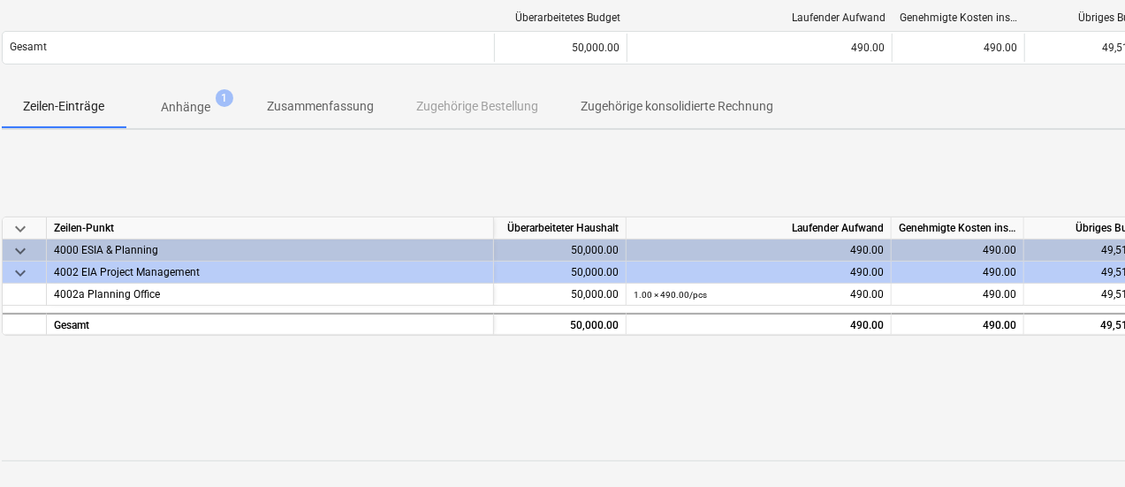
scroll to position [156, 25]
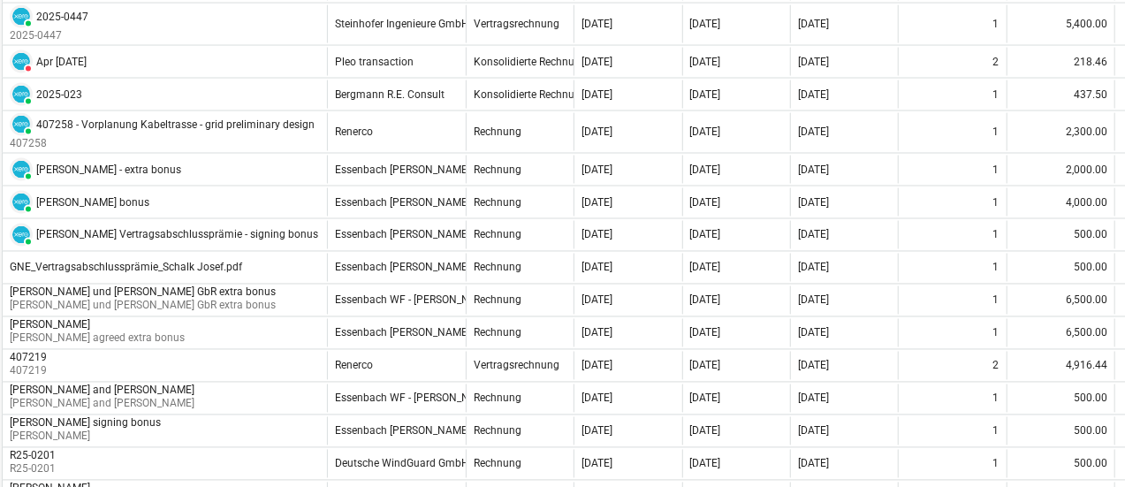
scroll to position [1696, 25]
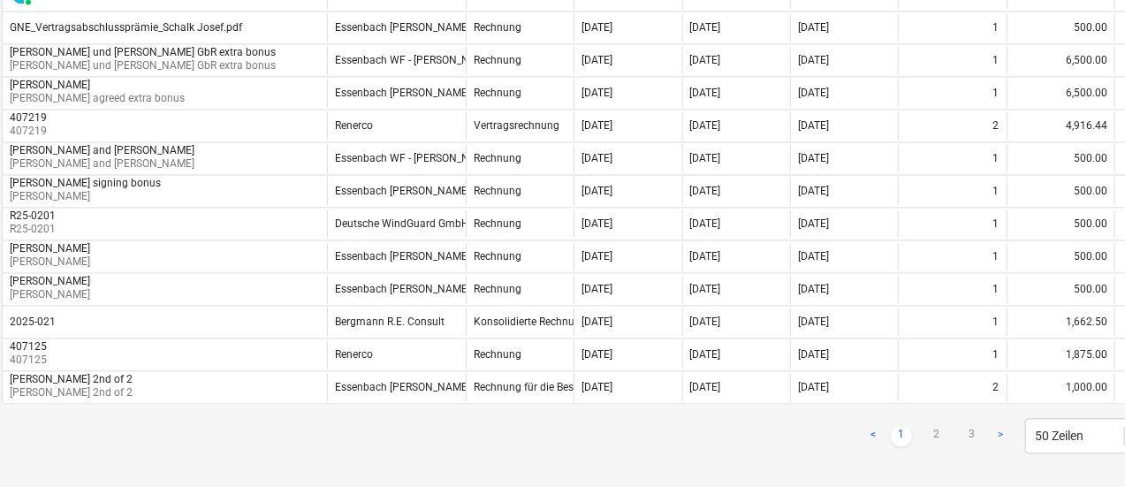
click at [933, 425] on link "2" at bounding box center [936, 435] width 21 height 21
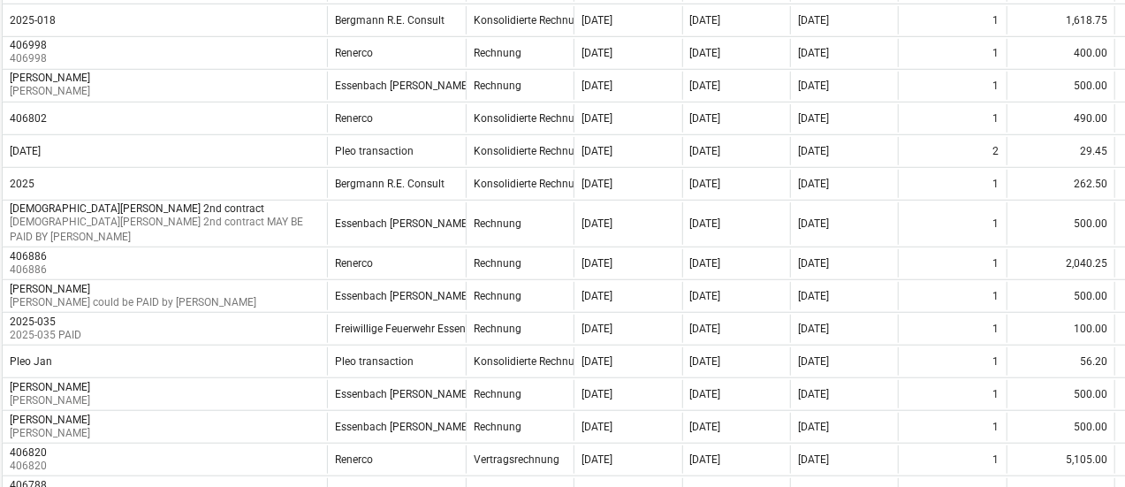
scroll to position [474, 25]
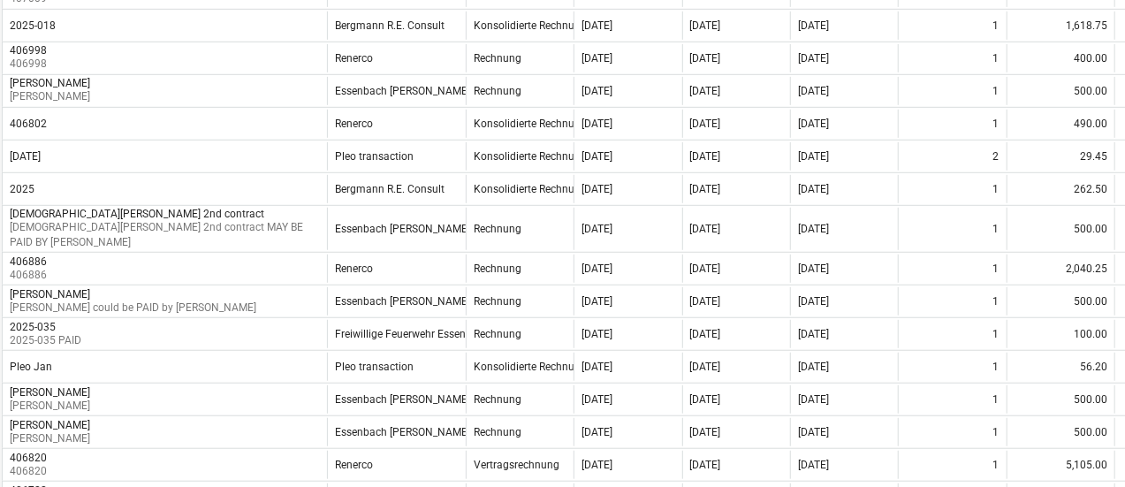
click at [790, 47] on div "[DATE]" at bounding box center [844, 58] width 108 height 28
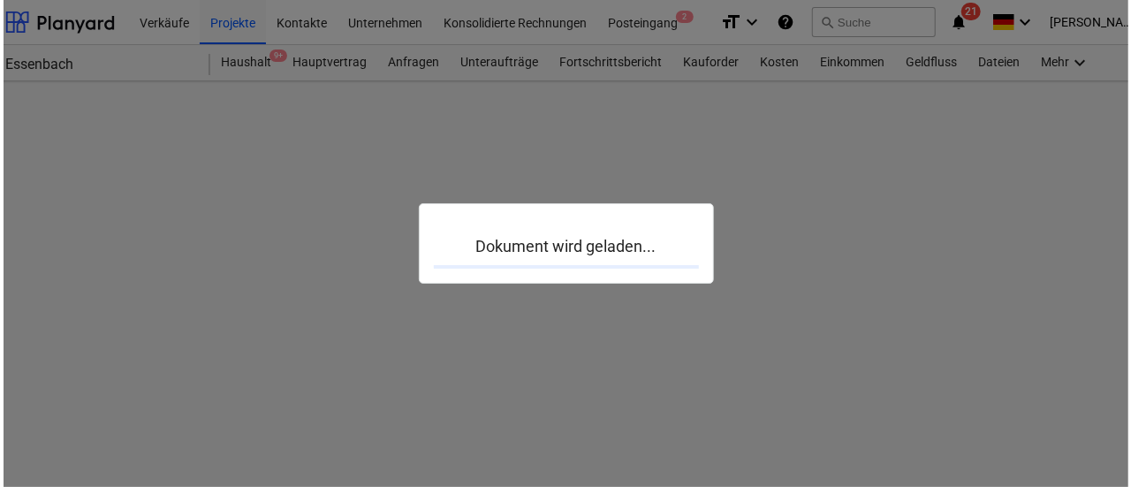
scroll to position [0, 25]
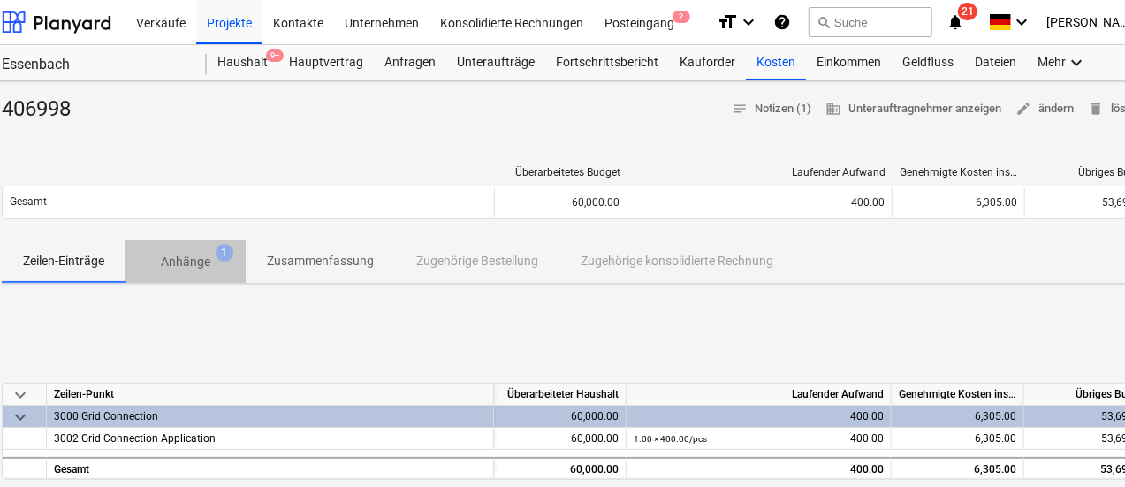
click at [209, 263] on p "Anhänge" at bounding box center [186, 262] width 50 height 19
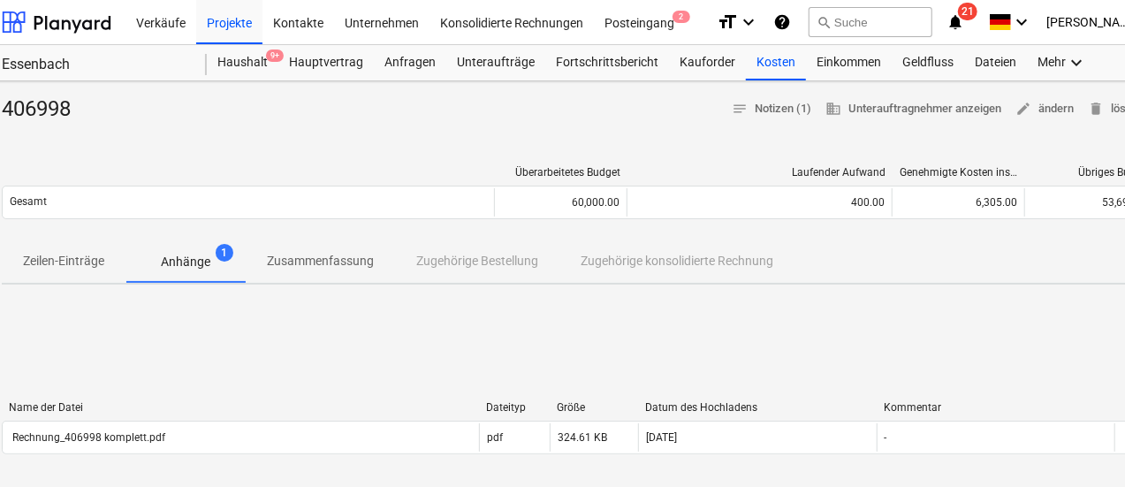
click at [267, 430] on div "Rechnung_406998 komplett.pdf" at bounding box center [241, 437] width 476 height 28
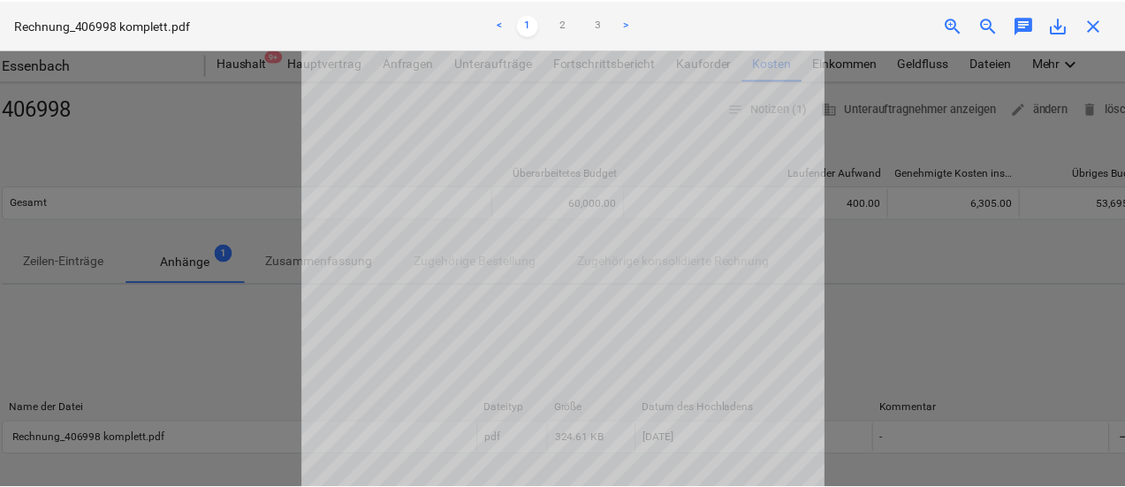
scroll to position [127, 0]
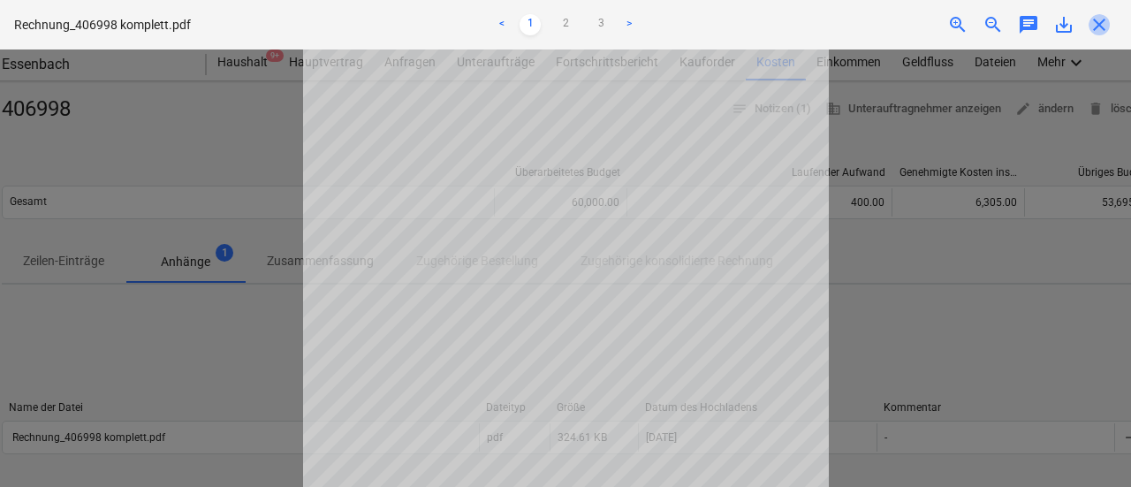
click at [1095, 29] on span "close" at bounding box center [1099, 24] width 21 height 21
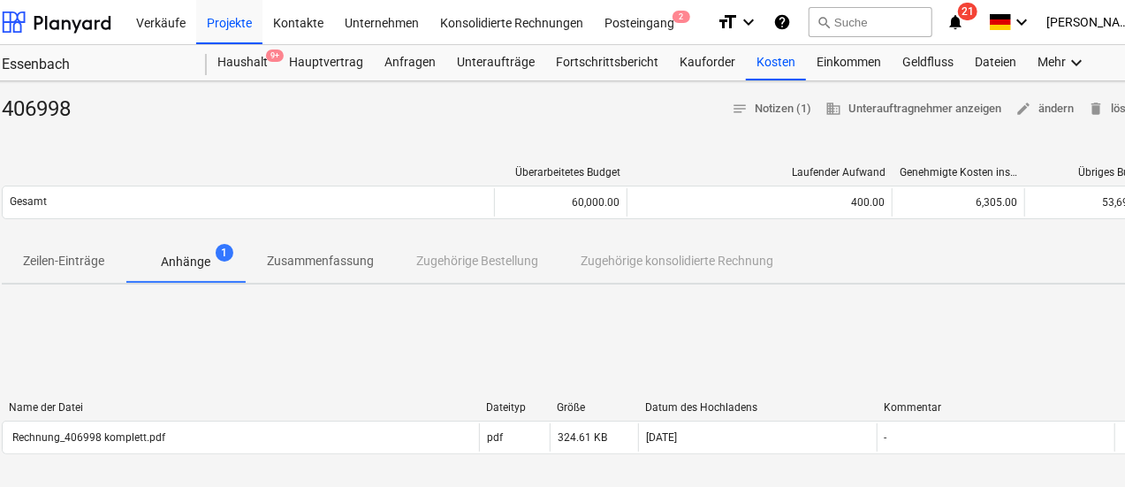
click at [757, 59] on div "Kosten" at bounding box center [776, 62] width 60 height 35
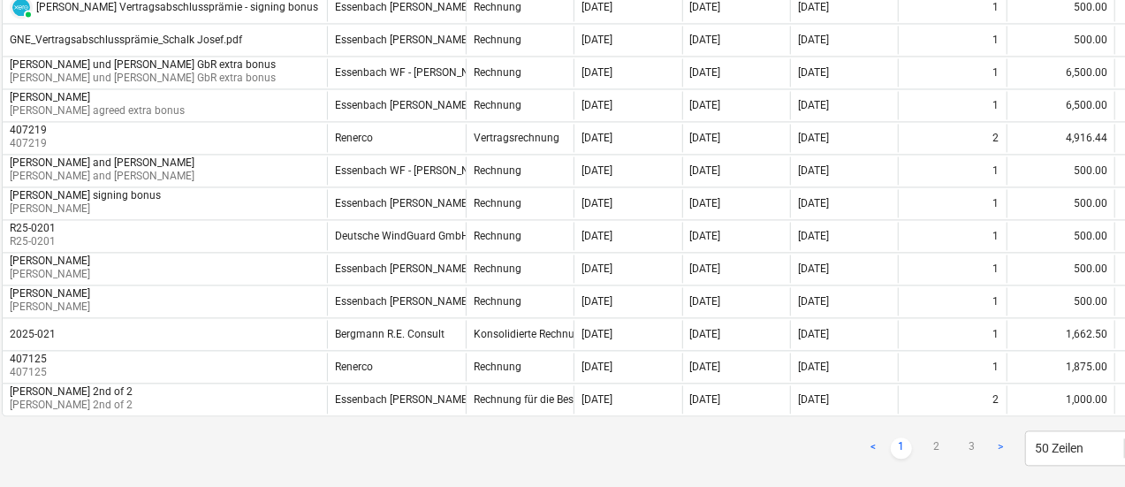
scroll to position [1696, 25]
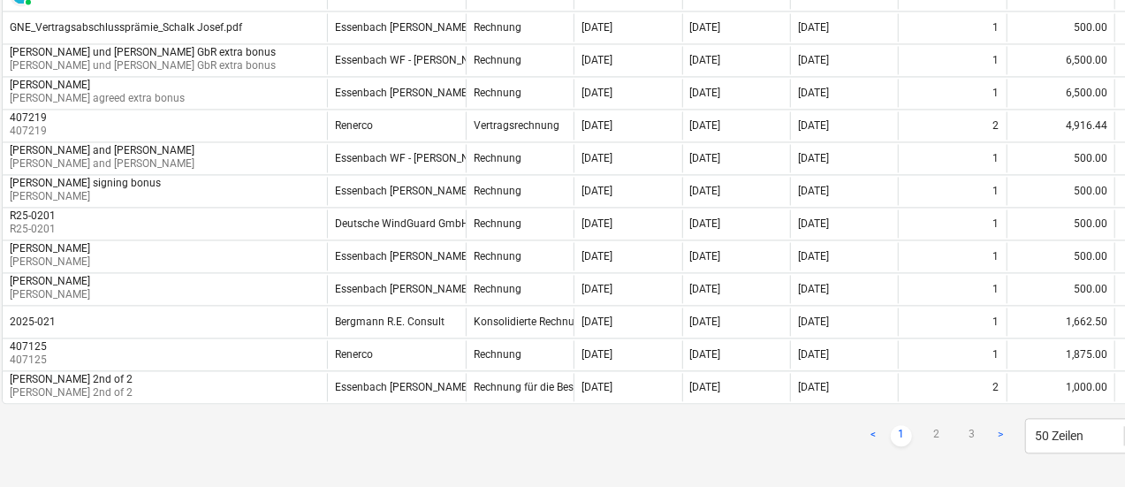
click at [935, 425] on link "2" at bounding box center [936, 435] width 21 height 21
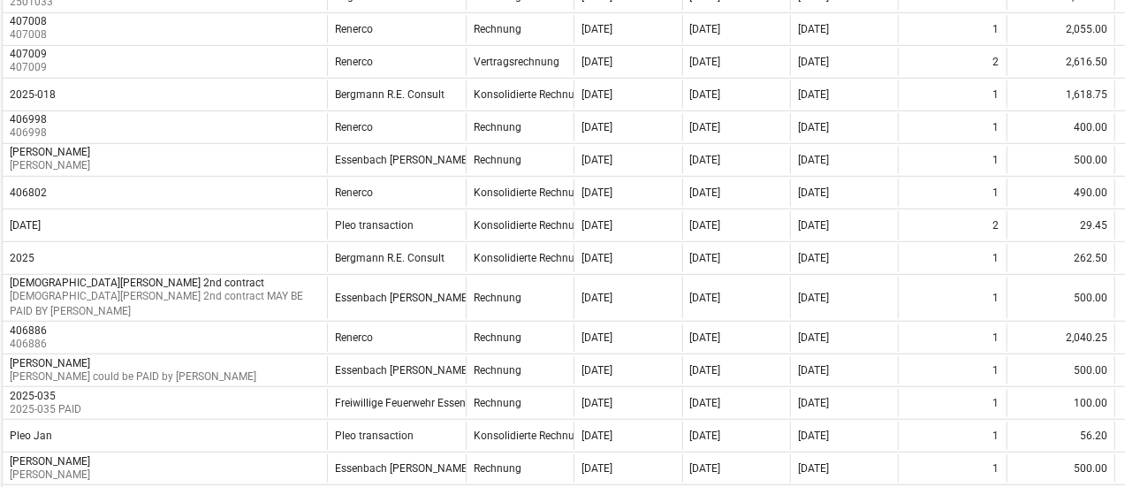
scroll to position [403, 25]
click at [863, 58] on div "[DATE]" at bounding box center [844, 64] width 108 height 28
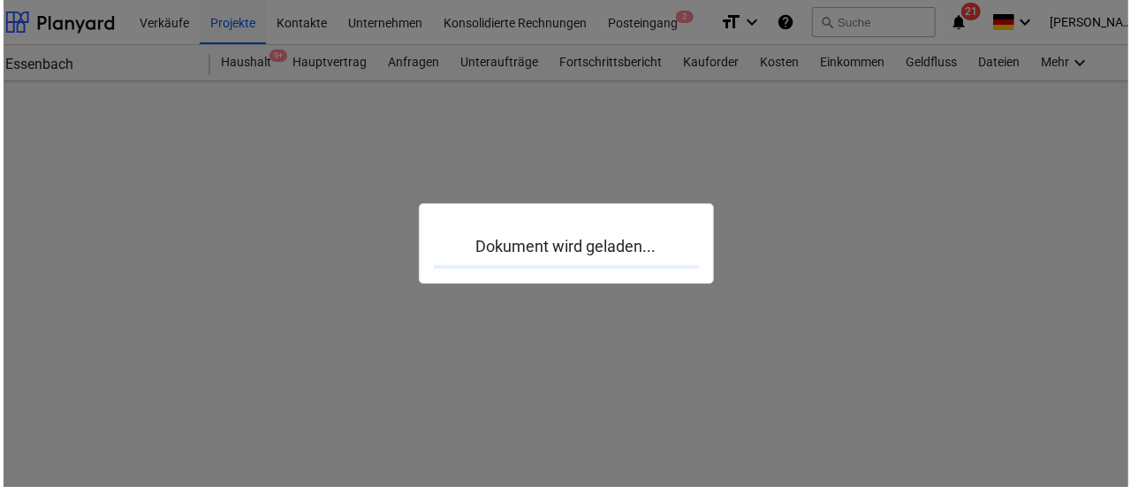
scroll to position [0, 25]
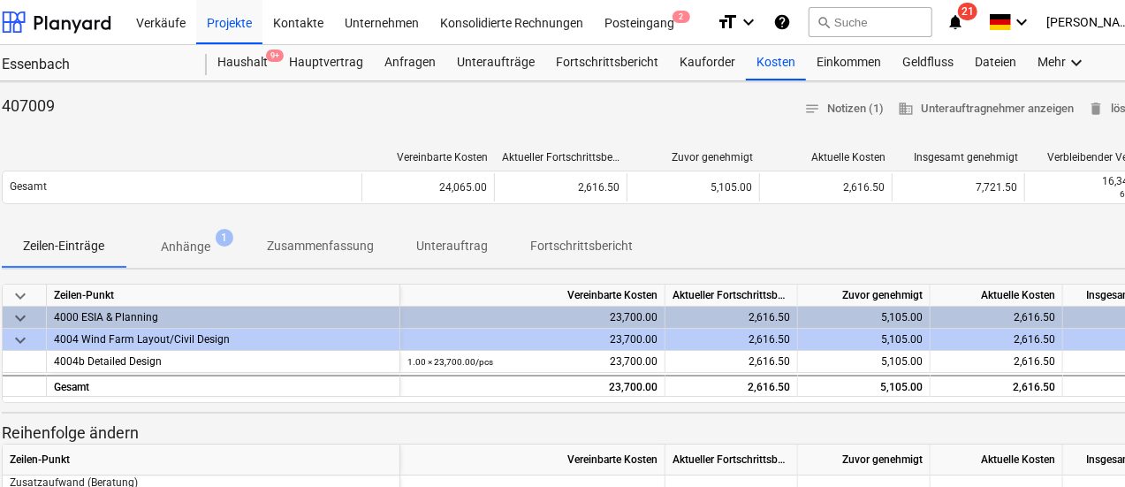
click at [194, 238] on p "Anhänge" at bounding box center [186, 247] width 50 height 19
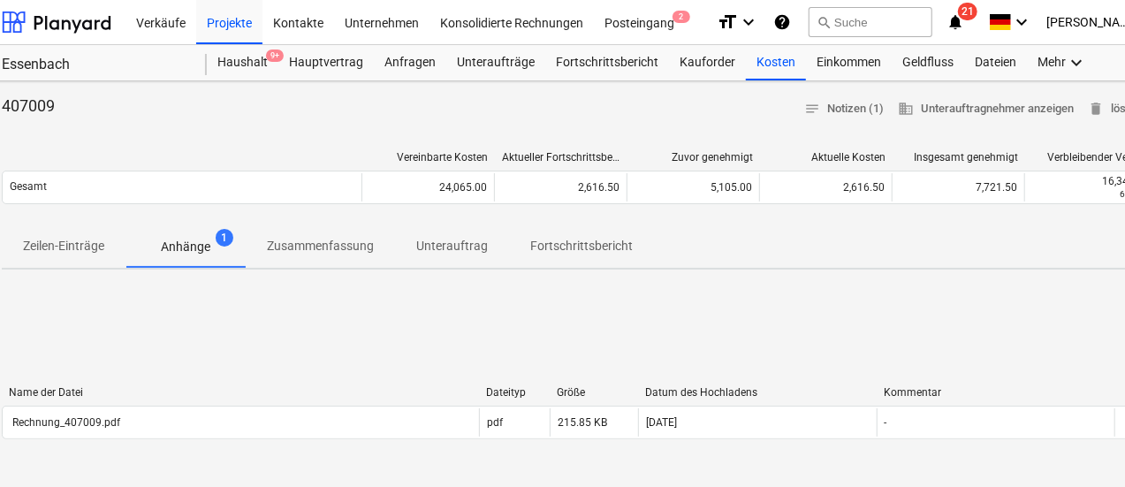
click at [336, 414] on div "Rechnung_407009.pdf" at bounding box center [241, 422] width 476 height 28
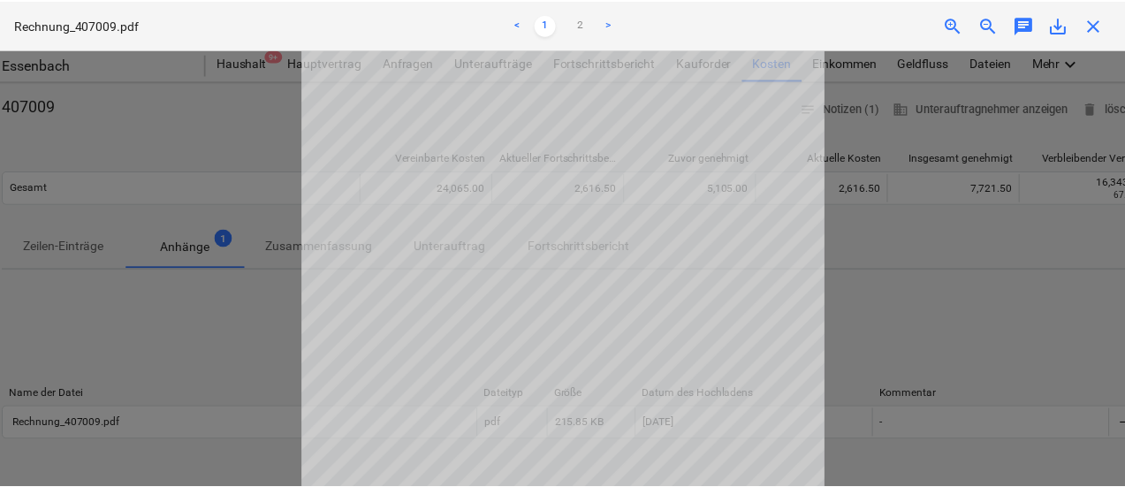
scroll to position [183, 0]
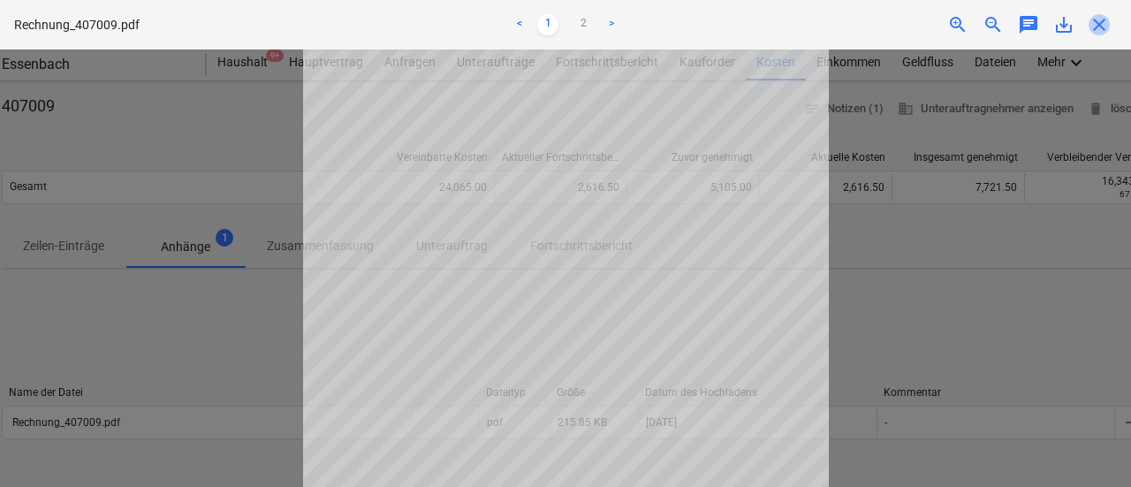
click at [1099, 19] on span "close" at bounding box center [1099, 24] width 21 height 21
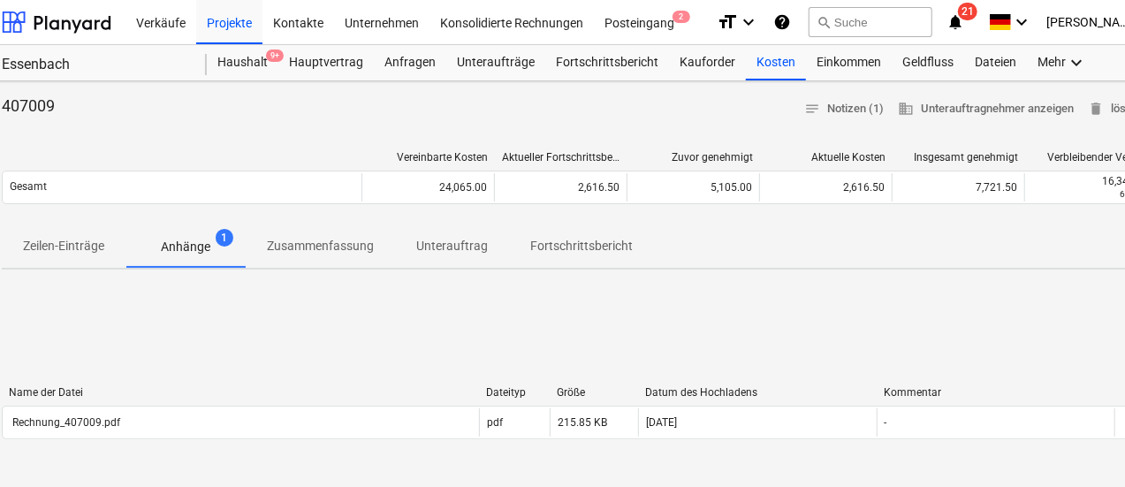
click at [771, 58] on div "Kosten" at bounding box center [776, 62] width 60 height 35
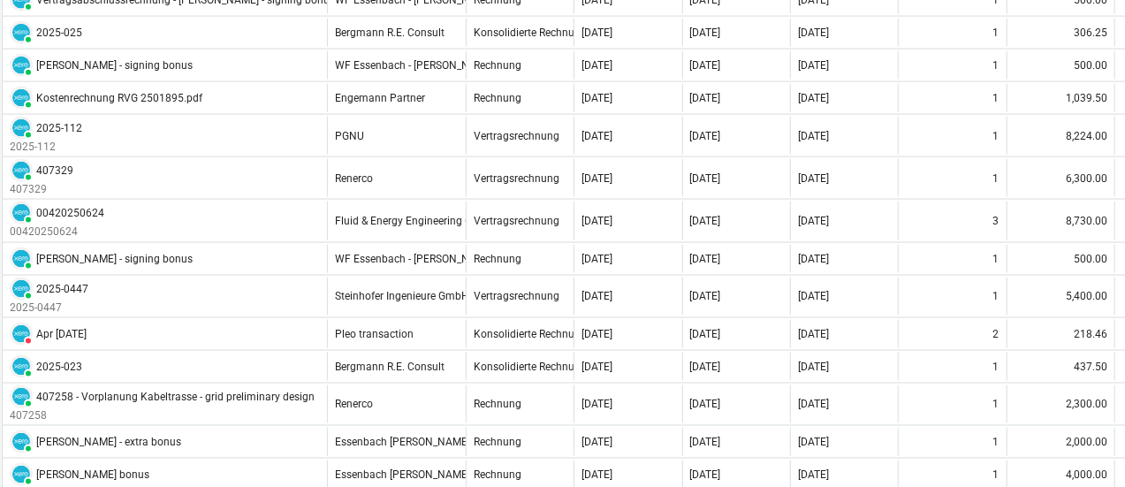
scroll to position [1696, 25]
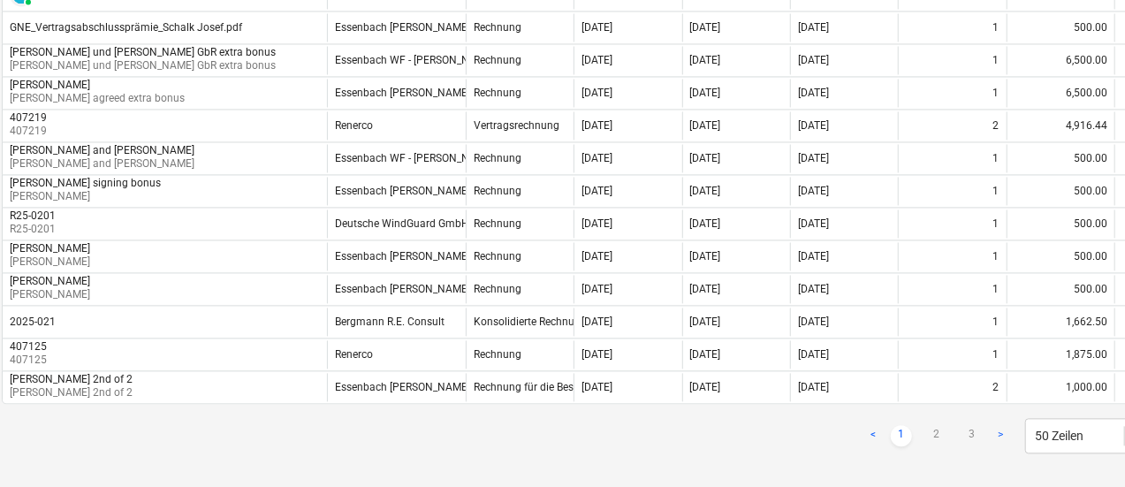
click at [937, 425] on link "2" at bounding box center [936, 435] width 21 height 21
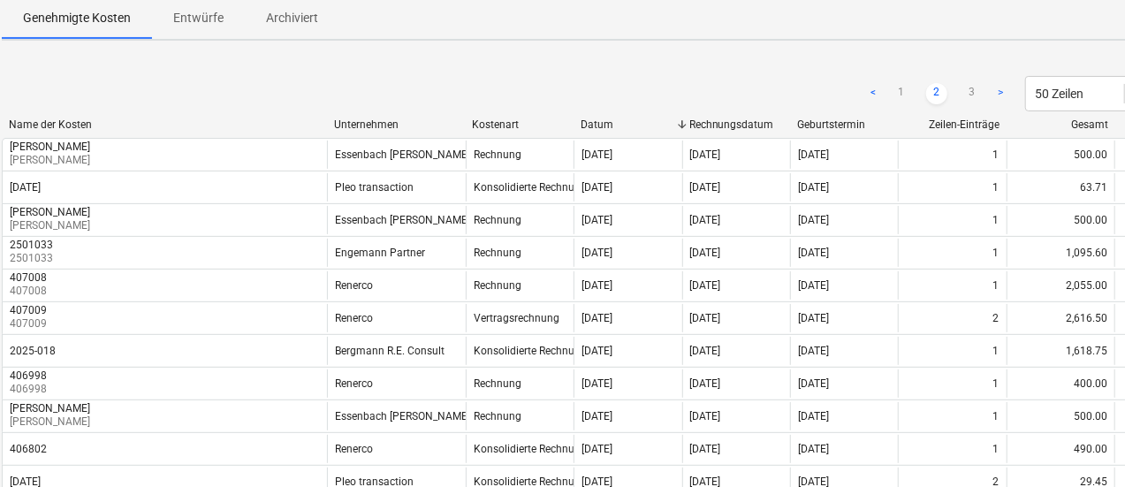
scroll to position [147, 25]
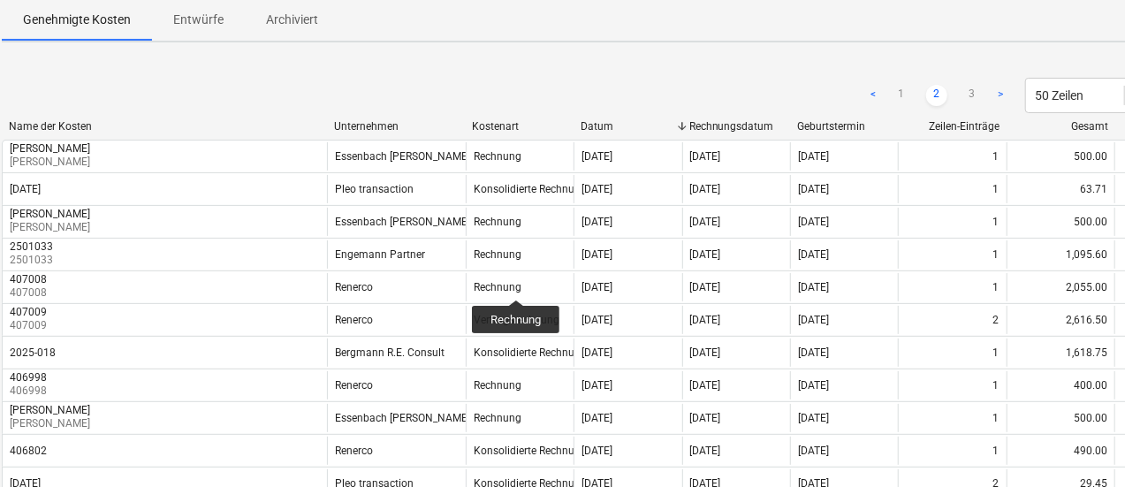
click at [516, 284] on div "Rechnung" at bounding box center [498, 287] width 48 height 12
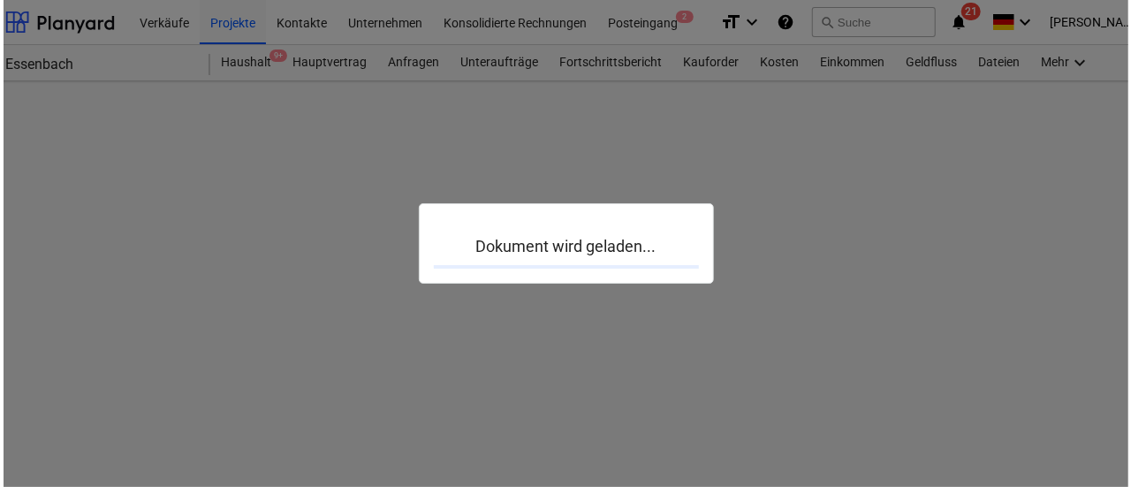
scroll to position [0, 25]
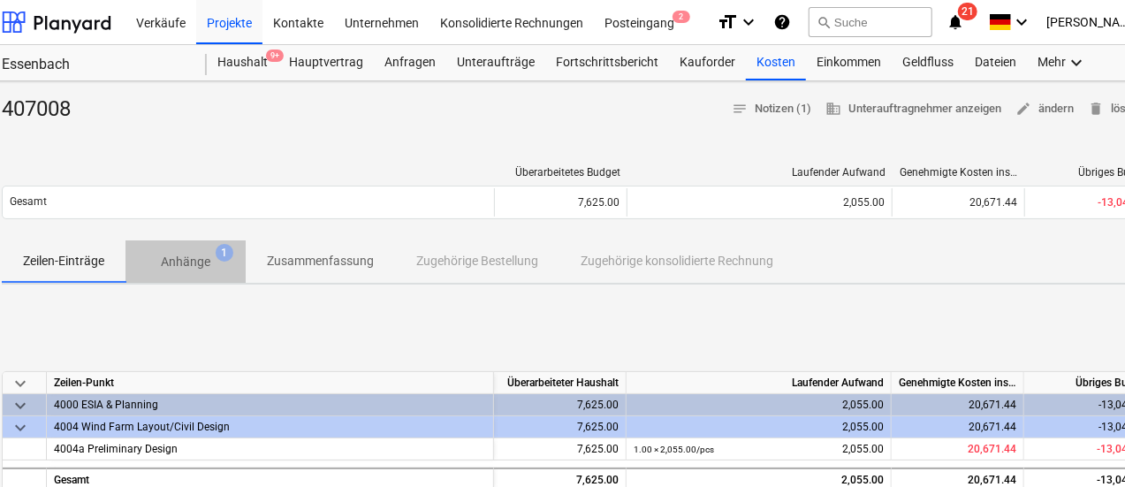
click at [187, 260] on p "Anhänge" at bounding box center [186, 262] width 50 height 19
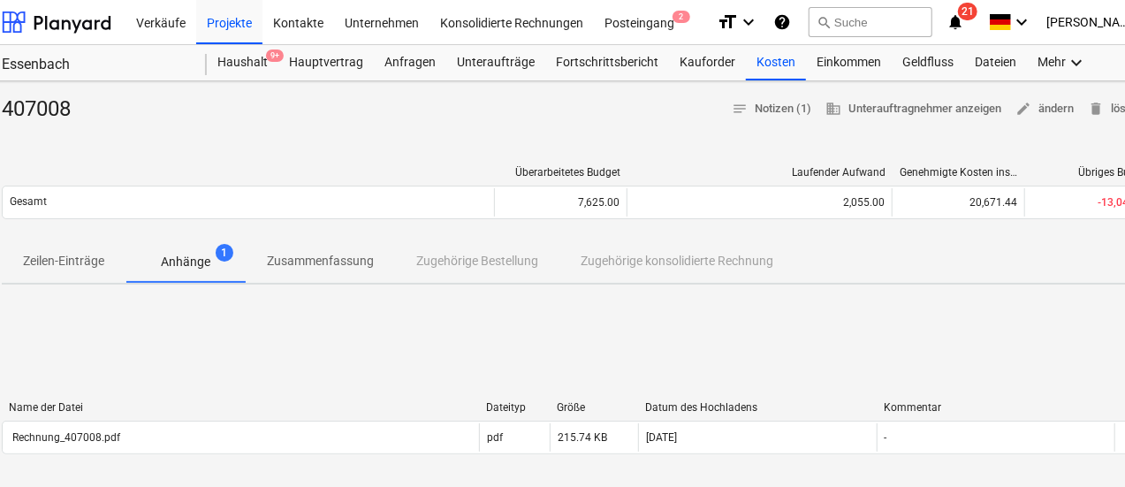
click at [336, 426] on div "Rechnung_407008.pdf" at bounding box center [241, 437] width 476 height 28
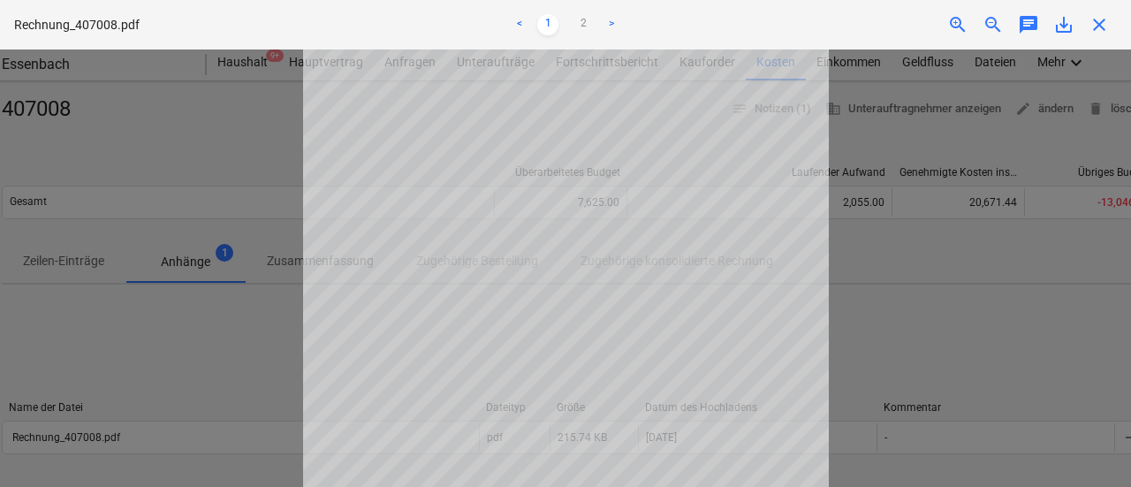
scroll to position [280, 0]
